Goal: Information Seeking & Learning: Check status

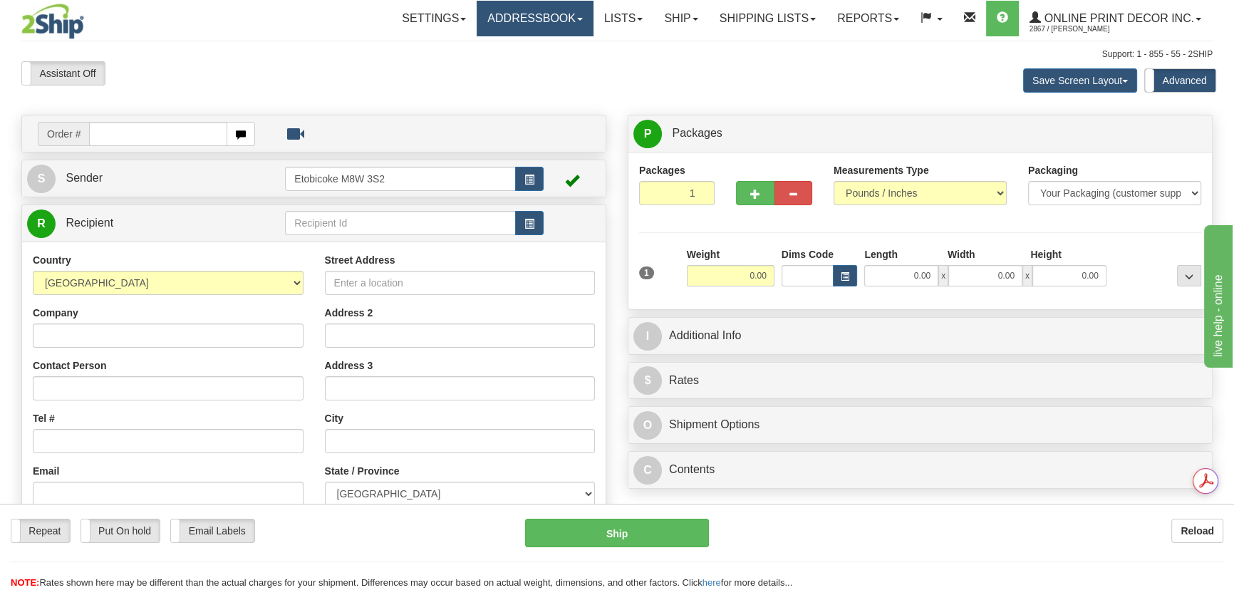
drag, startPoint x: 176, startPoint y: 133, endPoint x: 565, endPoint y: 18, distance: 405.9
click at [565, 18] on link "Addressbook" at bounding box center [535, 19] width 117 height 36
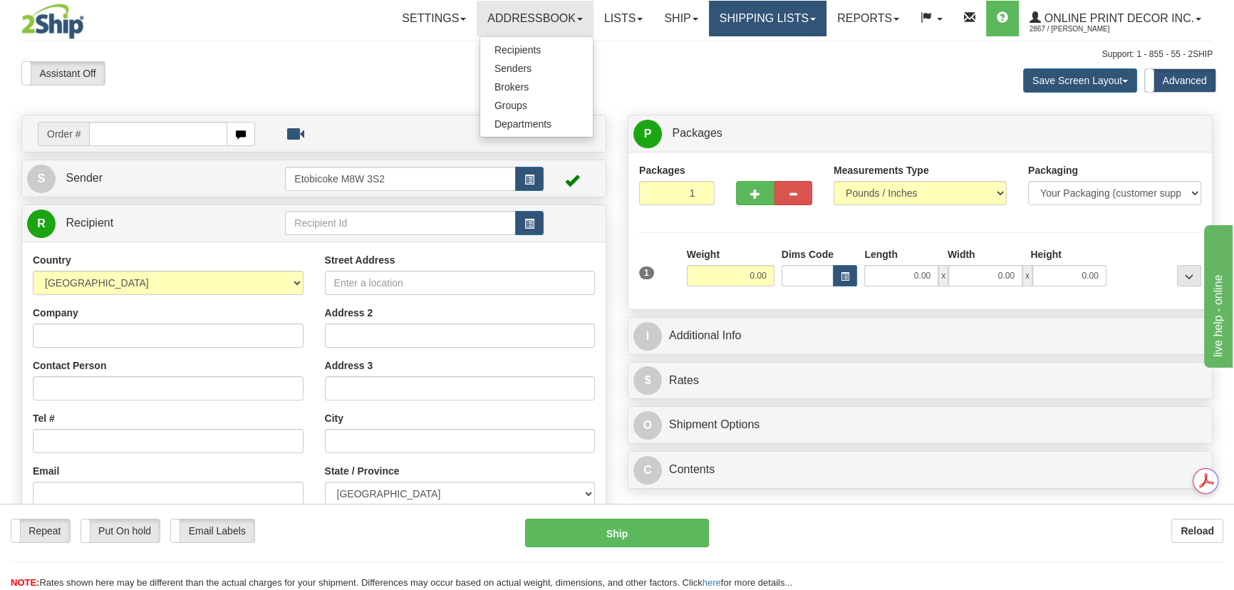
click at [790, 29] on link "Shipping lists" at bounding box center [768, 19] width 118 height 36
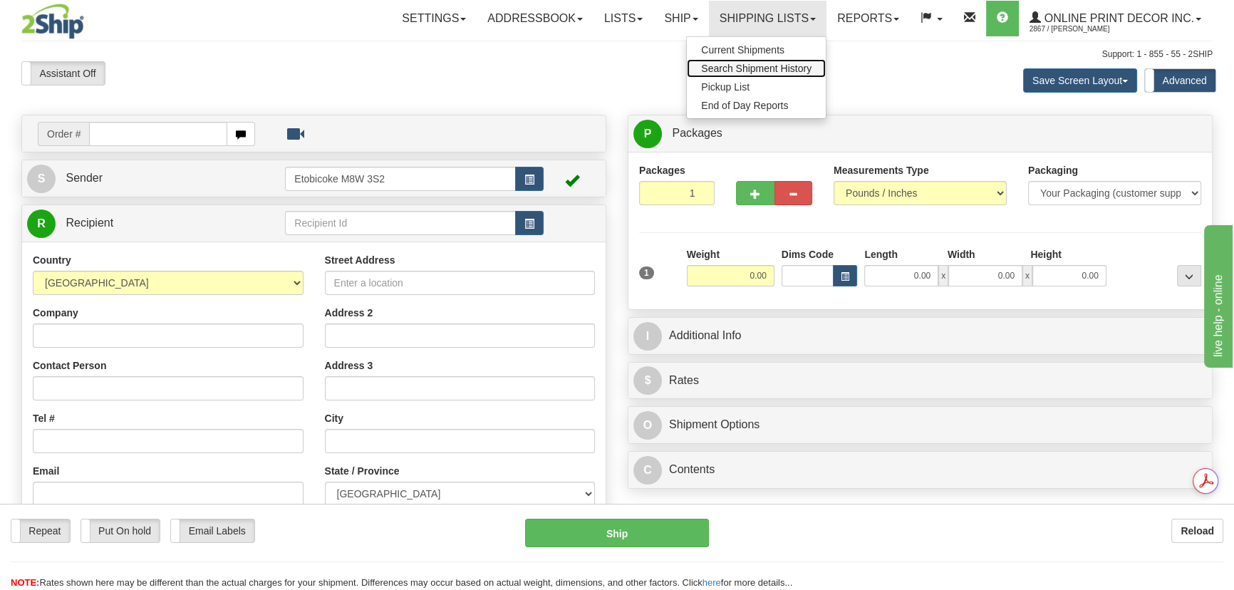
click at [773, 61] on link "Search Shipment History" at bounding box center [756, 68] width 139 height 19
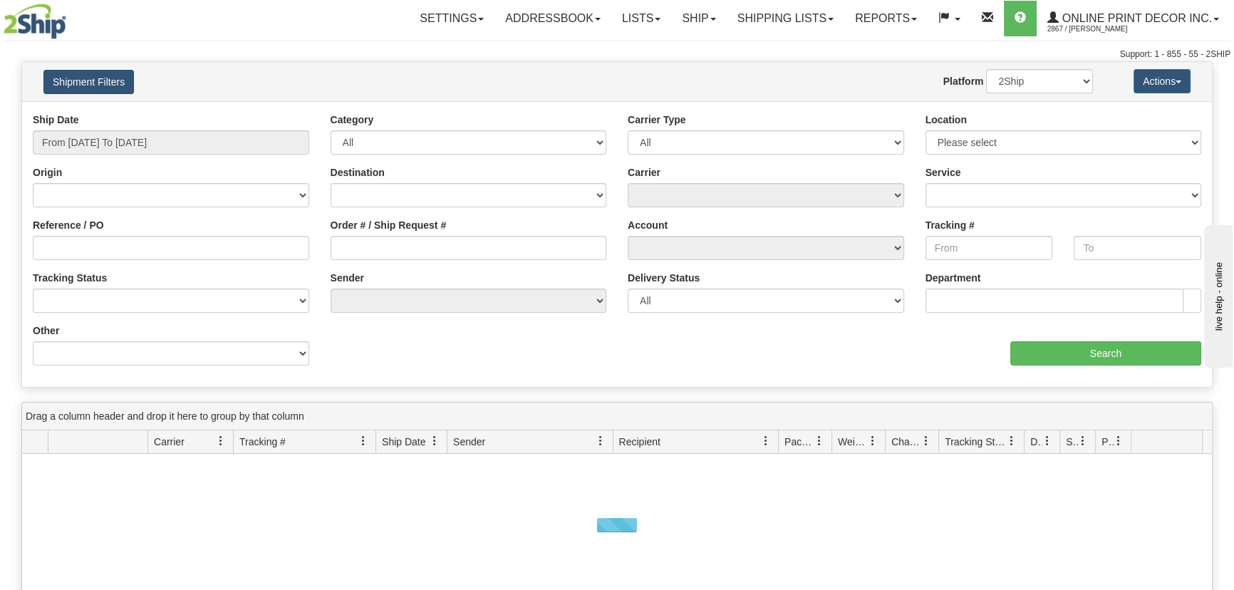
click at [105, 76] on button "Shipment Filters" at bounding box center [88, 82] width 91 height 24
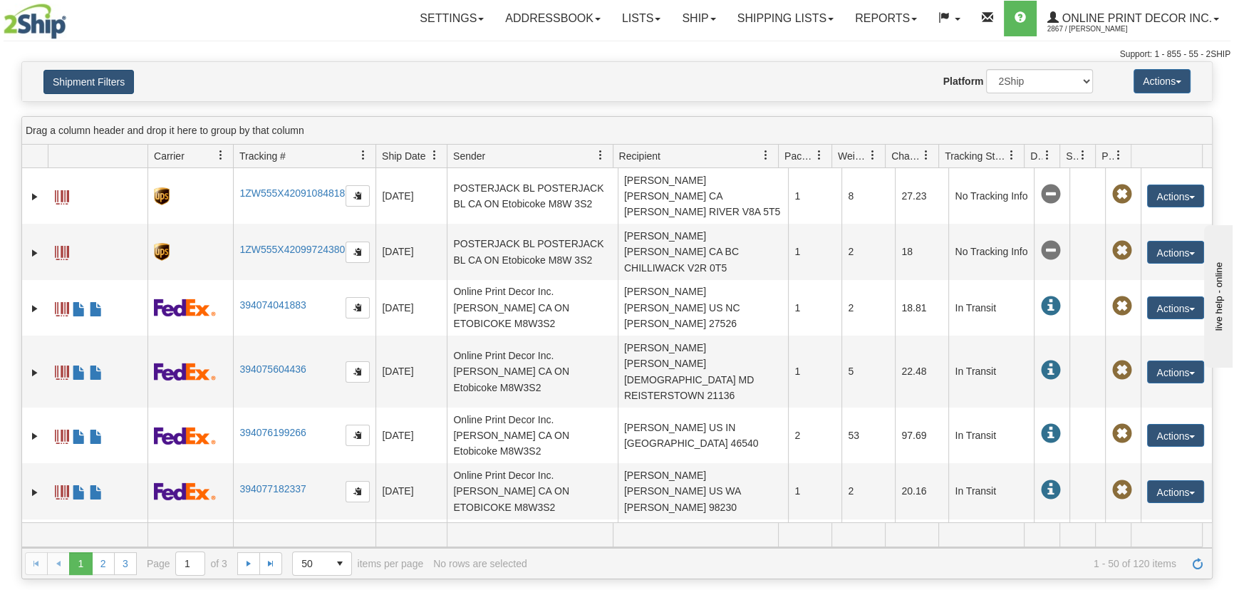
click at [105, 76] on button "Shipment Filters" at bounding box center [88, 82] width 91 height 24
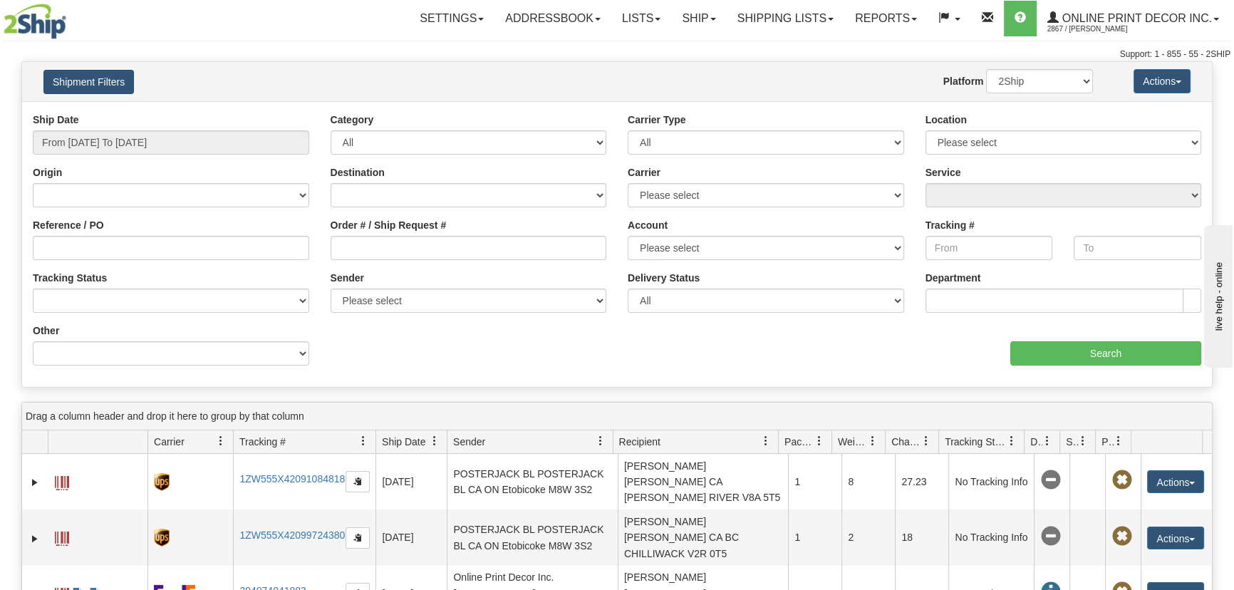
click at [105, 76] on button "Shipment Filters" at bounding box center [88, 82] width 91 height 24
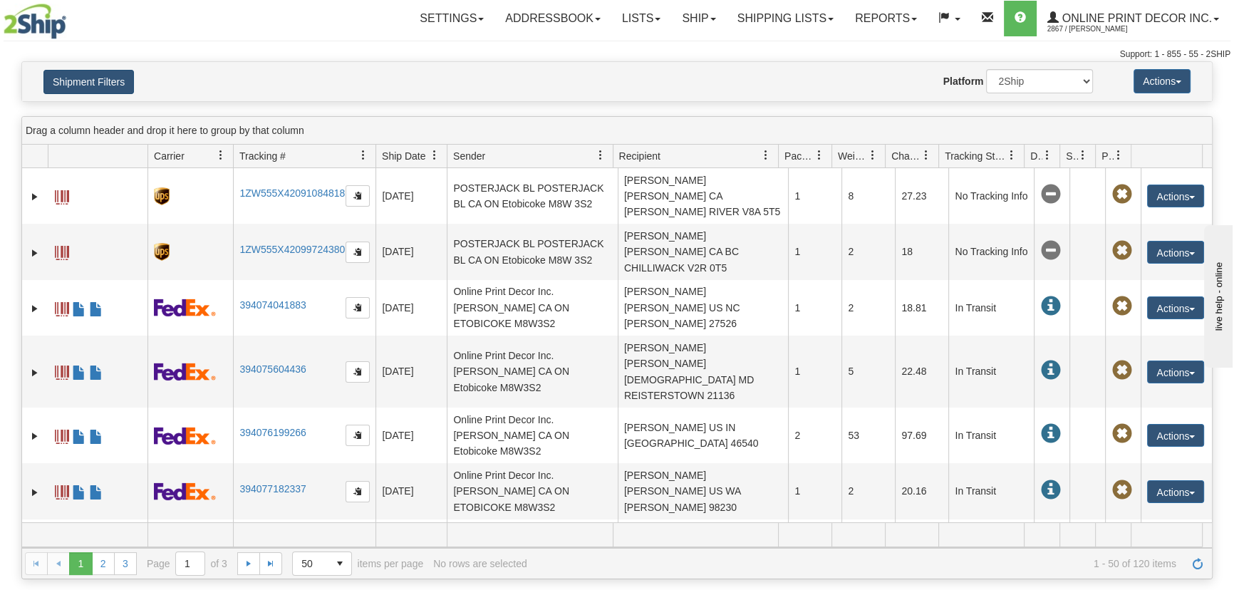
click at [105, 76] on button "Shipment Filters" at bounding box center [88, 82] width 91 height 24
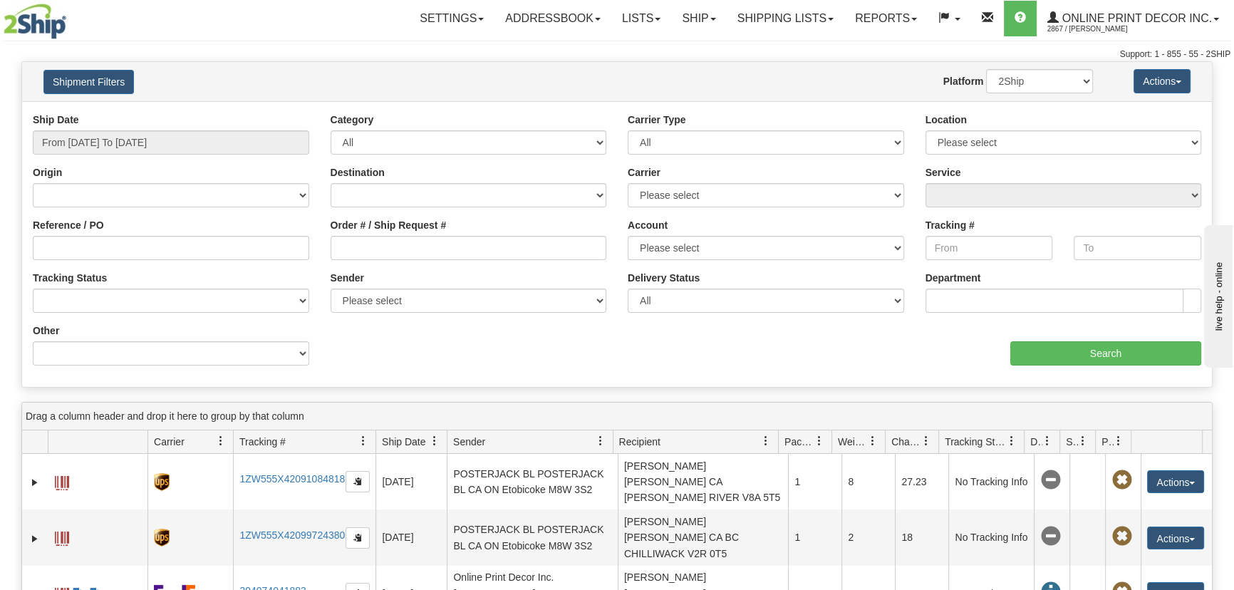
click at [239, 339] on div "Other Billing Account # Billing Type BOL # (LTL) Commodity Or Documents Consoli…" at bounding box center [171, 345] width 277 height 42
click at [244, 352] on select "Billing Account # Billing Type BOL # (LTL) Commodity Or Documents Consolidation…" at bounding box center [171, 353] width 277 height 24
select select "Recipient_ZIP"
click at [33, 341] on select "Billing Account # Billing Type BOL # (LTL) Commodity Or Documents Consolidation…" at bounding box center [171, 353] width 277 height 24
click at [347, 356] on input "Value" at bounding box center [469, 353] width 277 height 24
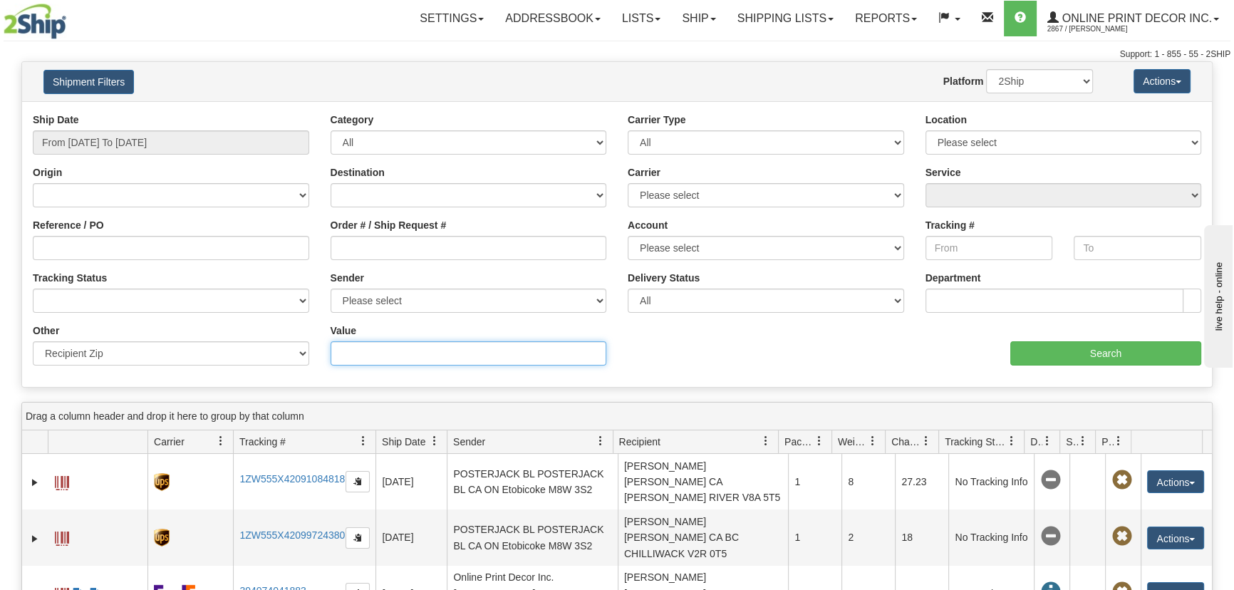
paste input "L7L 3W9"
type input "L7L 3W9"
click at [112, 83] on button "Shipment Filters" at bounding box center [88, 82] width 91 height 24
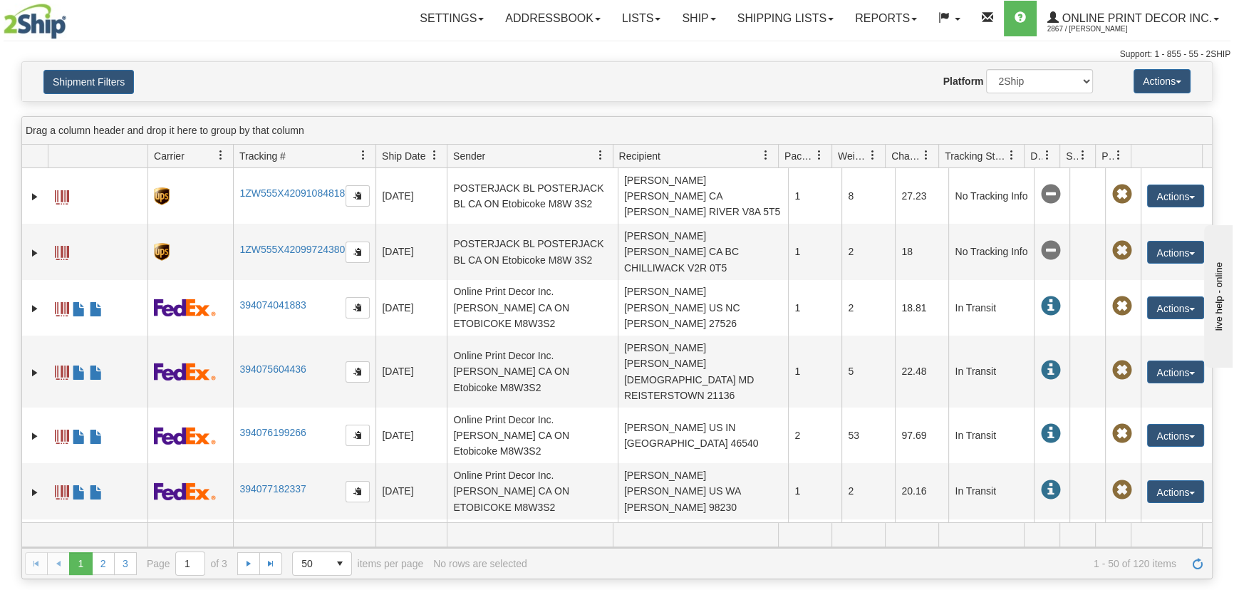
click at [100, 66] on div "Shipment Filters Website Agent Nothing selected Client User Platform 2Ship Impo…" at bounding box center [617, 81] width 1190 height 39
click at [116, 79] on button "Shipment Filters" at bounding box center [88, 82] width 91 height 24
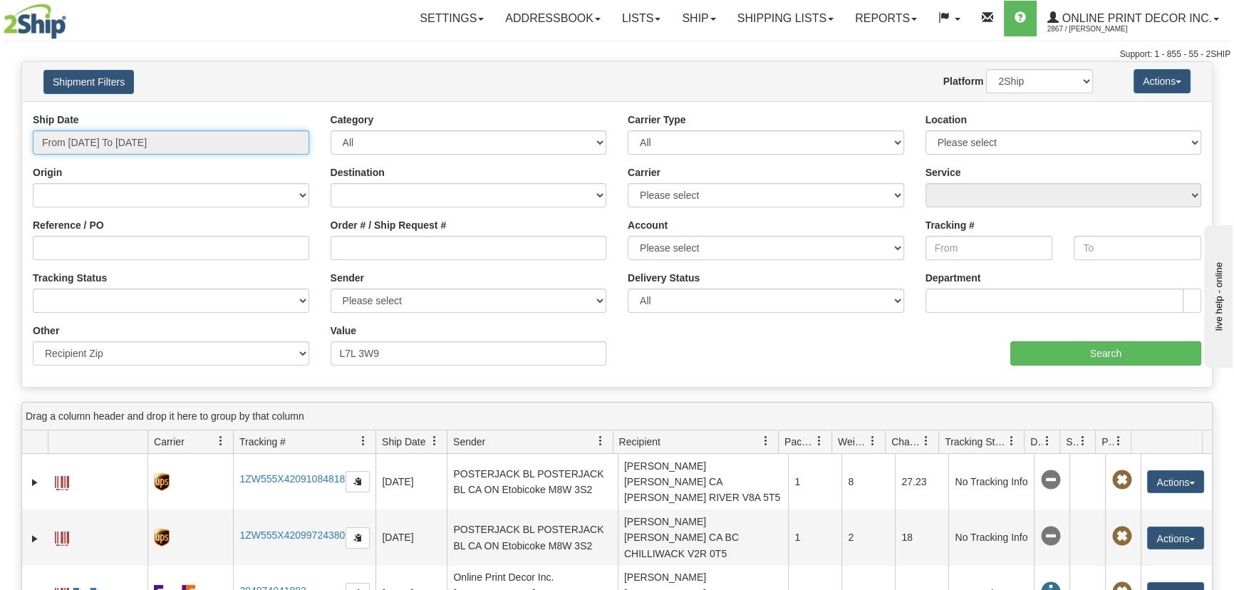
click at [134, 135] on input "From 10/09/2025 To 10/10/2025" at bounding box center [171, 142] width 277 height 24
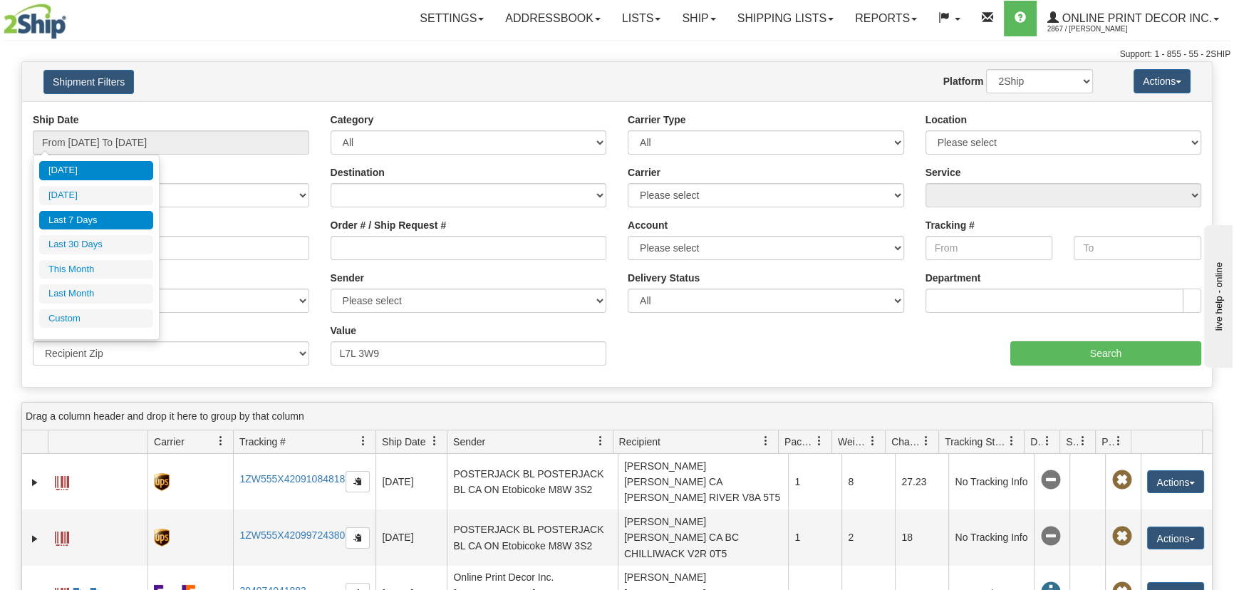
click at [122, 211] on li "Last 7 Days" at bounding box center [96, 220] width 114 height 19
type input "From 10/04/2025 To 10/10/2025"
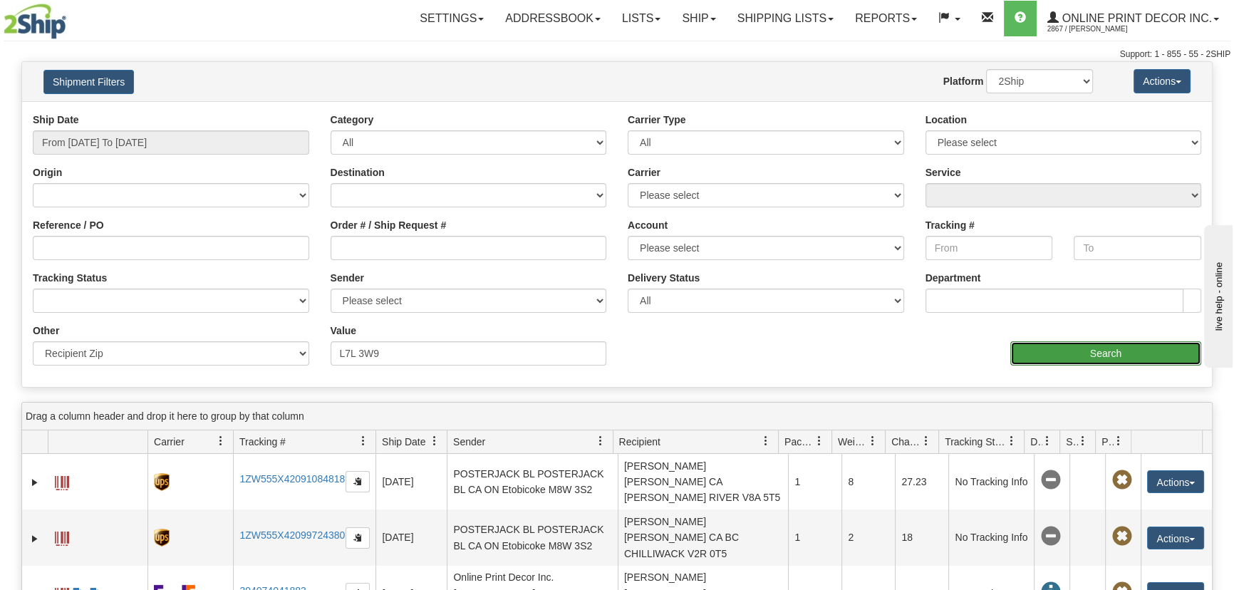
click at [1064, 355] on input "Search" at bounding box center [1106, 353] width 191 height 24
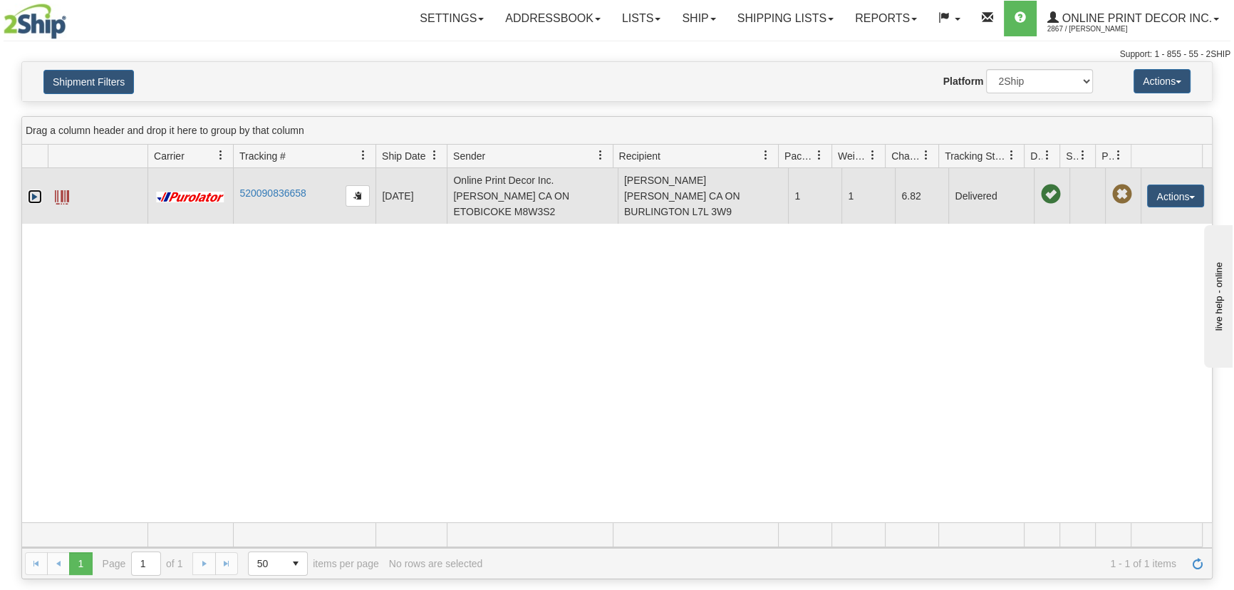
click at [36, 190] on link "Expand" at bounding box center [35, 197] width 14 height 14
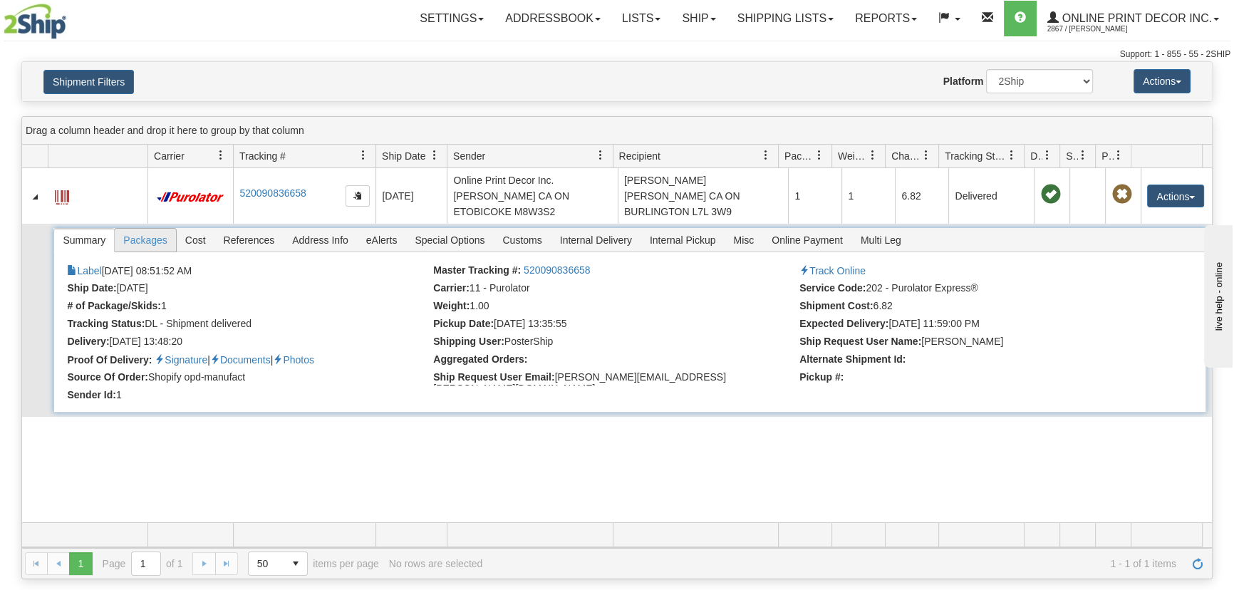
click at [157, 229] on span "Packages" at bounding box center [145, 240] width 61 height 23
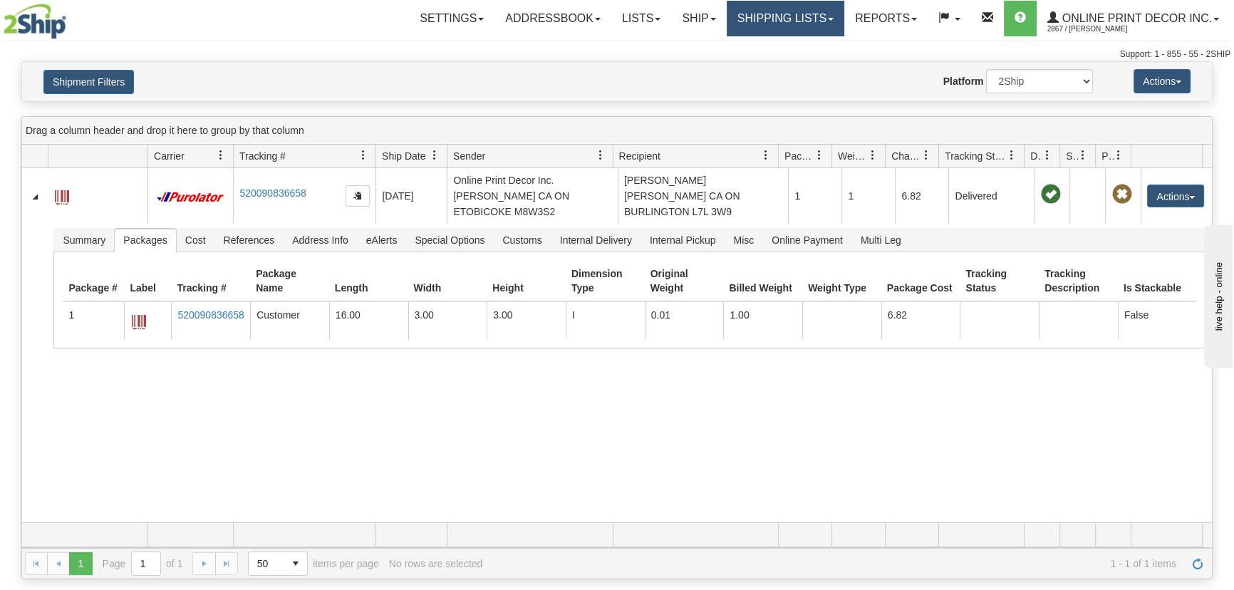
click at [840, 22] on link "Shipping lists" at bounding box center [786, 19] width 118 height 36
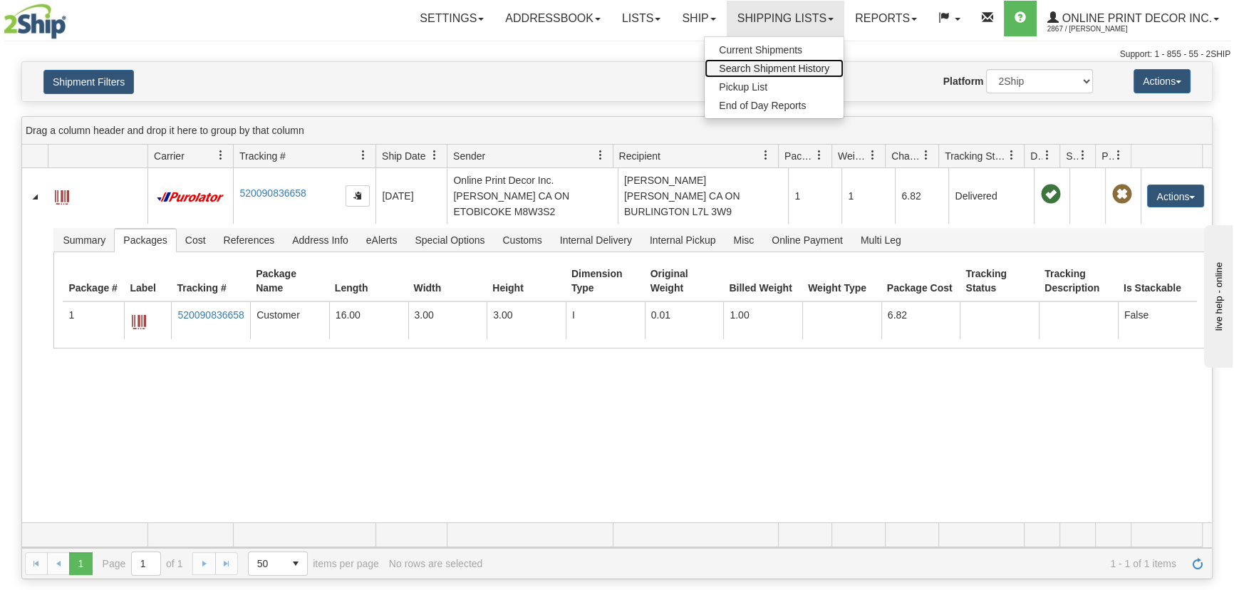
click at [804, 61] on link "Search Shipment History" at bounding box center [774, 68] width 139 height 19
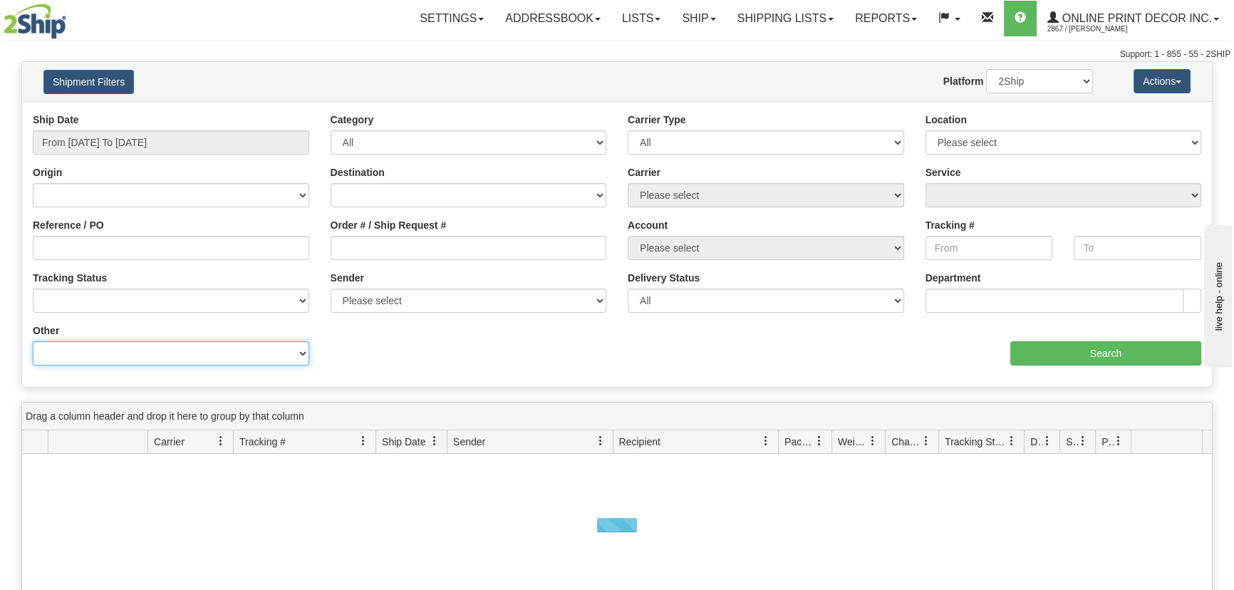
click at [145, 347] on select "Billing Account # Billing Type BOL # (LTL) Commodity Or Documents Consolidation…" at bounding box center [171, 353] width 277 height 24
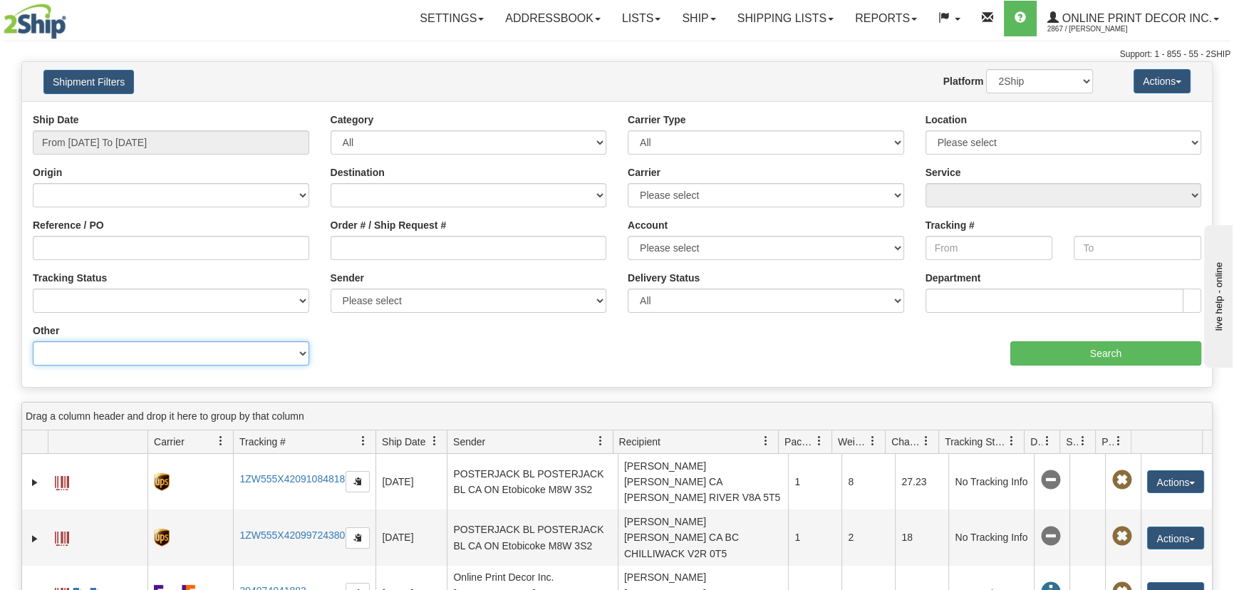
select select "Recipient_ZIP"
click at [33, 341] on select "Billing Account # Billing Type BOL # (LTL) Commodity Or Documents Consolidation…" at bounding box center [171, 353] width 277 height 24
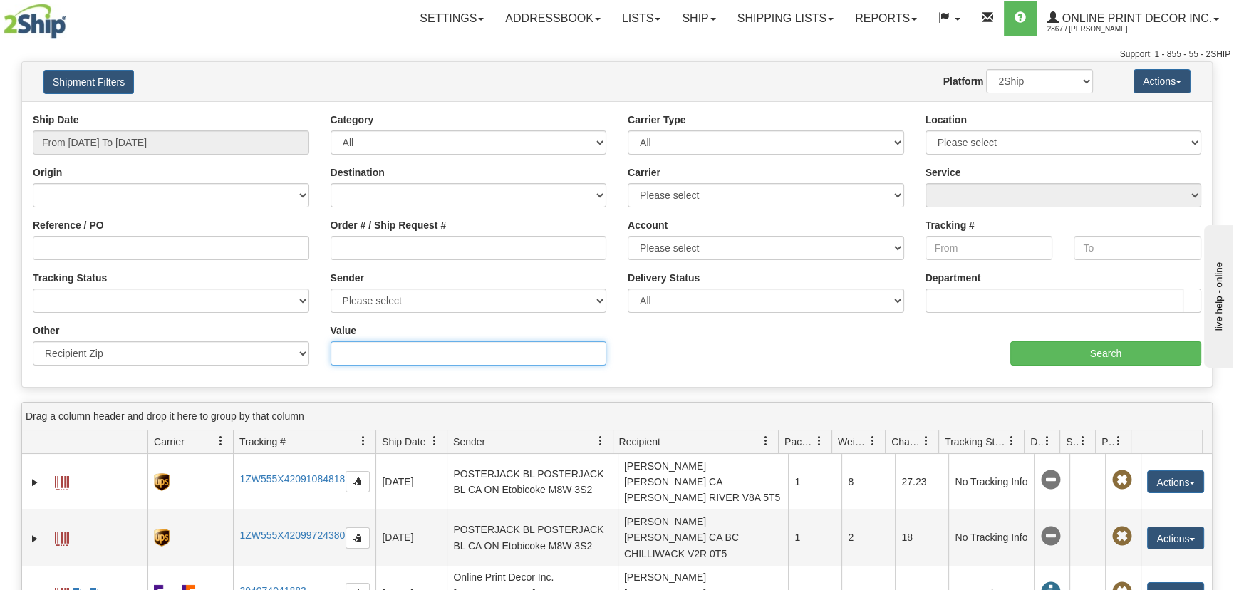
click at [393, 356] on input "Value" at bounding box center [469, 353] width 277 height 24
paste input "97215"
type input "97215"
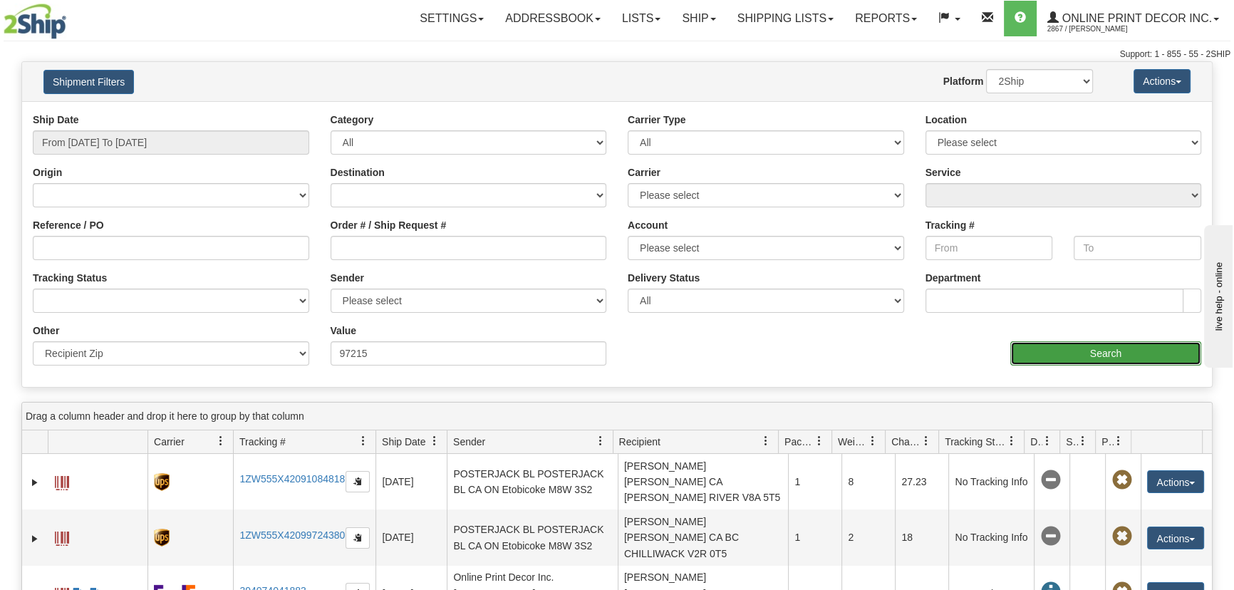
click at [1052, 349] on input "Search" at bounding box center [1106, 353] width 191 height 24
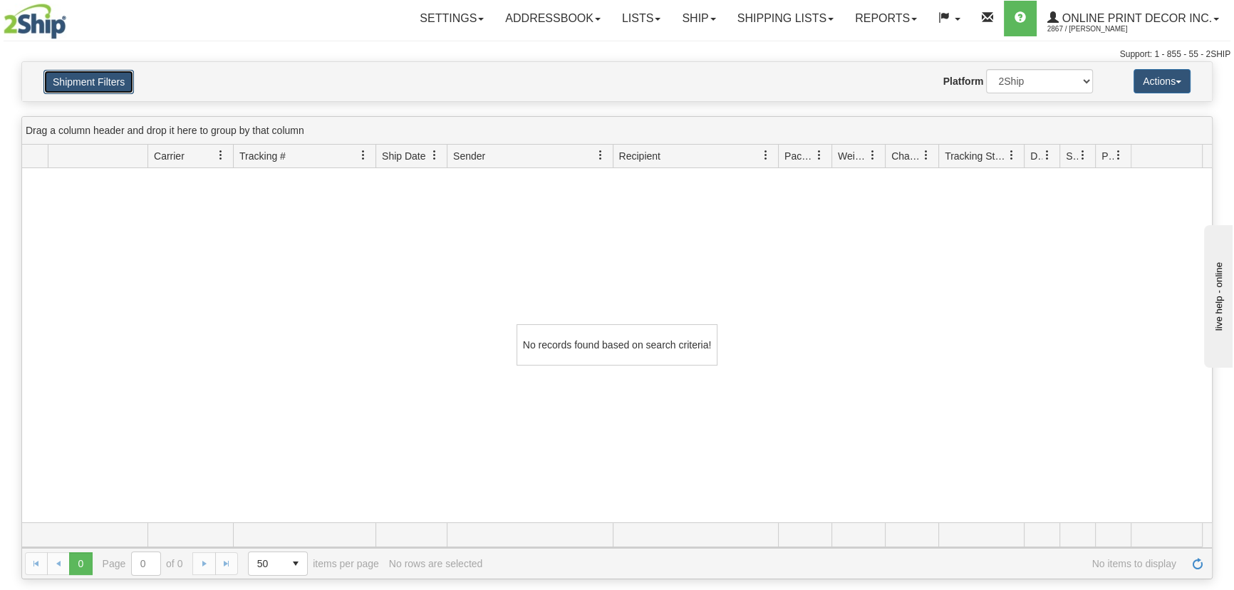
click at [81, 81] on button "Shipment Filters" at bounding box center [88, 82] width 91 height 24
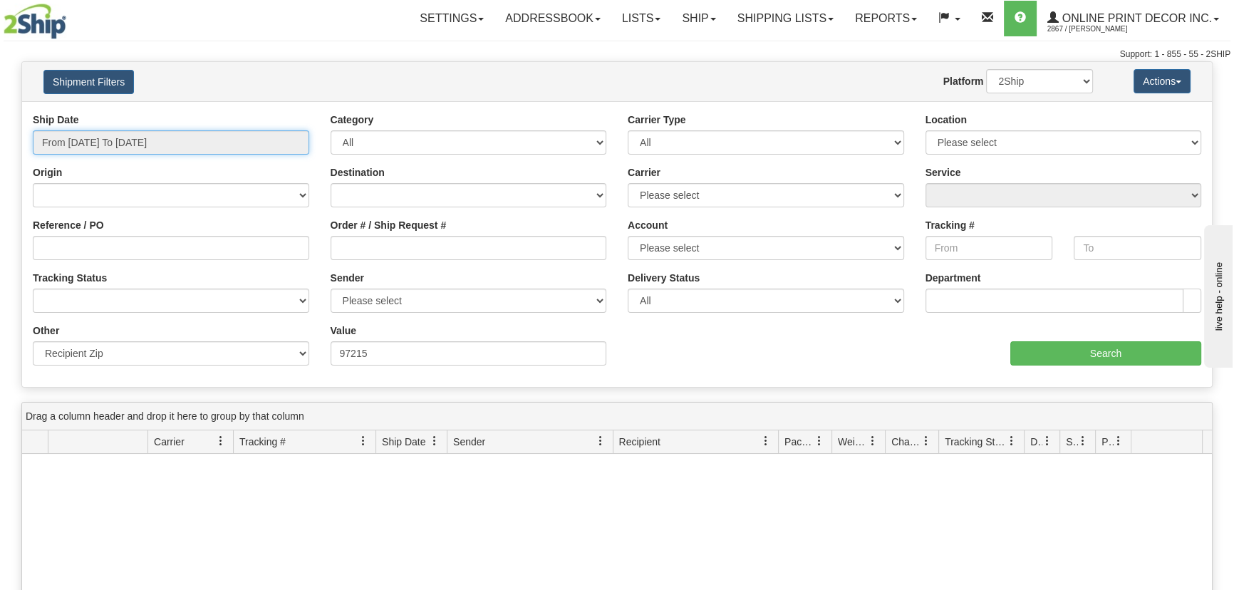
click at [115, 136] on input "From 10/09/2025 To 10/10/2025" at bounding box center [171, 142] width 277 height 24
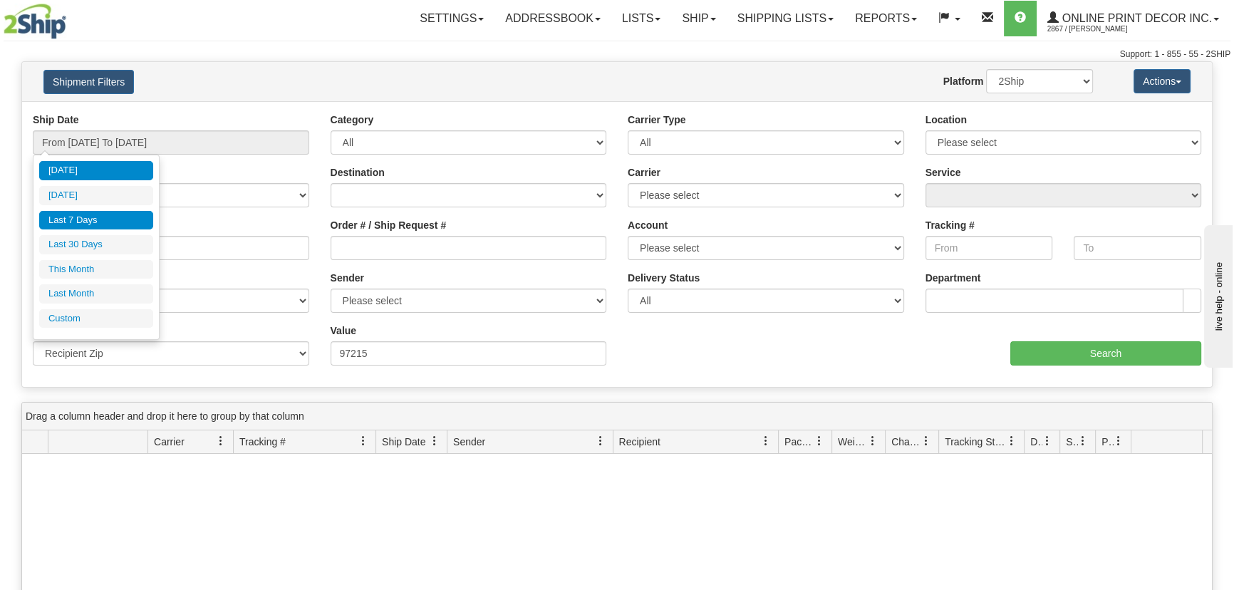
click at [108, 211] on li "Last 7 Days" at bounding box center [96, 220] width 114 height 19
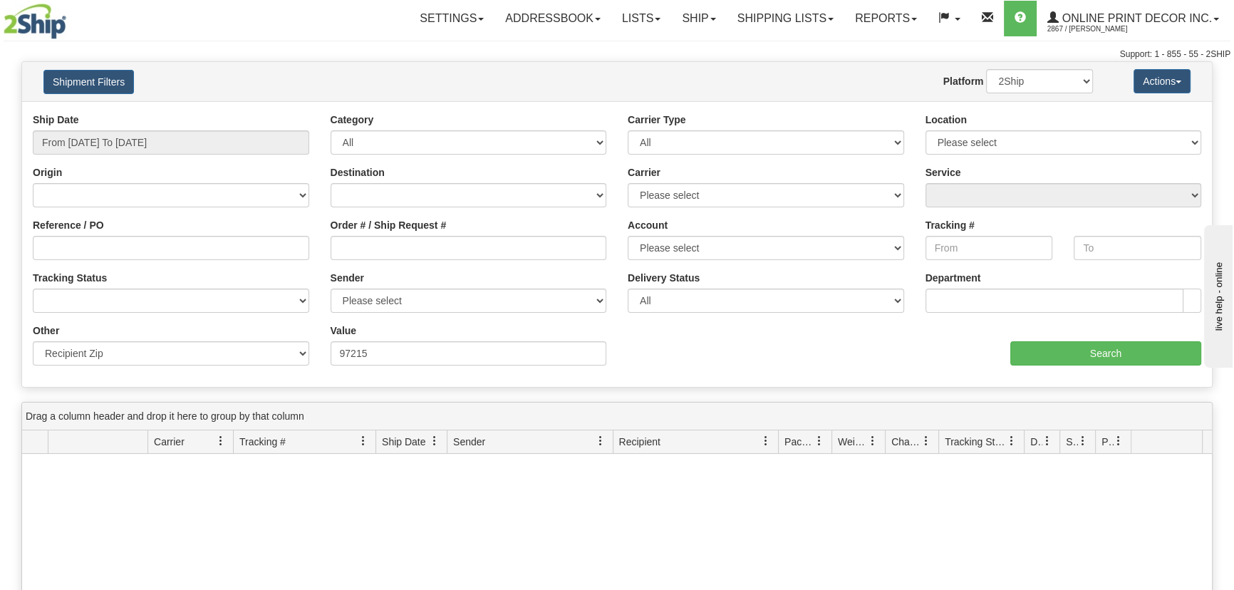
type input "From 10/04/2025 To 10/10/2025"
click at [1039, 356] on input "Search" at bounding box center [1106, 353] width 191 height 24
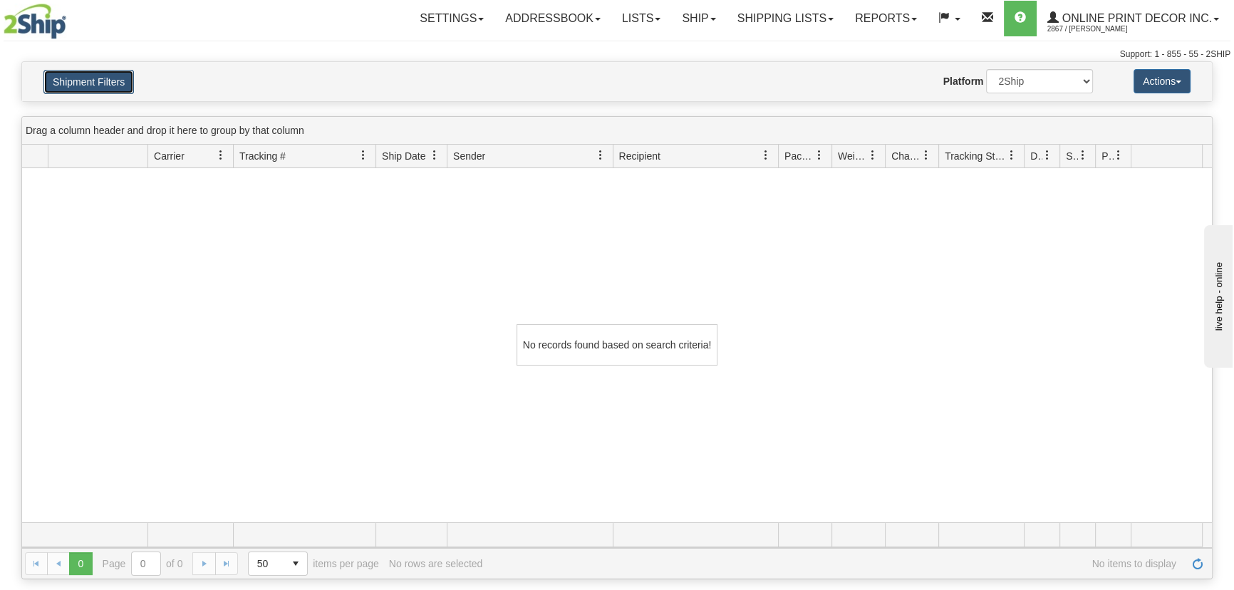
click at [86, 81] on button "Shipment Filters" at bounding box center [88, 82] width 91 height 24
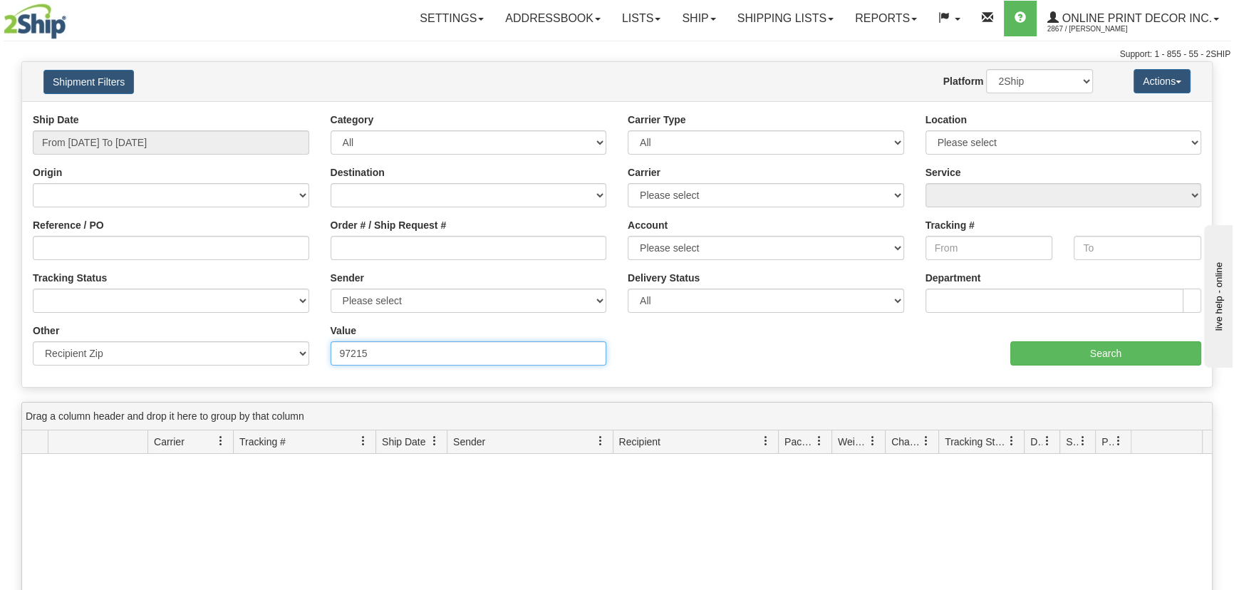
click at [351, 349] on input "97215" at bounding box center [469, 353] width 277 height 24
click at [341, 349] on input "97215" at bounding box center [469, 353] width 277 height 24
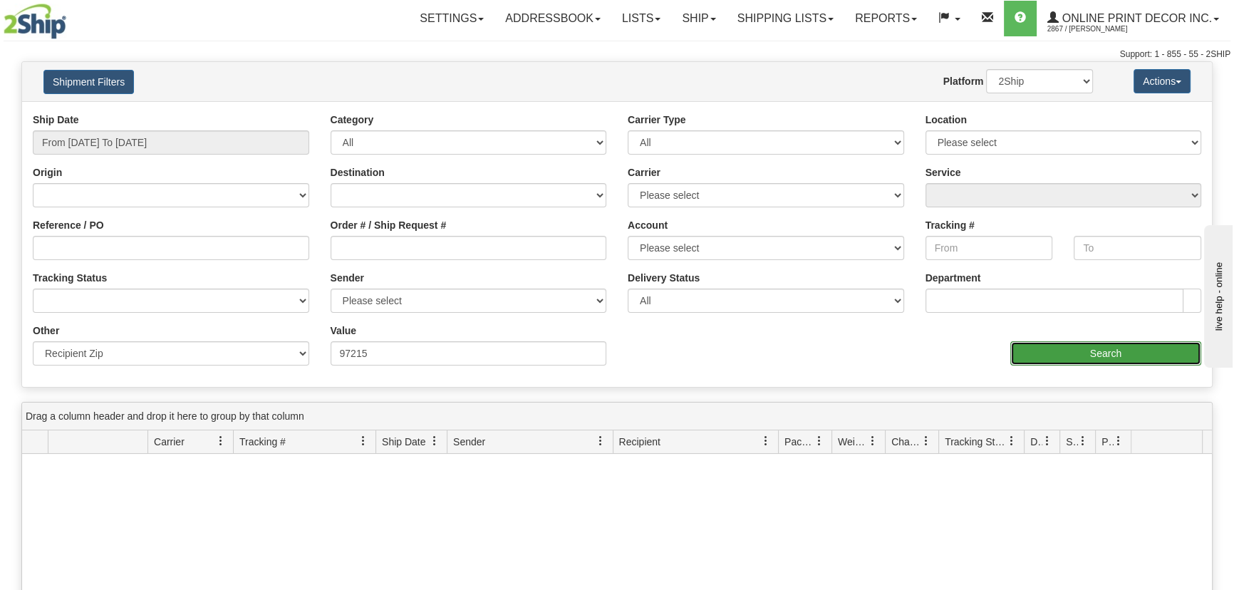
click at [1046, 351] on input "Search" at bounding box center [1106, 353] width 191 height 24
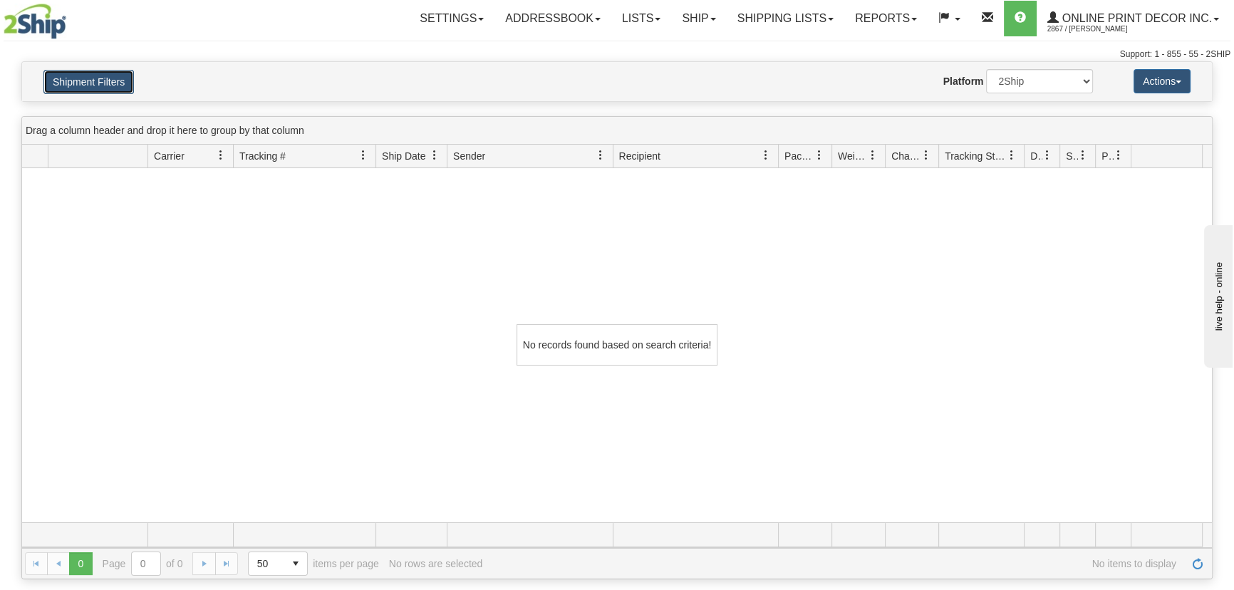
click at [98, 88] on button "Shipment Filters" at bounding box center [88, 82] width 91 height 24
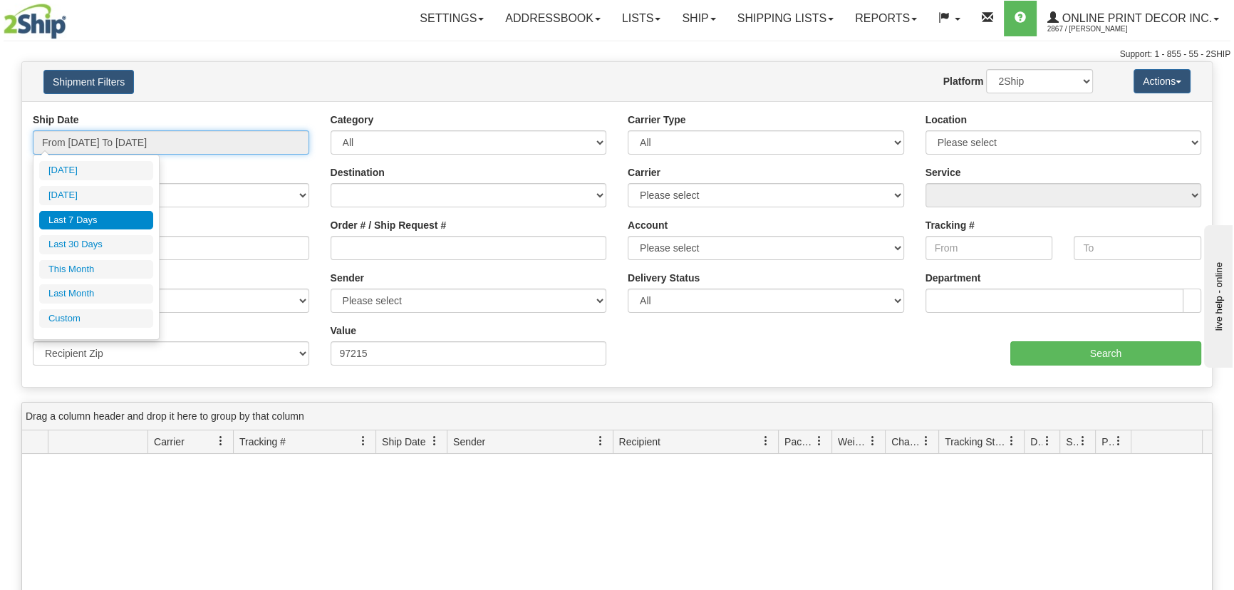
click at [86, 138] on input "From [DATE] To [DATE]" at bounding box center [171, 142] width 277 height 24
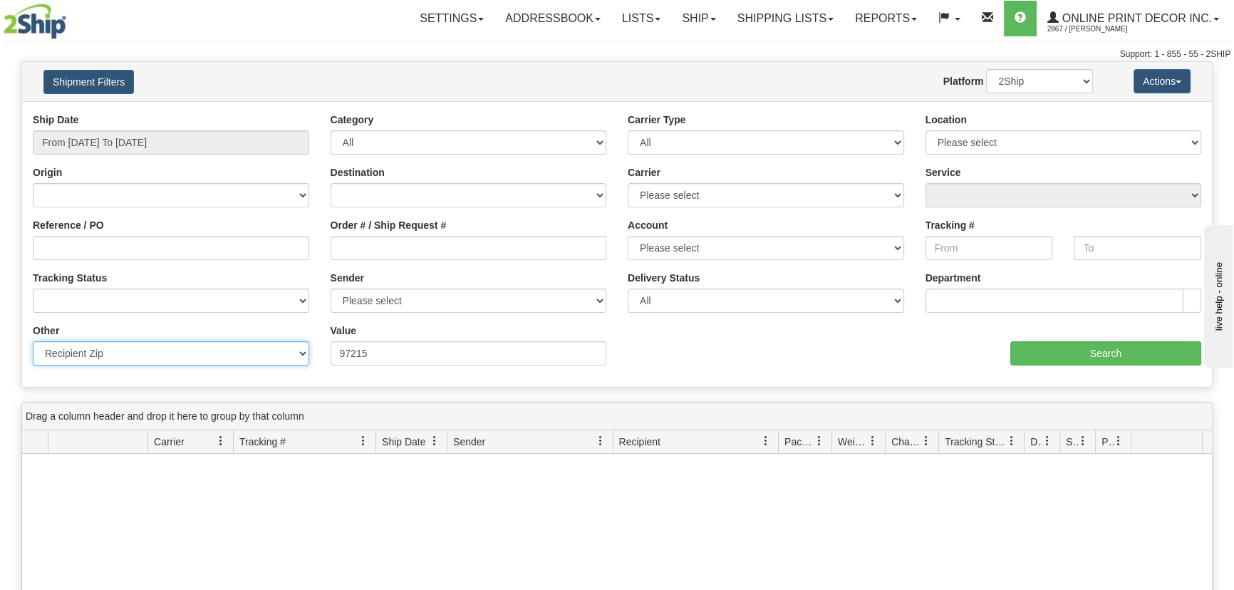
click at [253, 360] on select "Billing Account # Billing Type BOL # (LTL) Commodity Or Documents Consolidation…" at bounding box center [171, 353] width 277 height 24
click at [33, 341] on select "Billing Account # Billing Type BOL # (LTL) Commodity Or Documents Consolidation…" at bounding box center [171, 353] width 277 height 24
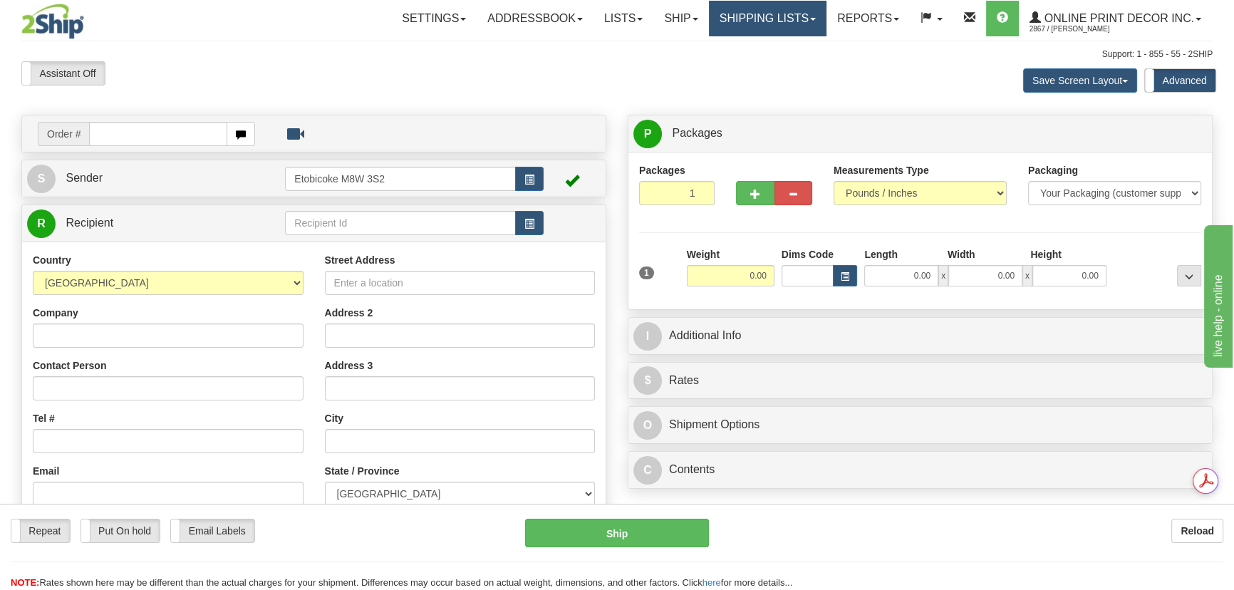
click at [785, 19] on link "Shipping lists" at bounding box center [768, 19] width 118 height 36
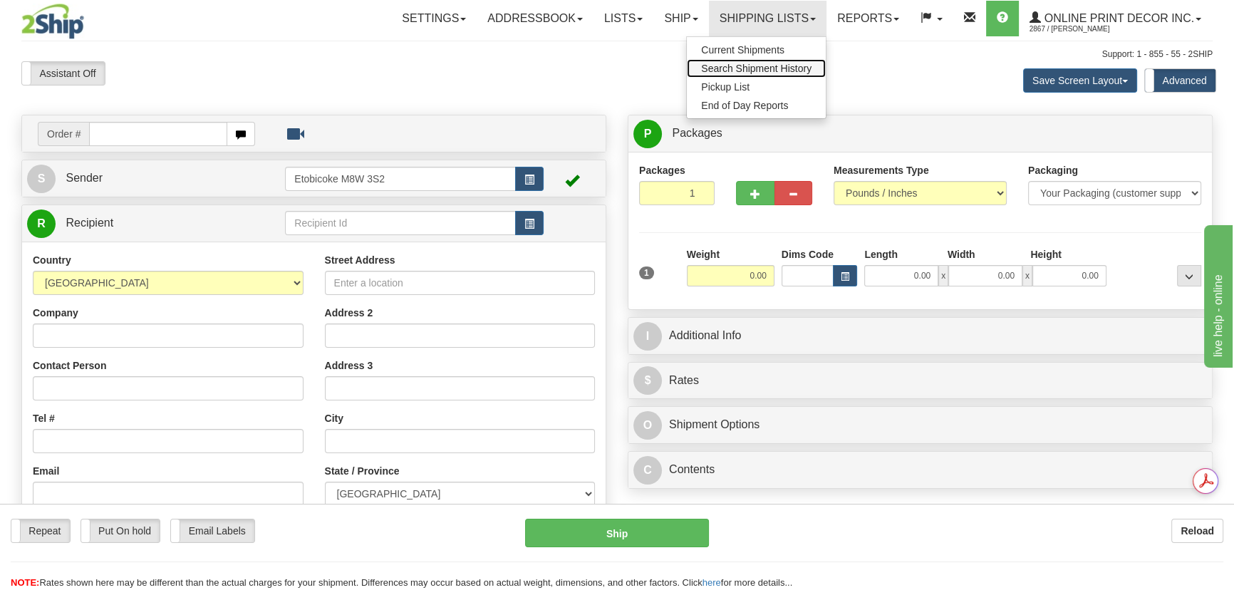
click at [760, 61] on link "Search Shipment History" at bounding box center [756, 68] width 139 height 19
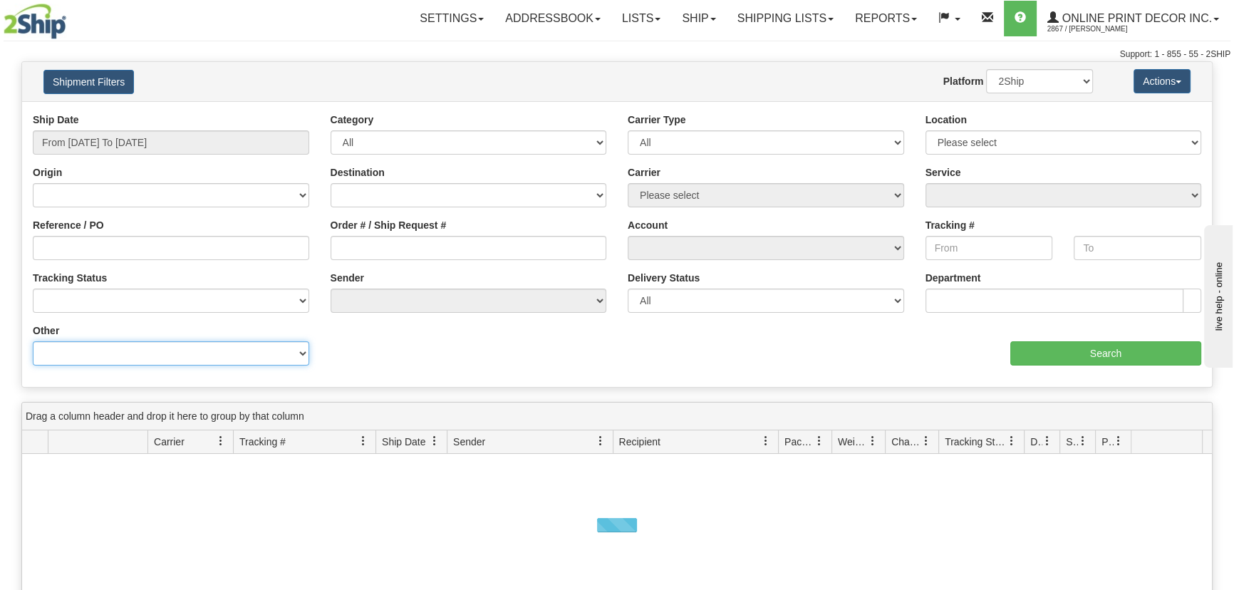
click at [85, 358] on select "Billing Account # Billing Type BOL # (LTL) Commodity Or Documents Consolidation…" at bounding box center [171, 353] width 277 height 24
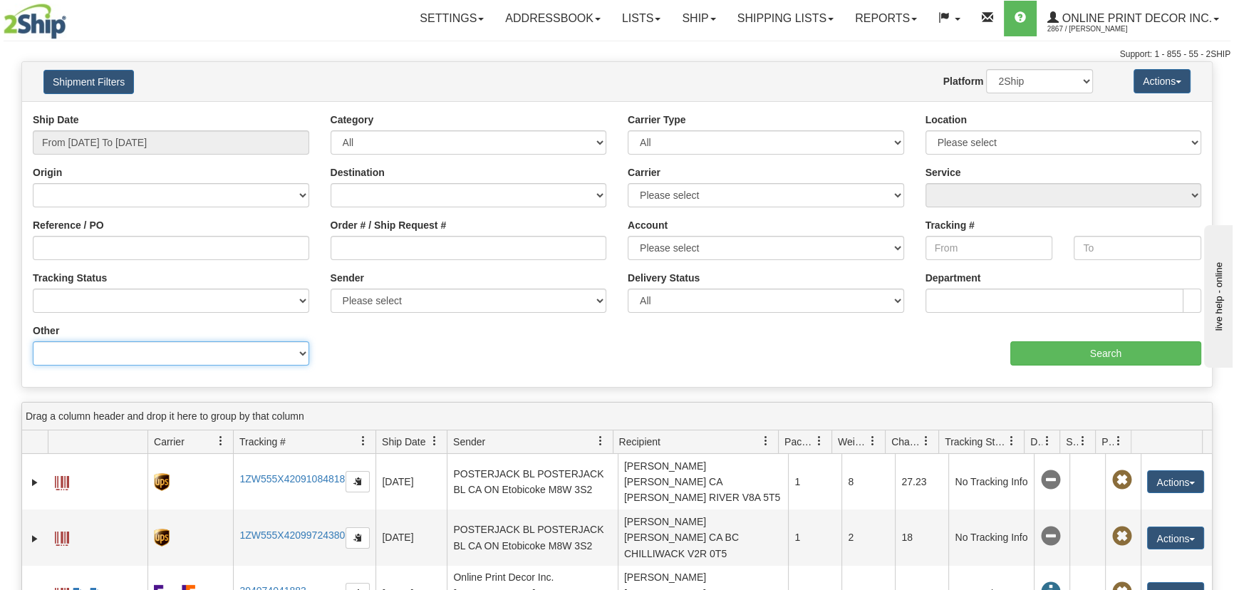
select select "Recipient_ZIP"
click at [33, 341] on select "Billing Account # Billing Type BOL # (LTL) Commodity Or Documents Consolidation…" at bounding box center [171, 353] width 277 height 24
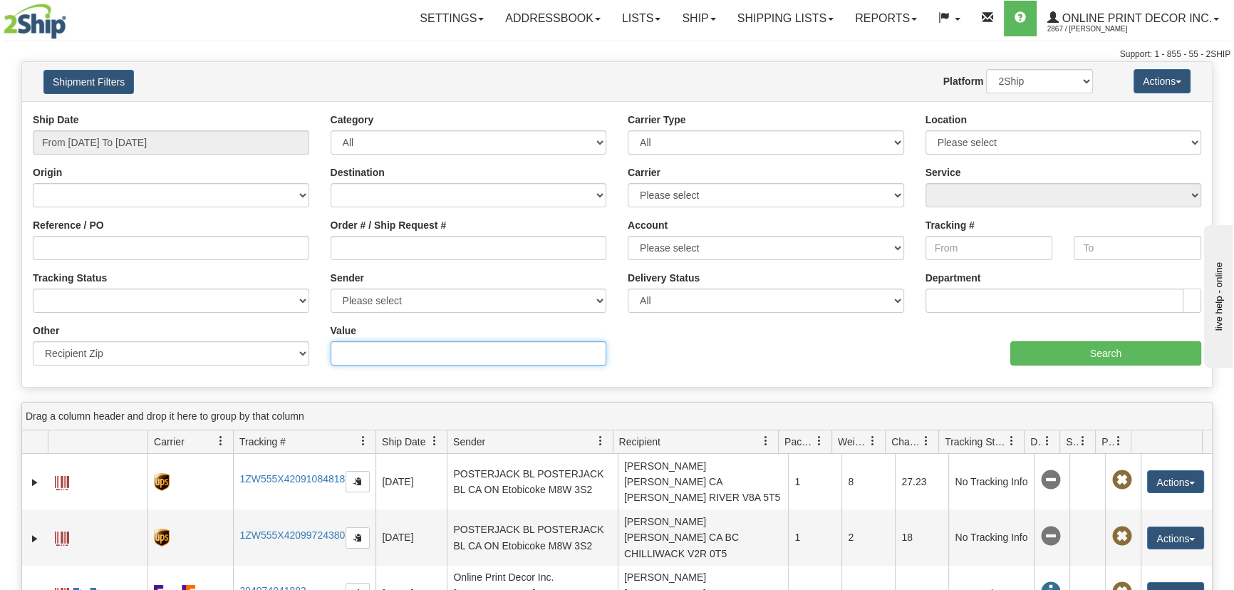
click at [391, 351] on input "Value" at bounding box center [469, 353] width 277 height 24
paste input "60660"
type input "60660"
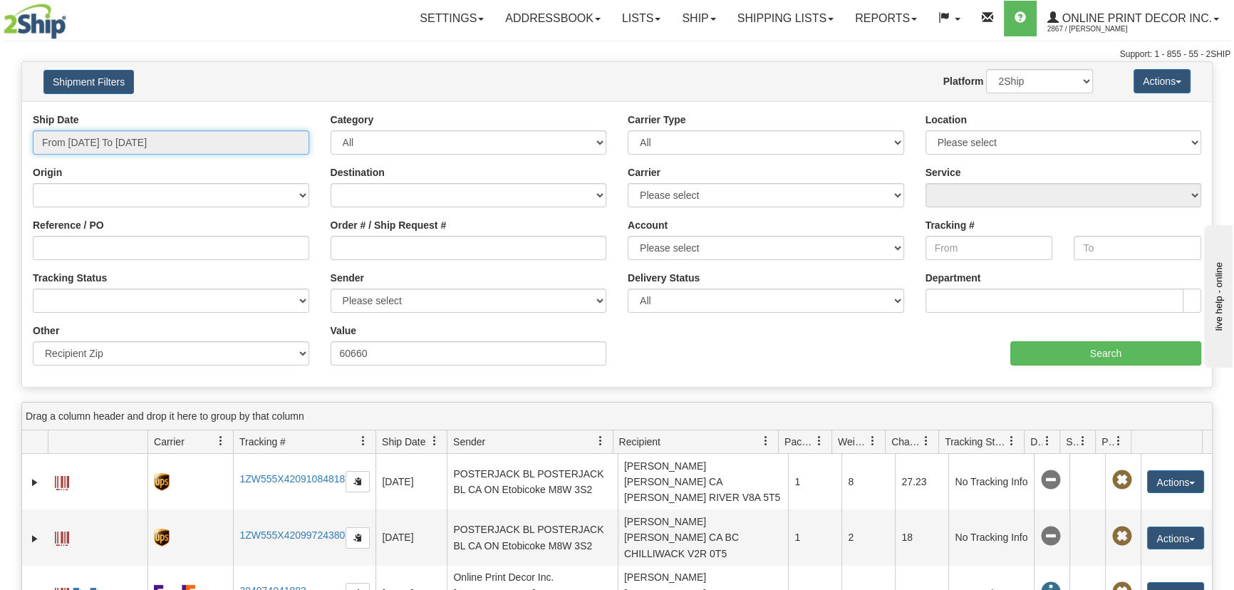
click at [132, 137] on input "From 10/09/2025 To 10/10/2025" at bounding box center [171, 142] width 277 height 24
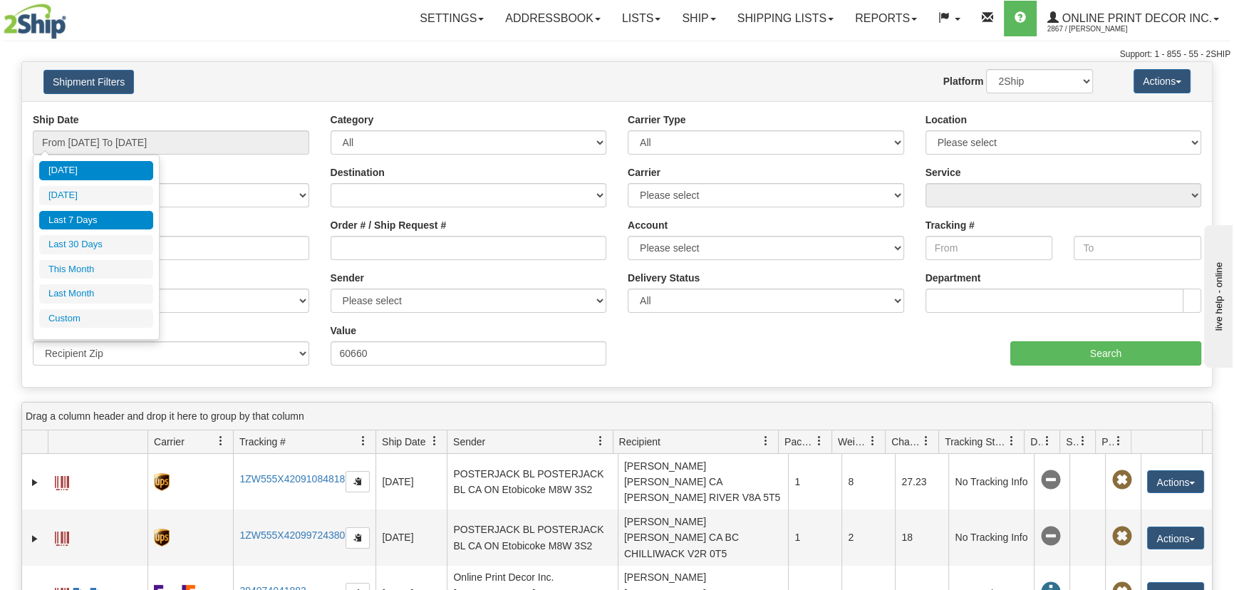
click at [69, 217] on li "Last 7 Days" at bounding box center [96, 220] width 114 height 19
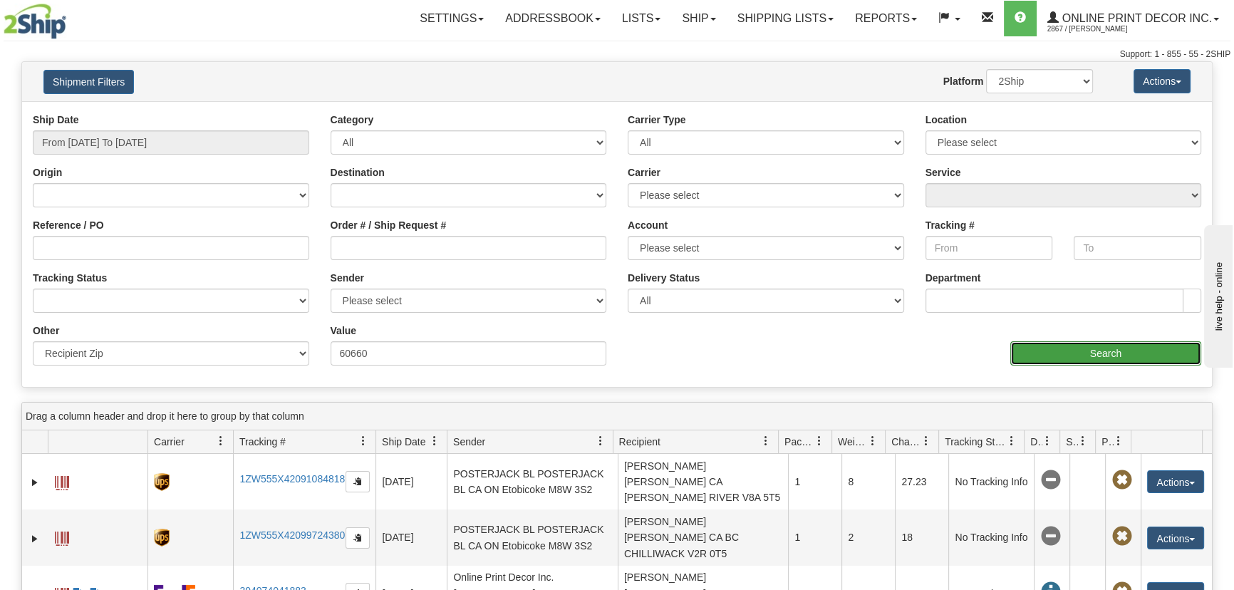
click at [1034, 349] on input "Search" at bounding box center [1106, 353] width 191 height 24
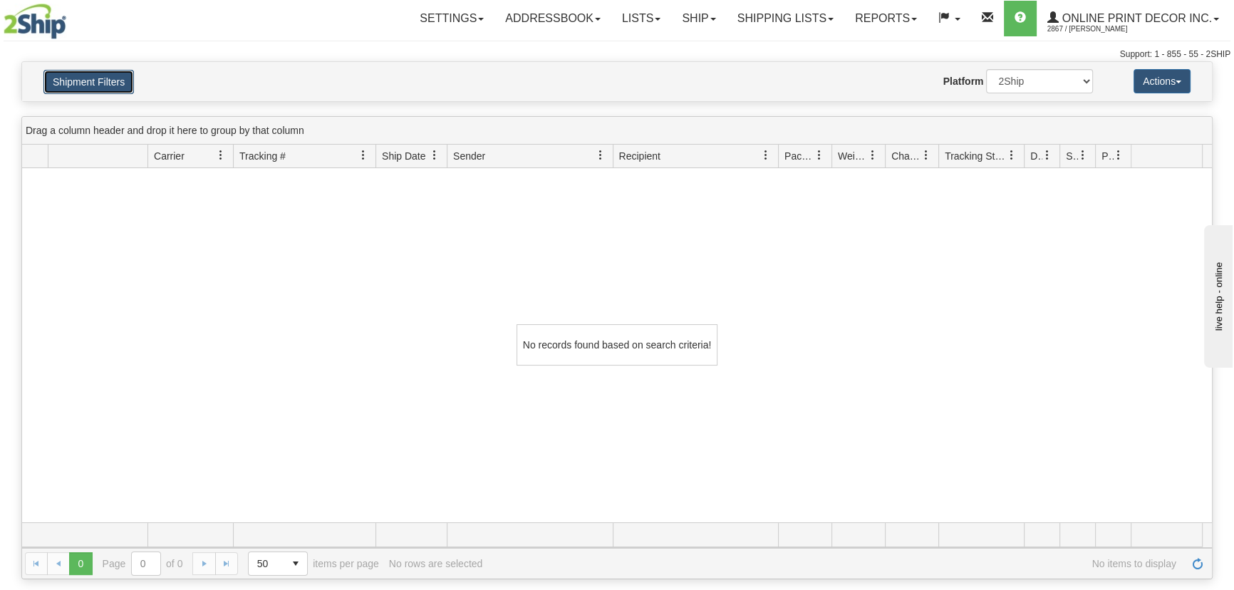
click at [111, 88] on button "Shipment Filters" at bounding box center [88, 82] width 91 height 24
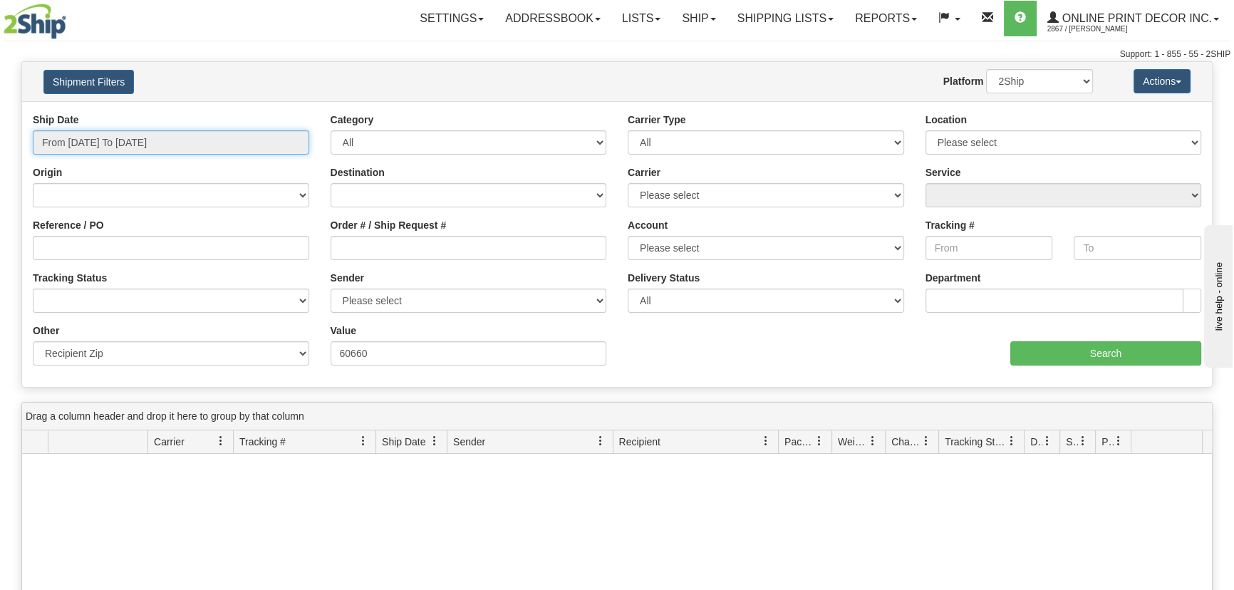
click at [192, 150] on input "From 10/04/2025 To 10/10/2025" at bounding box center [171, 142] width 277 height 24
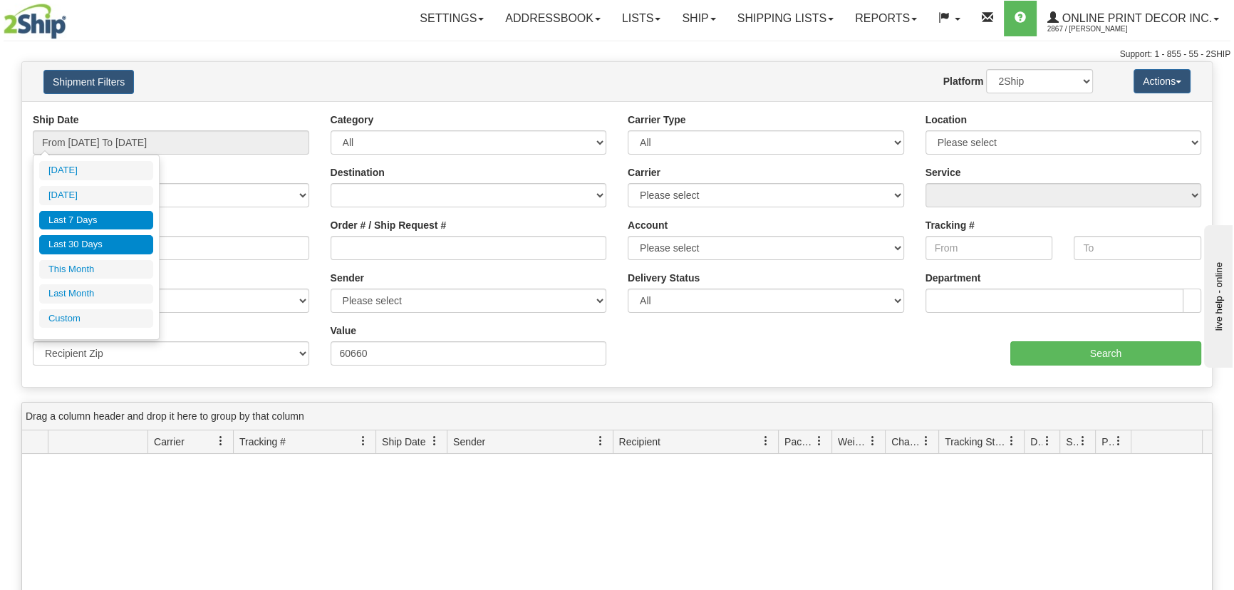
click at [113, 239] on li "Last 30 Days" at bounding box center [96, 244] width 114 height 19
type input "From 09/11/2025 To 10/10/2025"
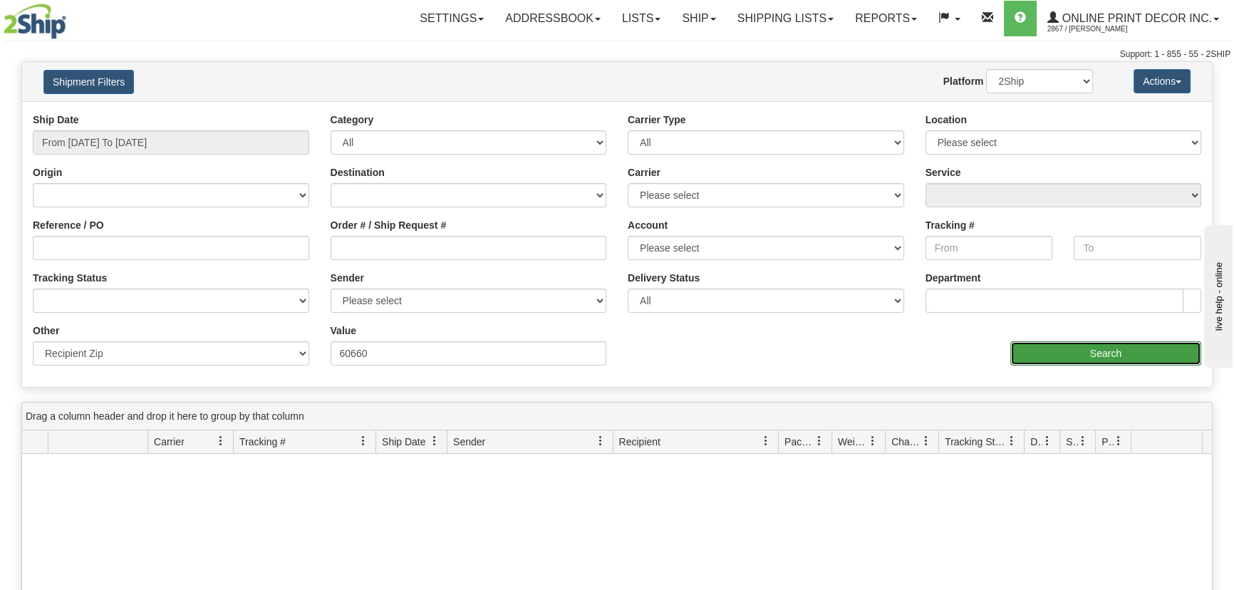
click at [1089, 350] on input "Search" at bounding box center [1106, 353] width 191 height 24
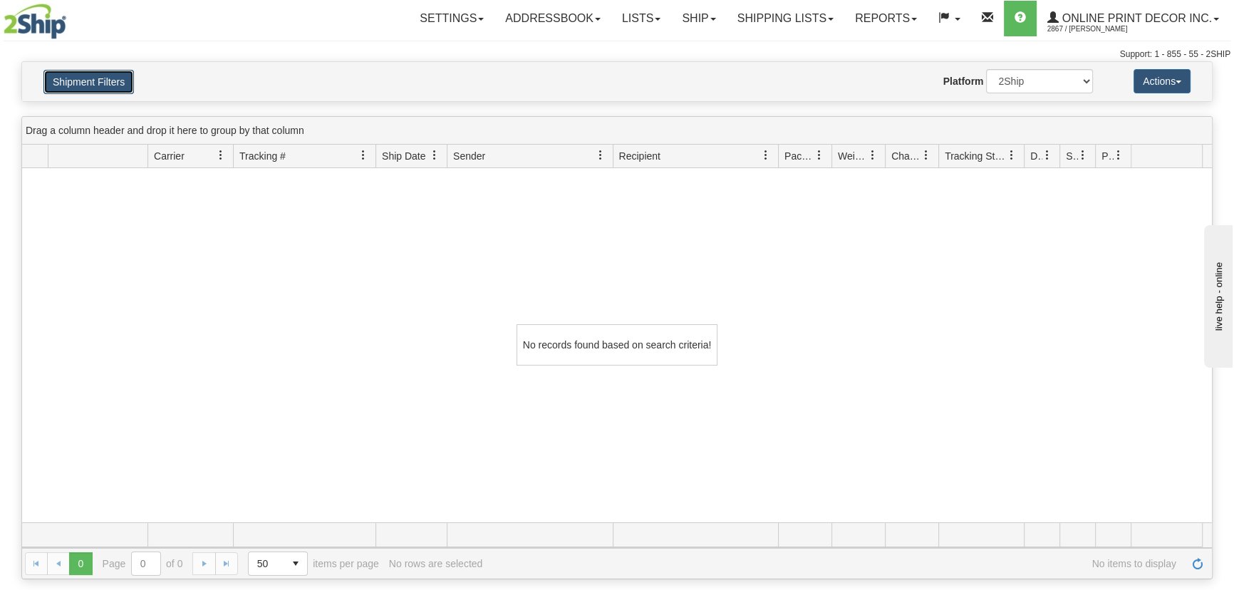
click at [131, 83] on button "Shipment Filters" at bounding box center [88, 82] width 91 height 24
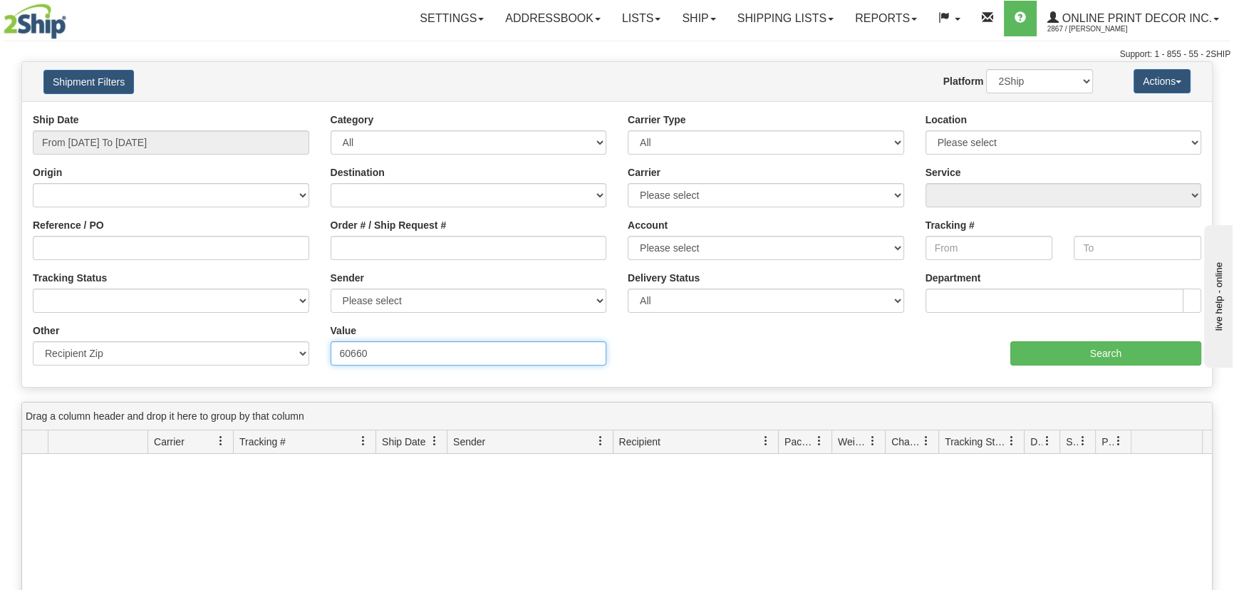
click at [442, 358] on input "60660" at bounding box center [469, 353] width 277 height 24
click at [444, 356] on input "60660" at bounding box center [469, 353] width 277 height 24
paste input "94121"
type input "94121"
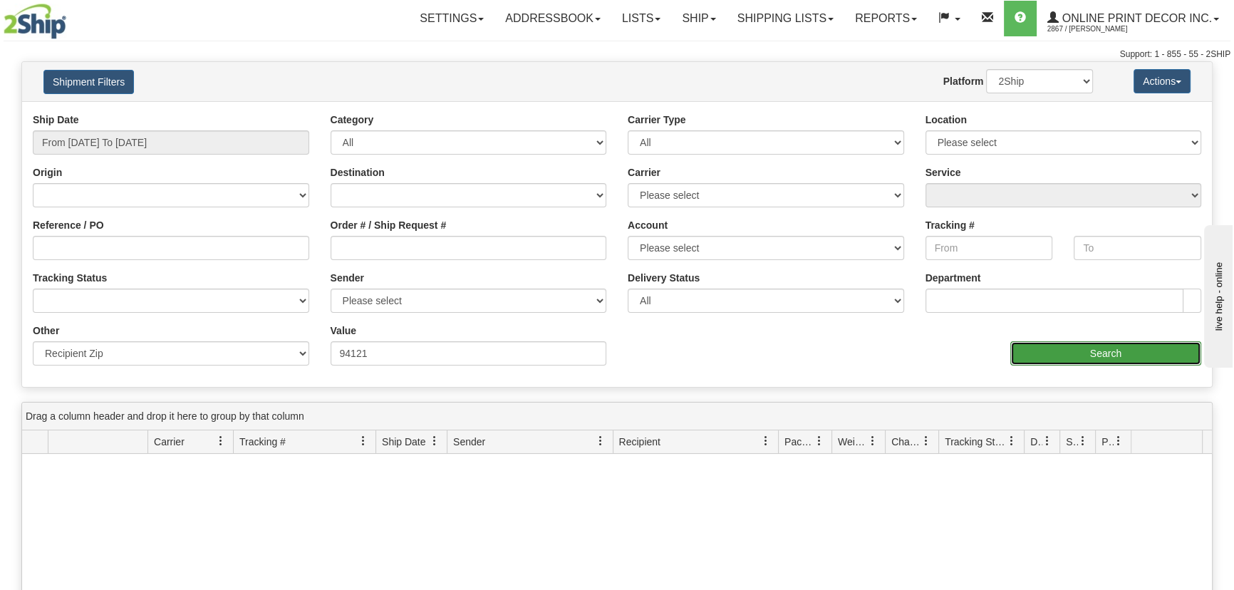
click at [1069, 356] on input "Search" at bounding box center [1106, 353] width 191 height 24
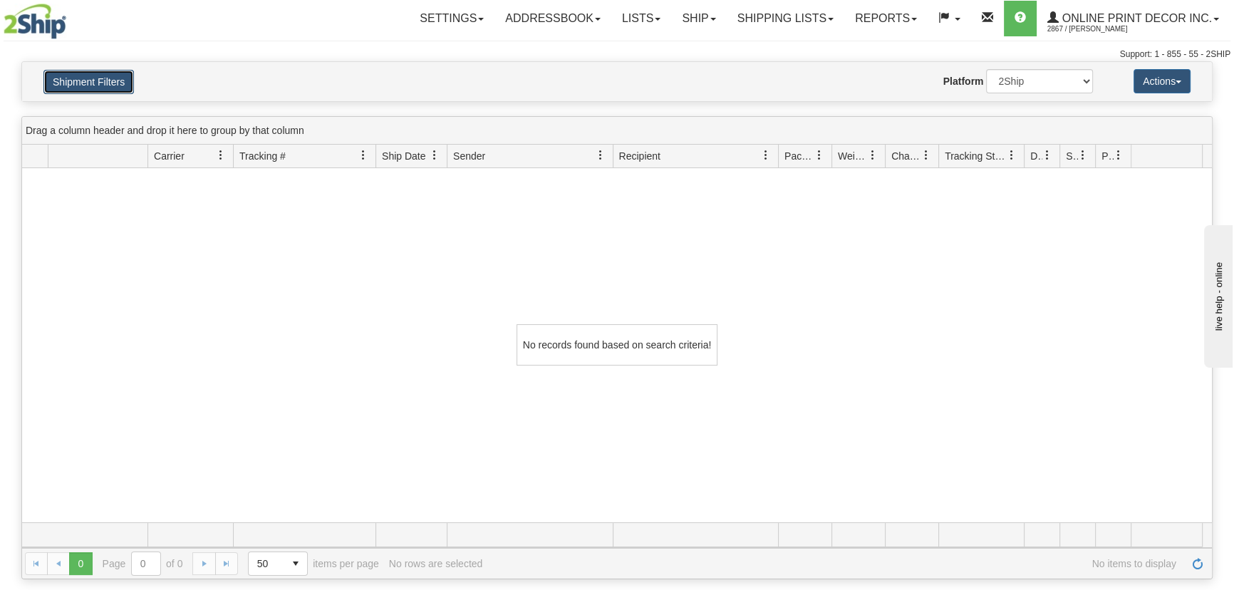
click at [83, 83] on button "Shipment Filters" at bounding box center [88, 82] width 91 height 24
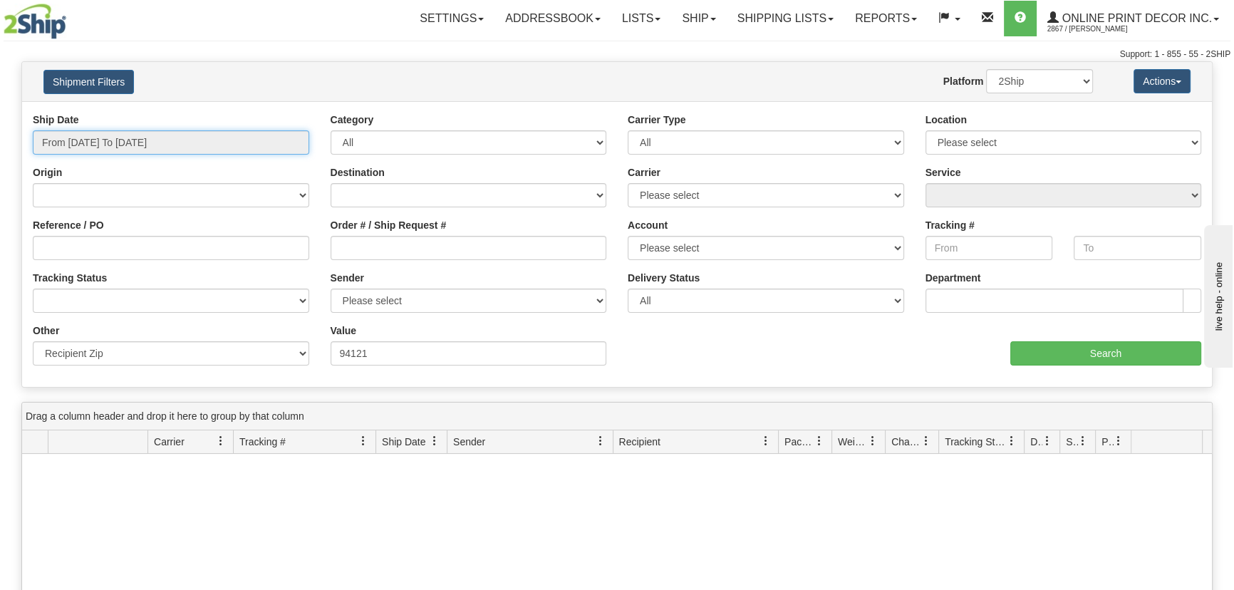
click at [128, 147] on input "From 09/11/2025 To 10/10/2025" at bounding box center [171, 142] width 277 height 24
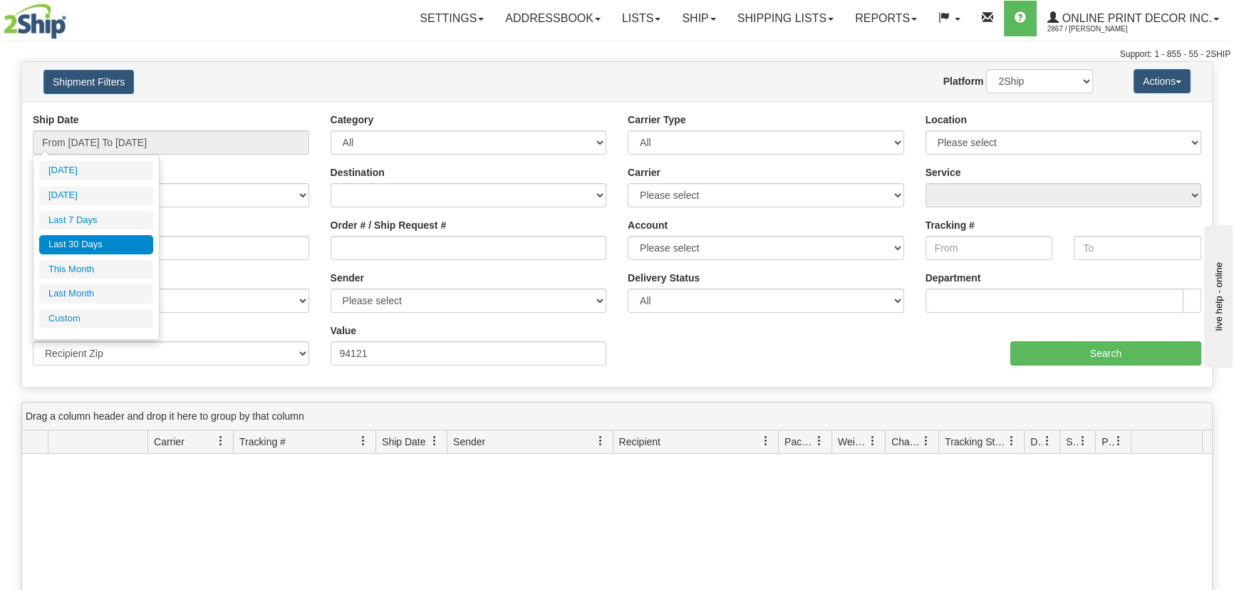
click at [323, 73] on div "Website Agent Nothing selected Client User Platform 2Ship Imported" at bounding box center [665, 81] width 877 height 24
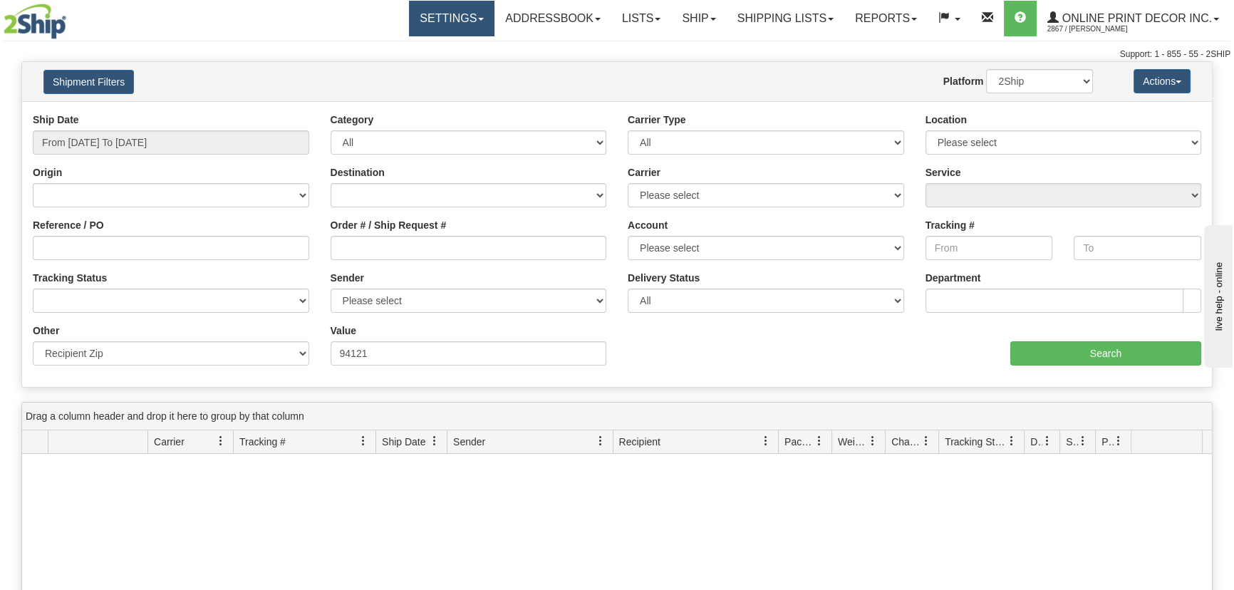
click at [448, 19] on link "Settings" at bounding box center [452, 19] width 86 height 36
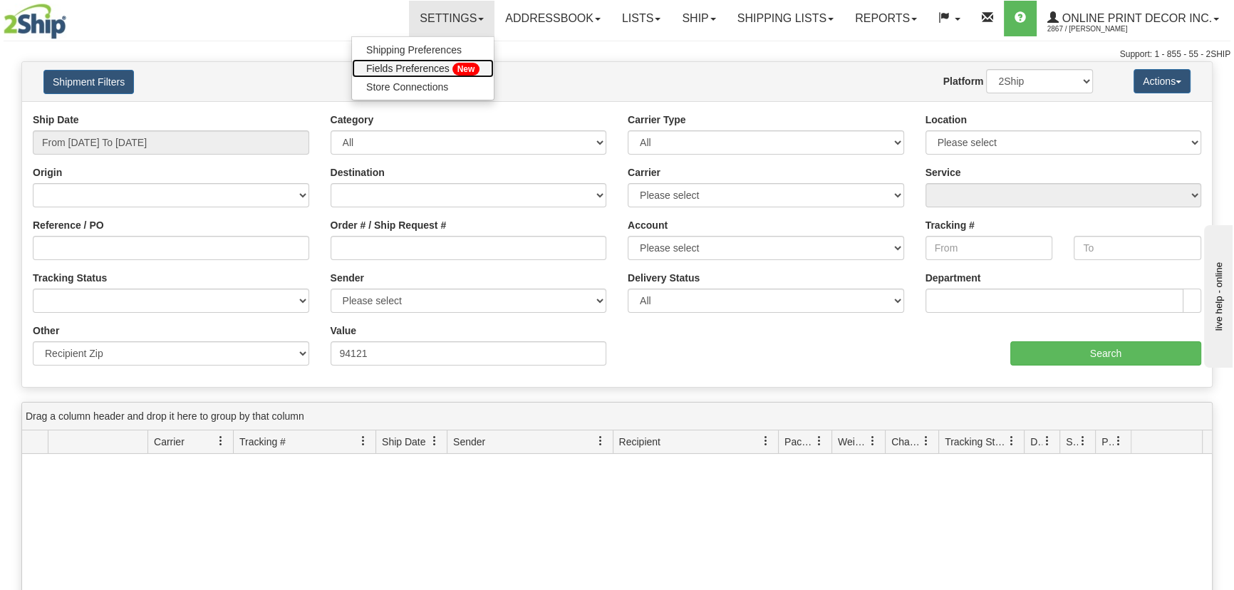
click at [417, 76] on link "Fields Preferences New" at bounding box center [423, 68] width 142 height 19
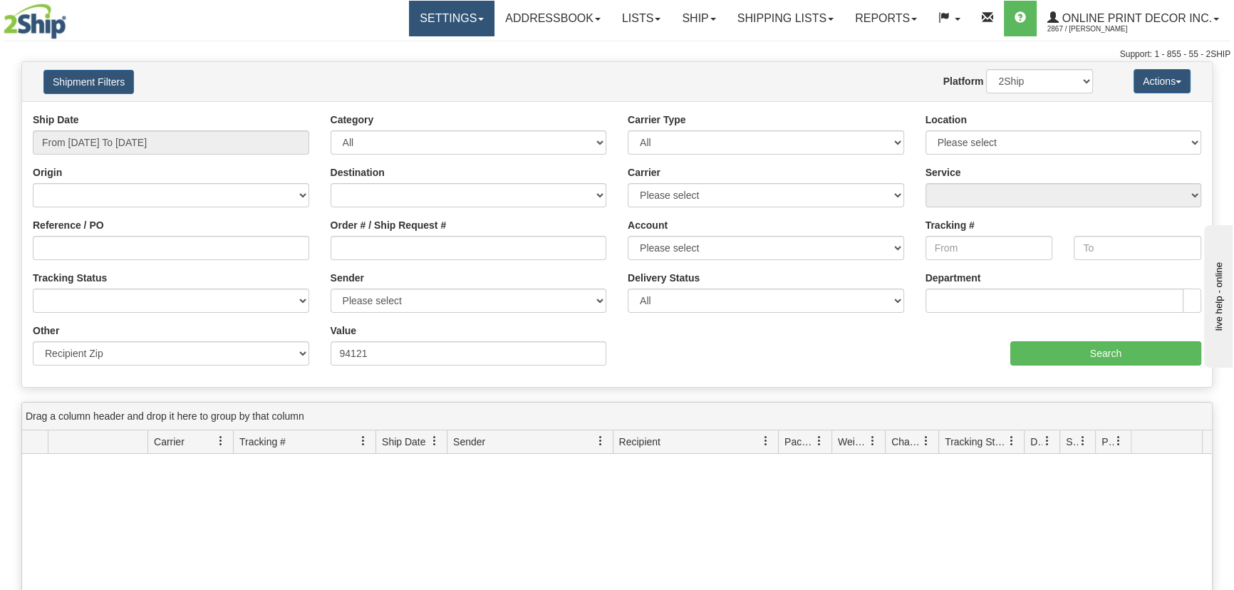
click at [438, 25] on link "Settings" at bounding box center [452, 19] width 86 height 36
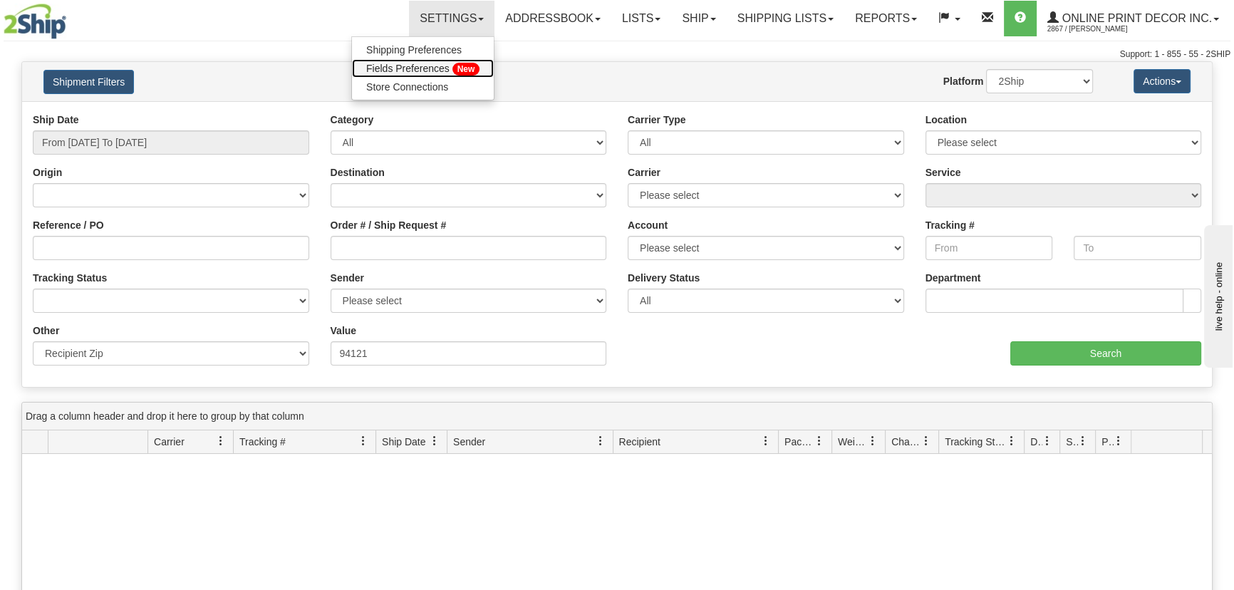
click at [453, 66] on span "New" at bounding box center [467, 69] width 28 height 13
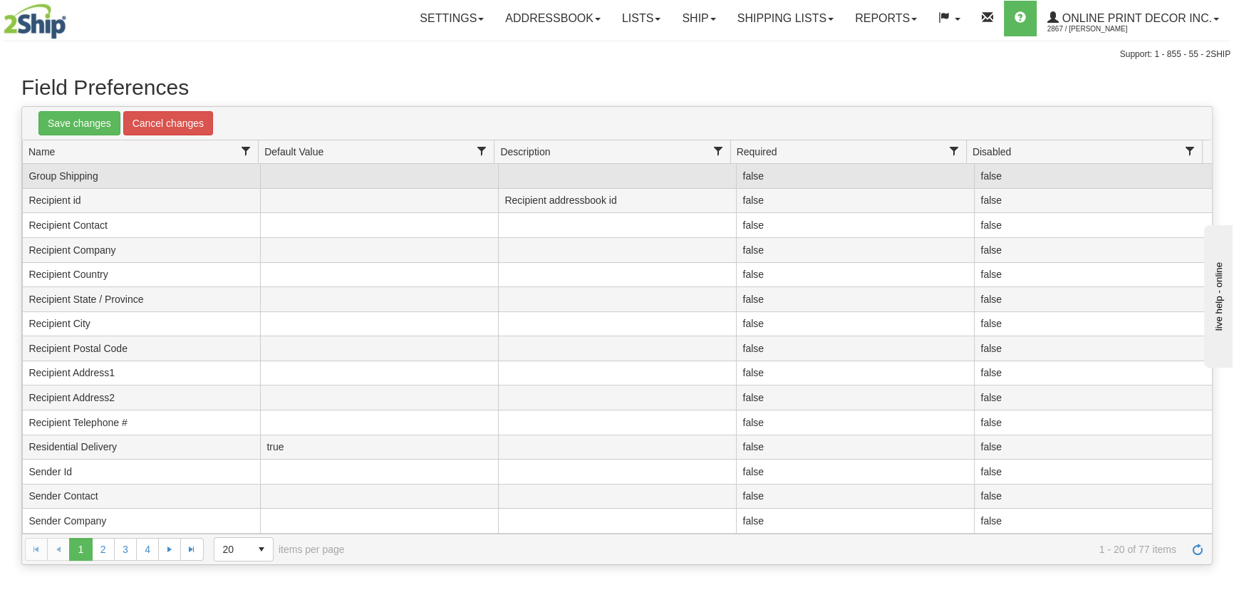
click at [88, 176] on td "Group Shipping" at bounding box center [141, 176] width 238 height 25
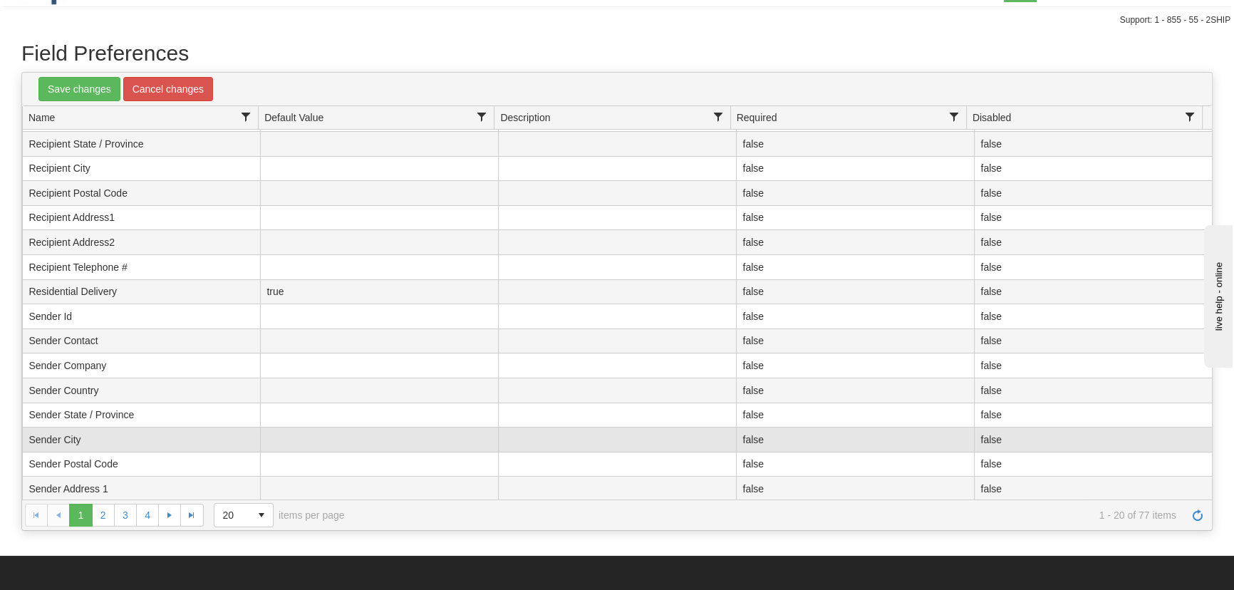
scroll to position [64, 0]
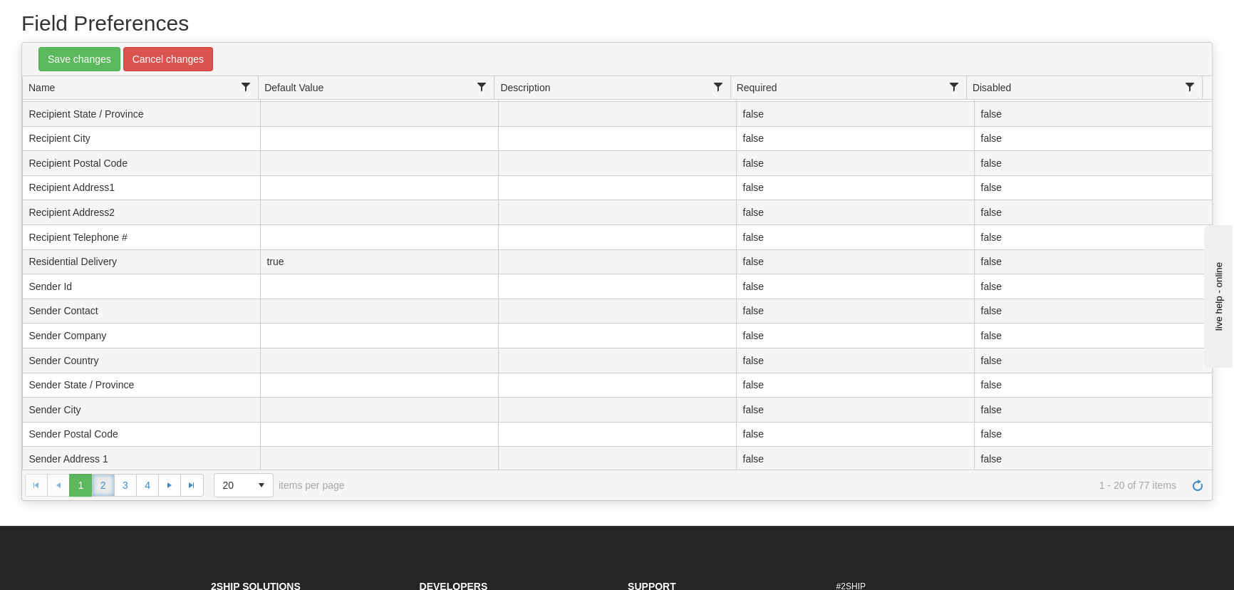
click at [100, 488] on link "2" at bounding box center [103, 485] width 23 height 23
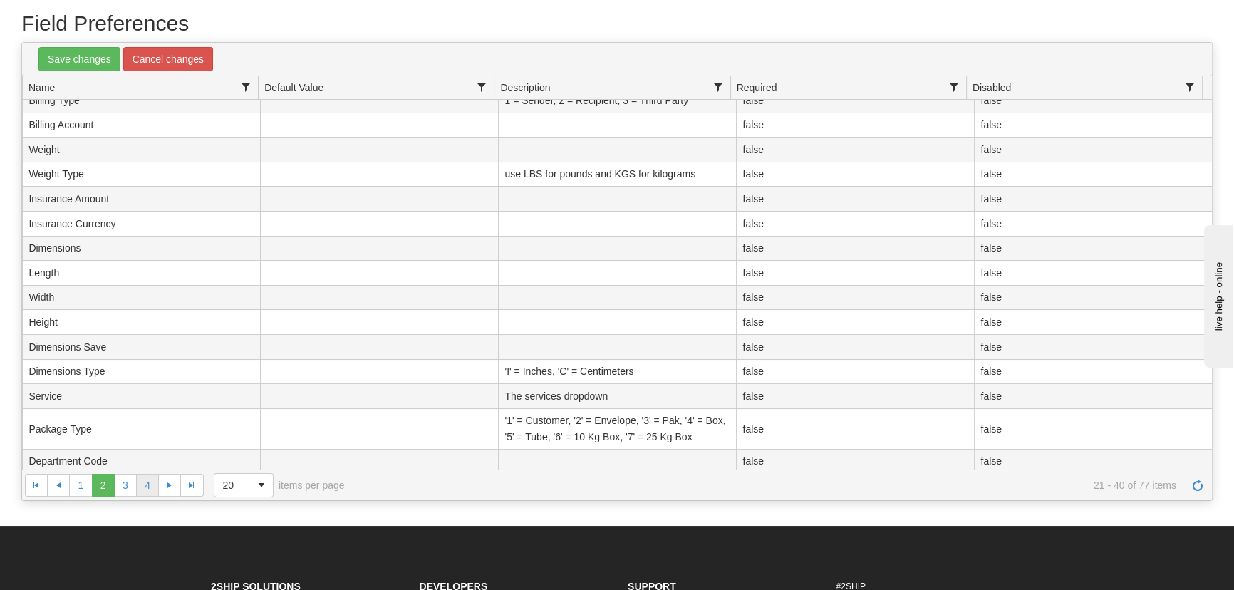
scroll to position [138, 0]
click at [128, 480] on link "3" at bounding box center [125, 485] width 23 height 23
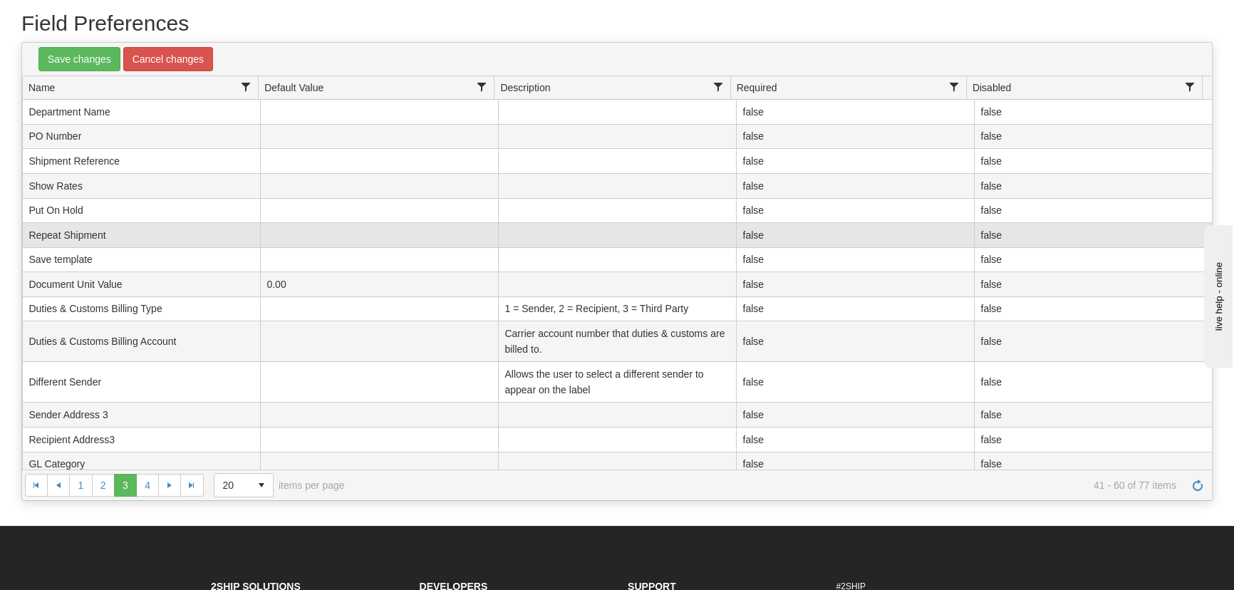
scroll to position [154, 0]
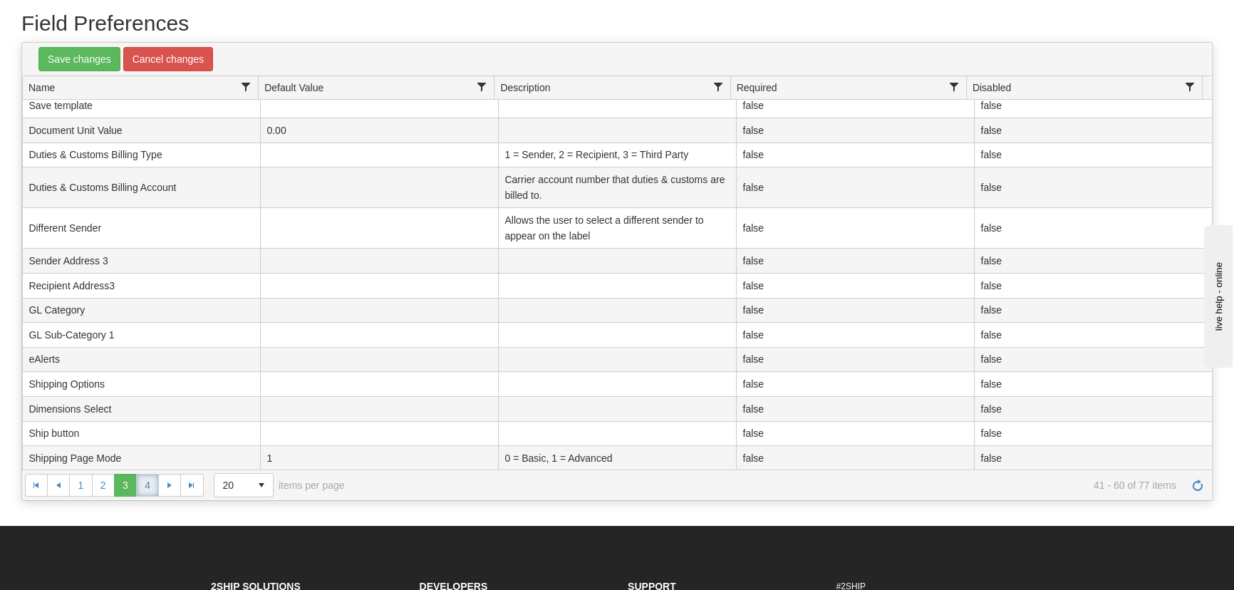
click at [150, 482] on link "4" at bounding box center [147, 485] width 23 height 23
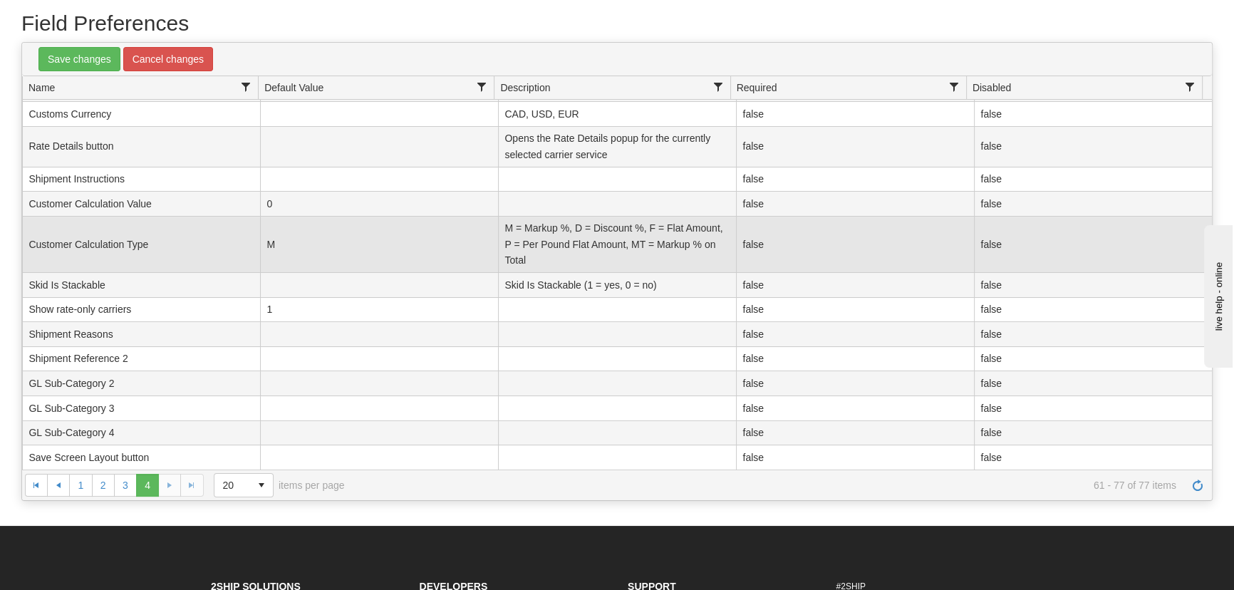
scroll to position [48, 0]
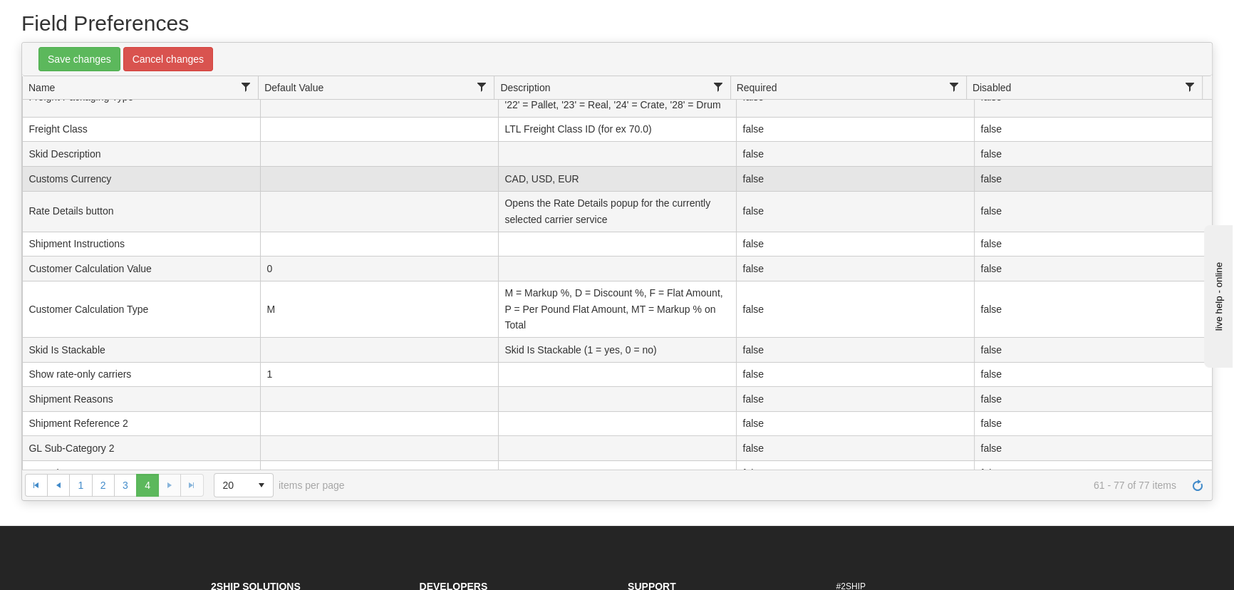
click at [599, 174] on td "CAD, USD, EUR" at bounding box center [617, 179] width 238 height 25
click at [557, 174] on td "CAD, USD, EUR" at bounding box center [617, 179] width 238 height 25
click at [76, 179] on td "Customs Currency" at bounding box center [141, 179] width 238 height 25
click at [546, 177] on td "CAD, USD, EUR" at bounding box center [617, 179] width 238 height 25
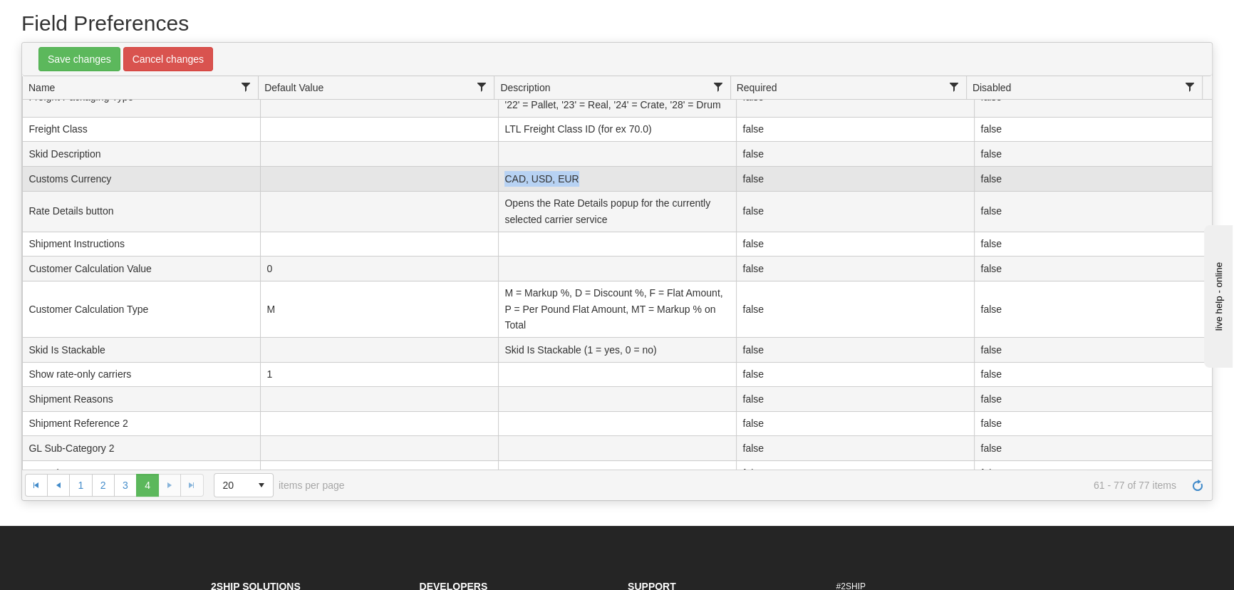
click at [546, 177] on td "CAD, USD, EUR" at bounding box center [617, 179] width 238 height 25
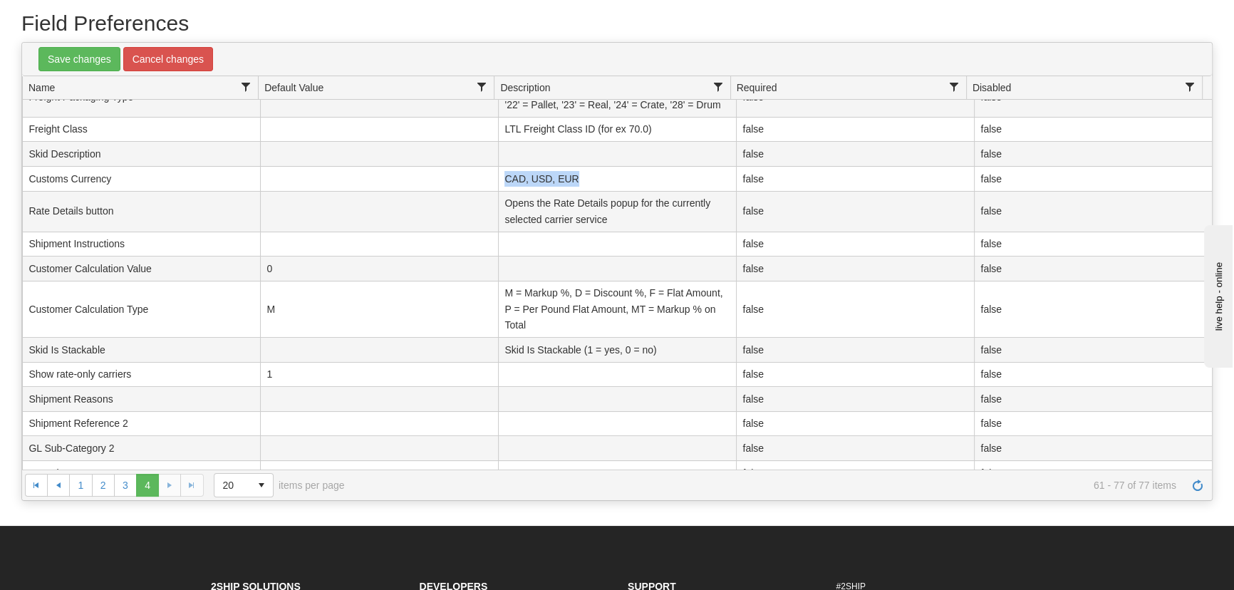
click at [716, 86] on span "Description filter column settings" at bounding box center [718, 86] width 11 height 11
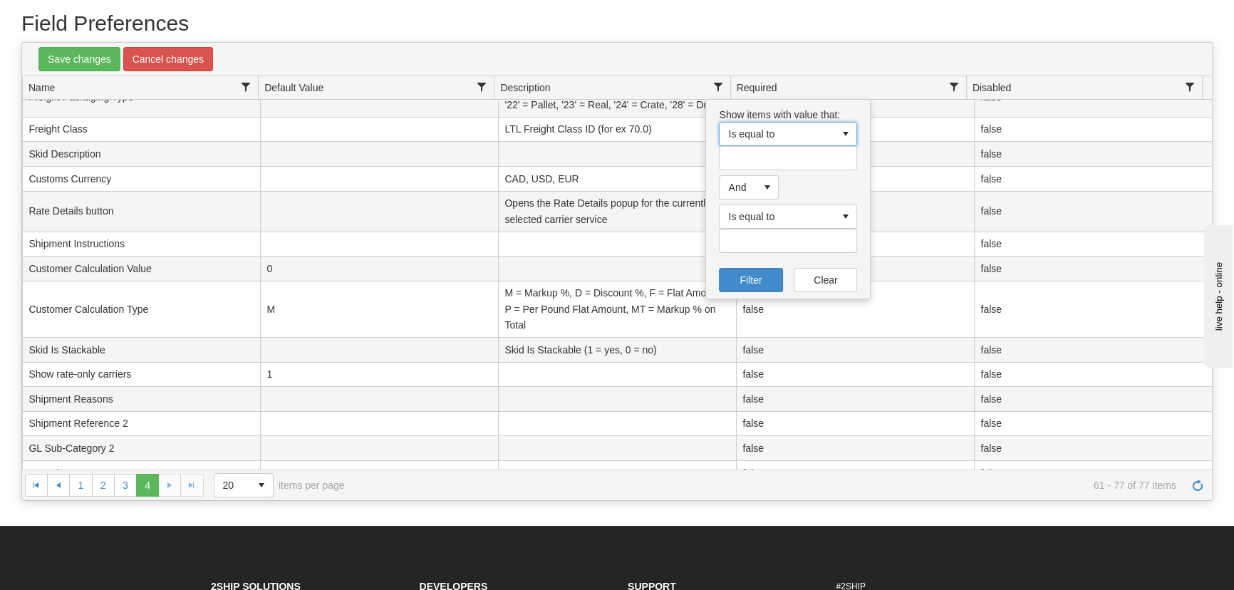
click at [712, 73] on div "Save changes Cancel changes" at bounding box center [617, 59] width 1190 height 33
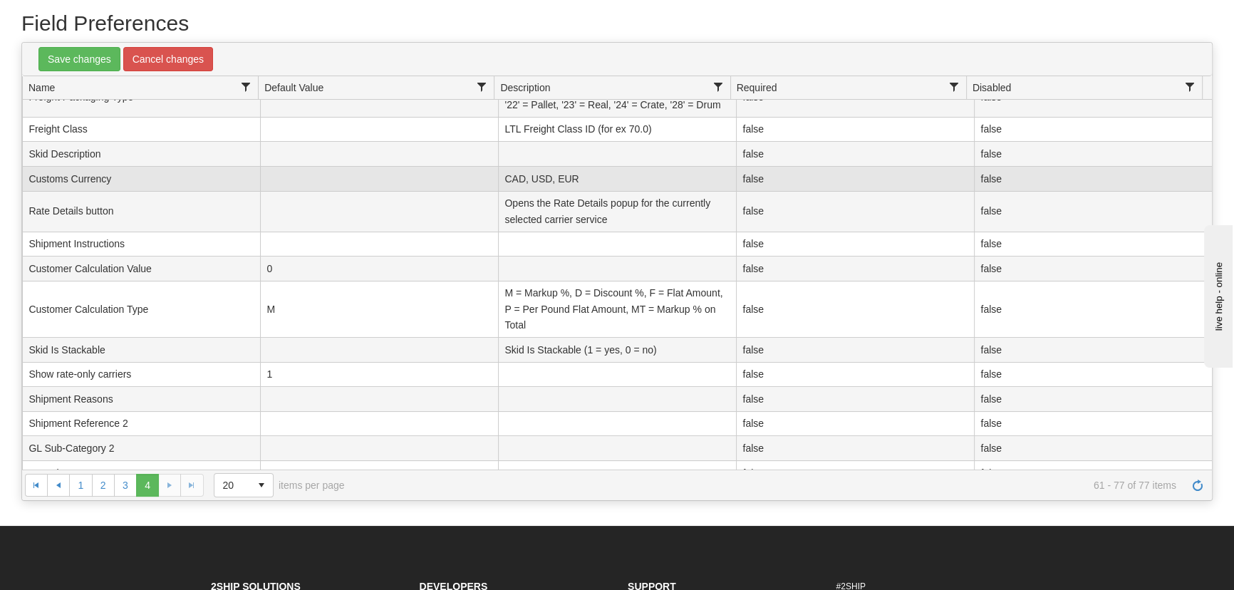
click at [84, 177] on td "Customs Currency" at bounding box center [141, 179] width 238 height 25
click at [597, 182] on td "CAD, USD, EUR" at bounding box center [617, 179] width 238 height 25
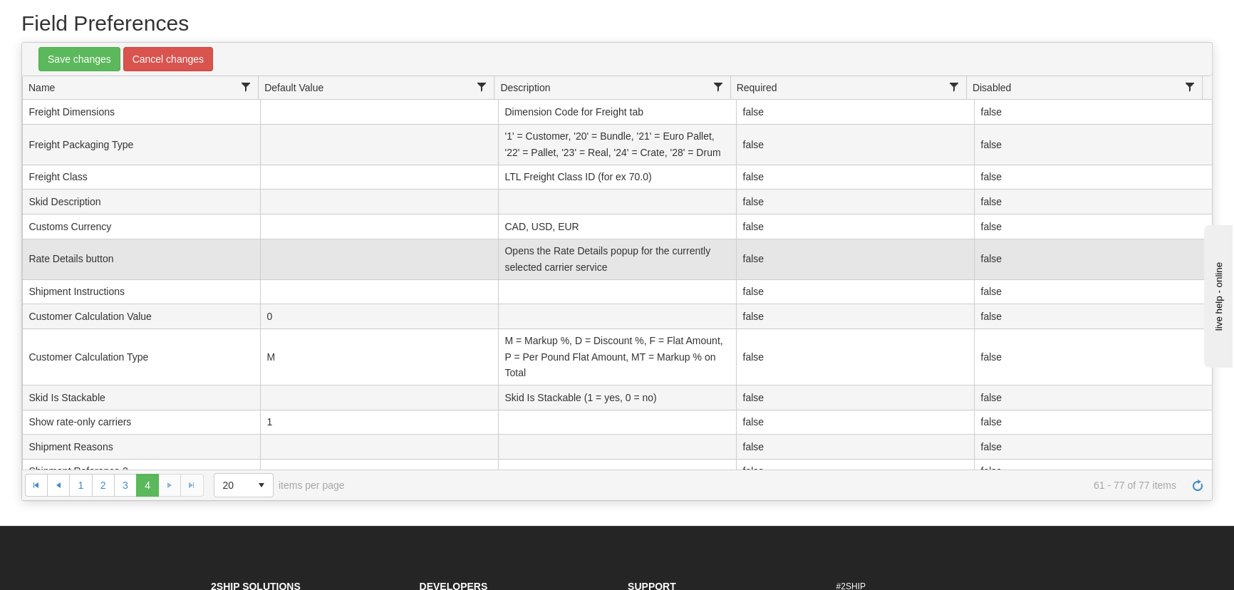
scroll to position [112, 0]
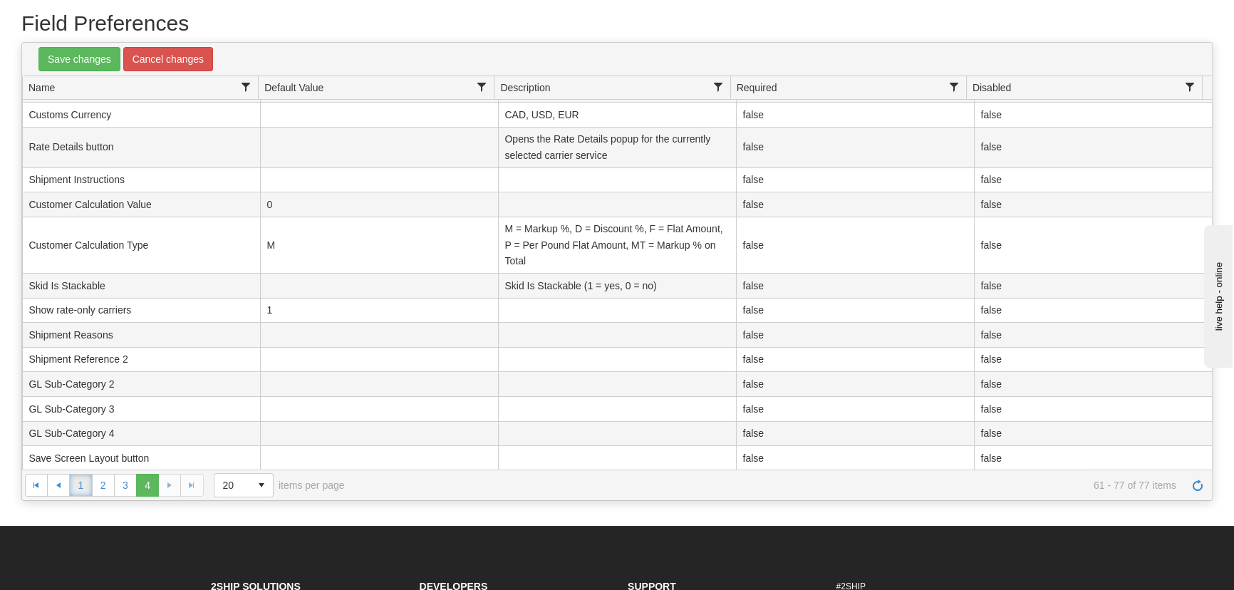
click at [71, 479] on link "1" at bounding box center [80, 485] width 23 height 23
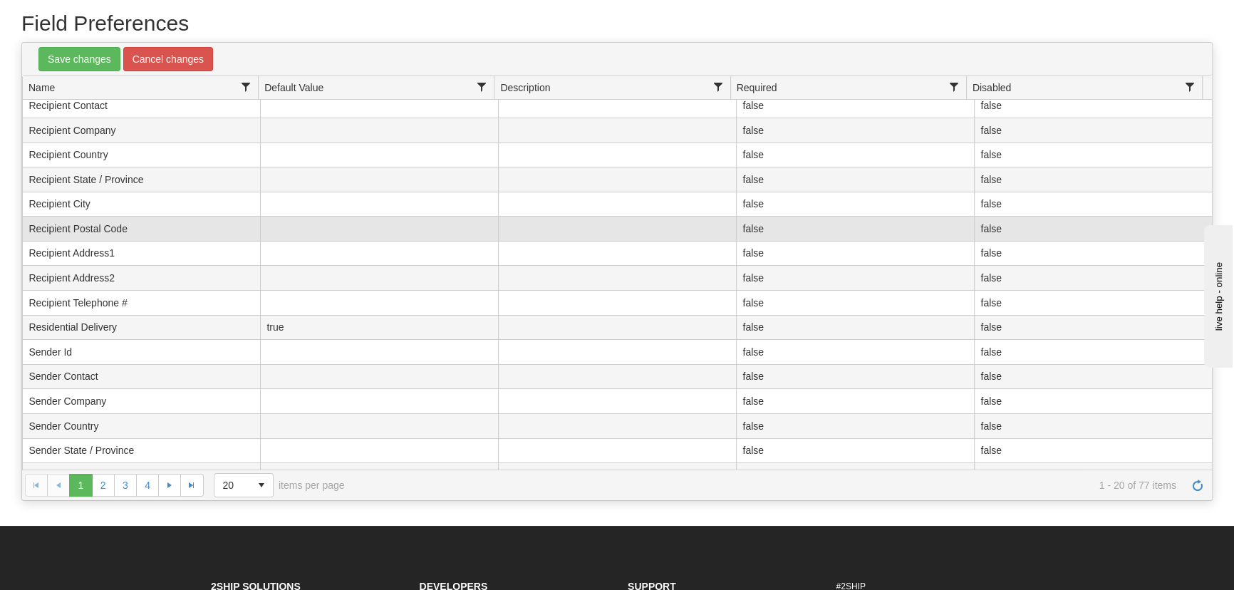
scroll to position [0, 0]
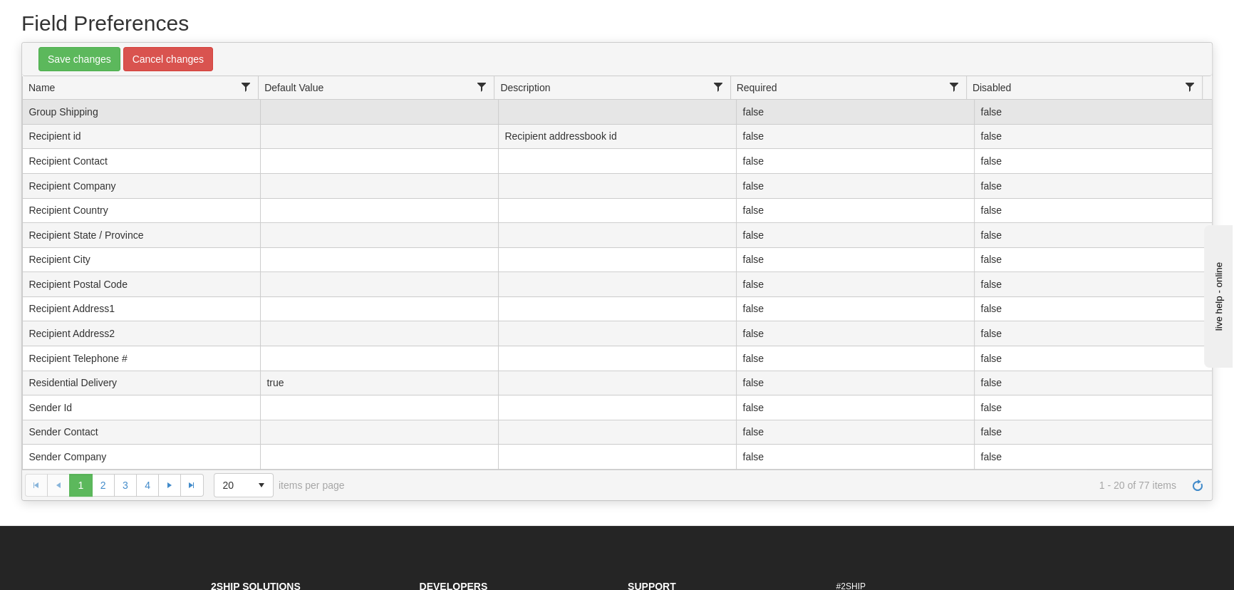
click at [42, 111] on td "Group Shipping" at bounding box center [141, 112] width 238 height 25
click at [752, 113] on td "false" at bounding box center [855, 112] width 238 height 25
click at [778, 100] on td at bounding box center [855, 112] width 238 height 25
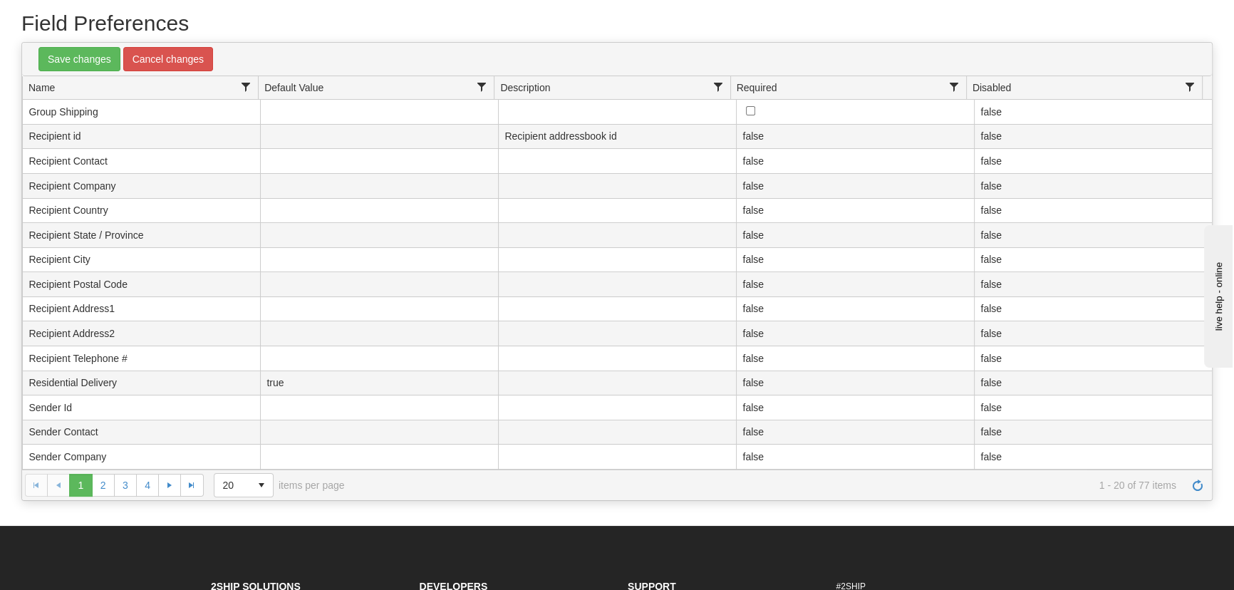
click at [794, 66] on div "Save changes Cancel changes" at bounding box center [617, 59] width 1179 height 24
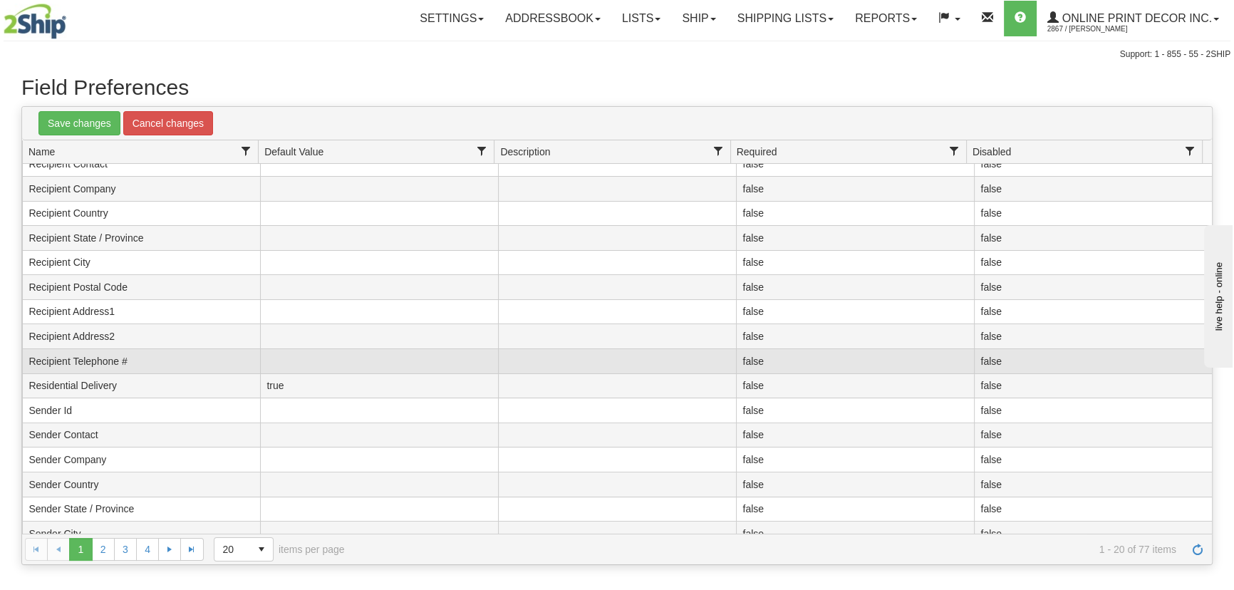
scroll to position [121, 0]
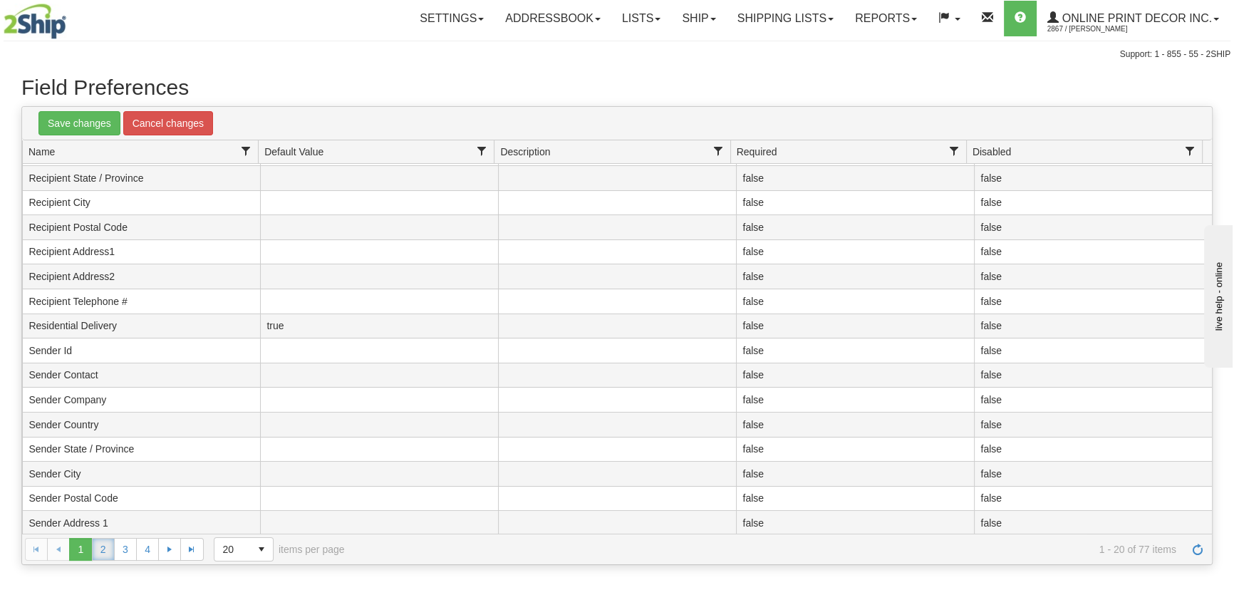
click at [112, 549] on link "2" at bounding box center [103, 549] width 23 height 23
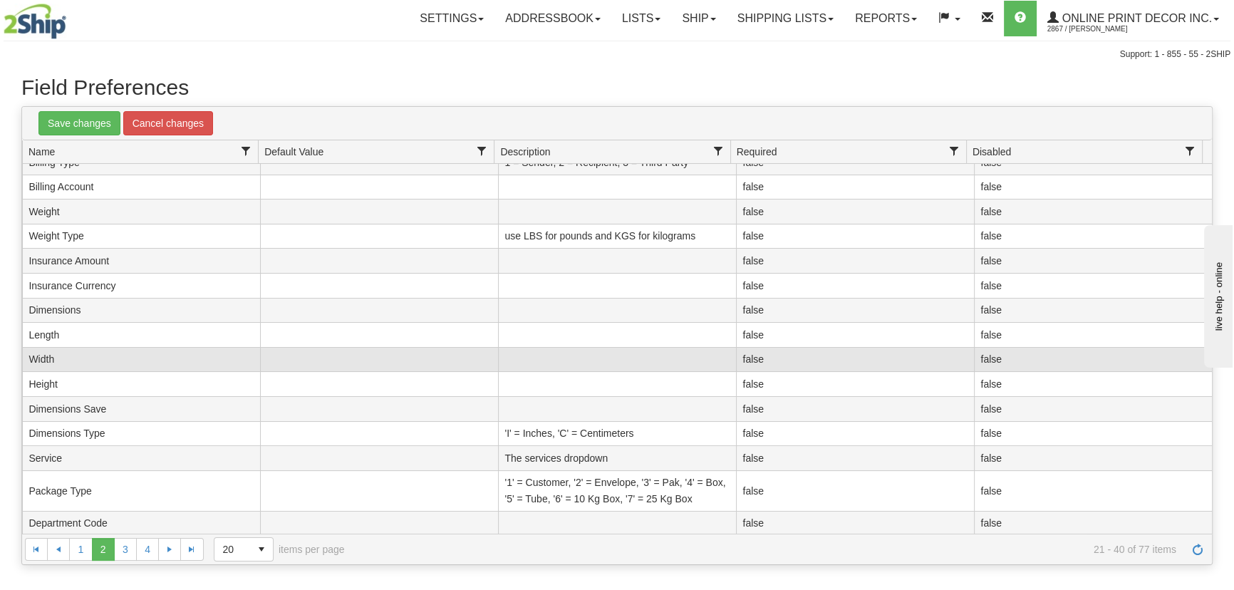
scroll to position [138, 0]
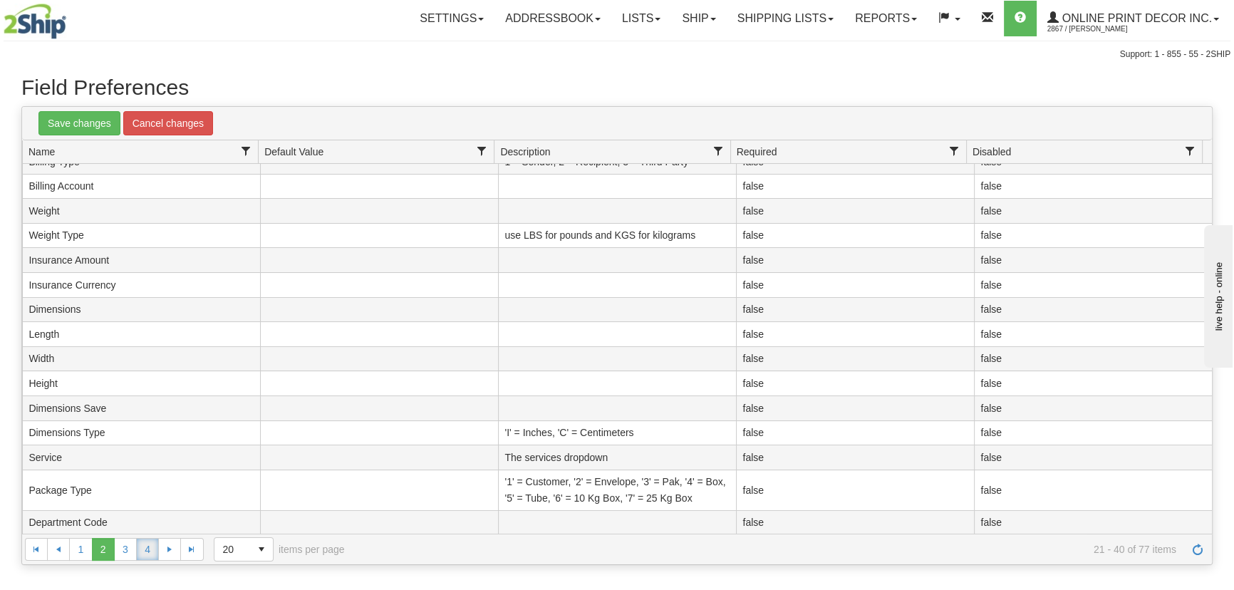
click at [138, 552] on link "4" at bounding box center [147, 549] width 23 height 23
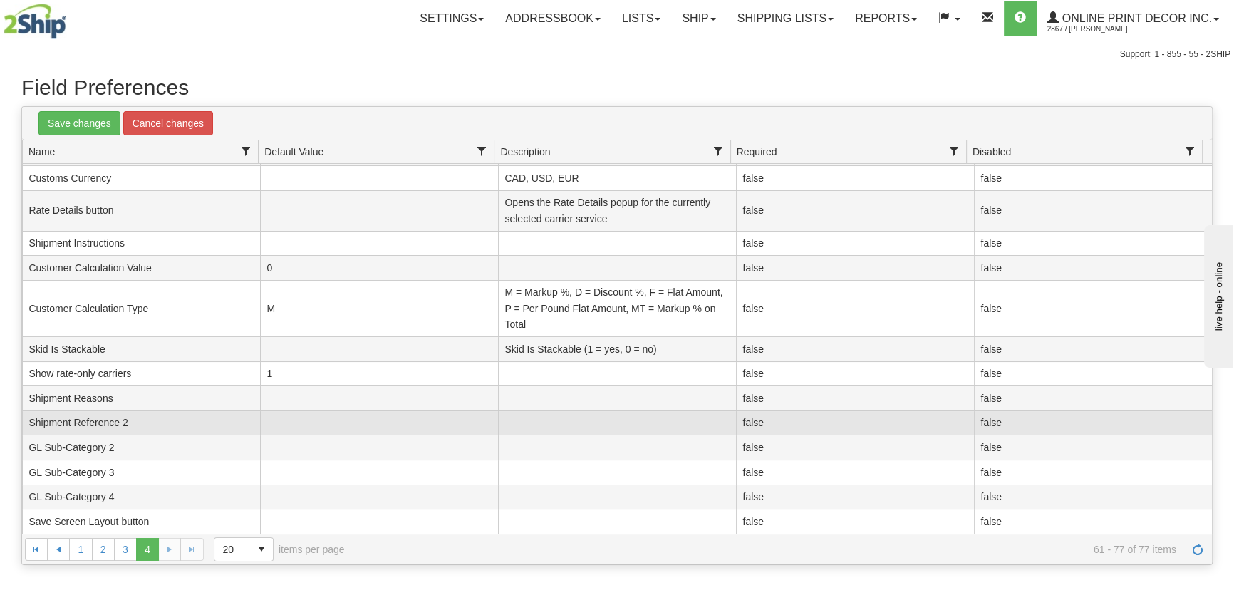
scroll to position [112, 0]
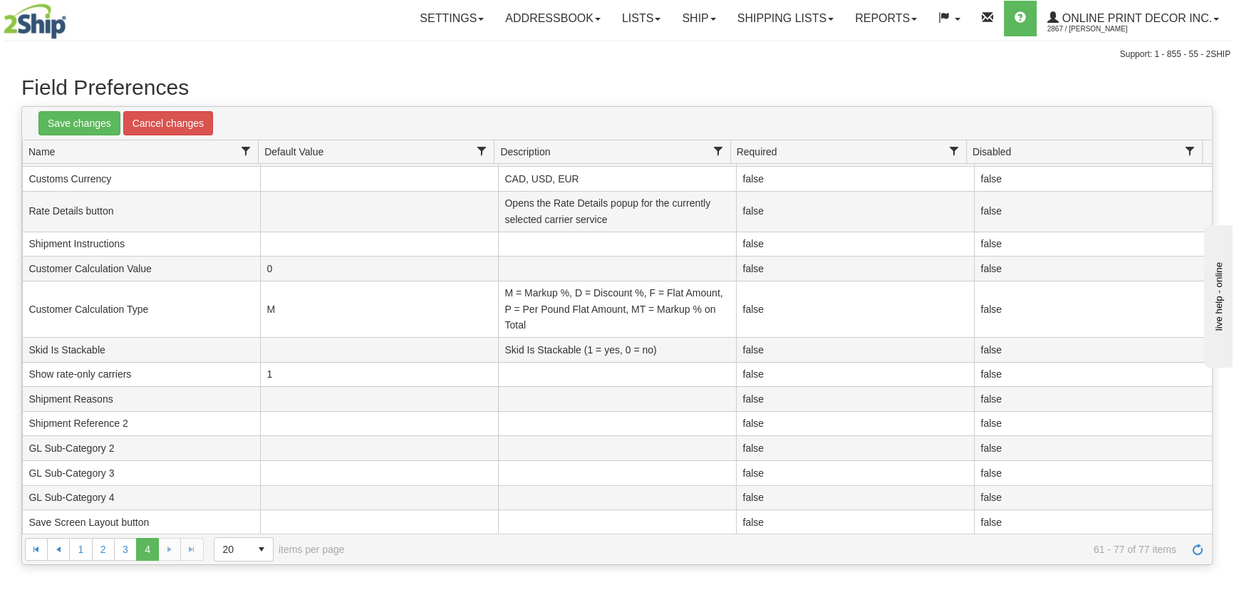
click at [164, 550] on div "1 2 3 4 1 2 3 4 20 15 20 50 100 items per page 61 - 77 of 77 items" at bounding box center [617, 549] width 1190 height 31
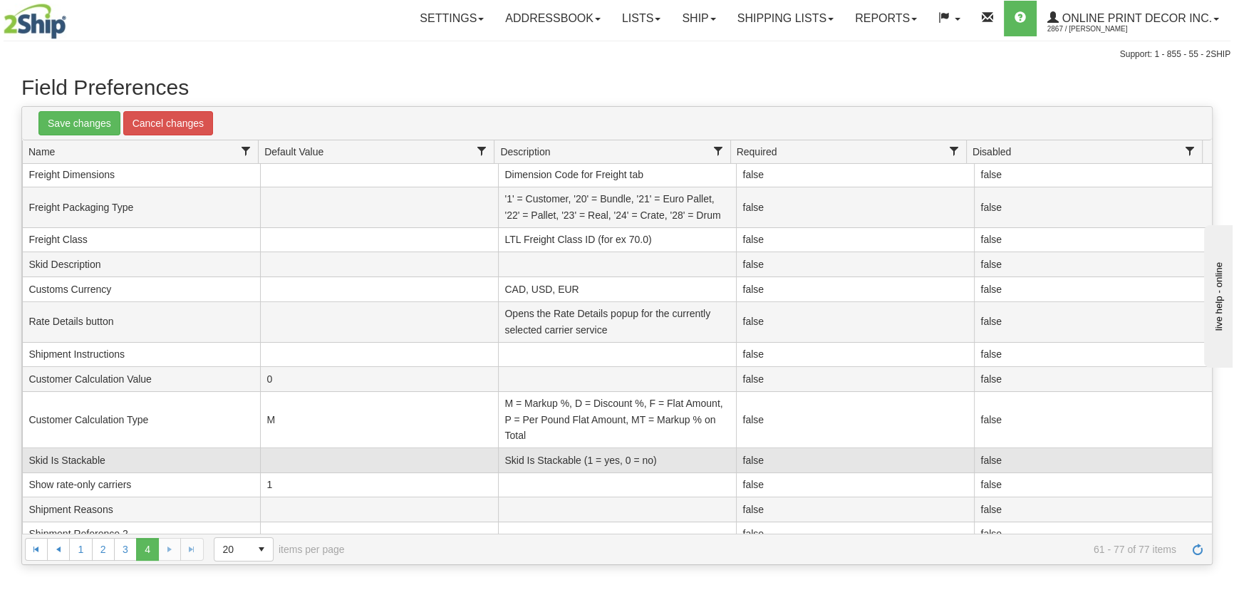
scroll to position [0, 0]
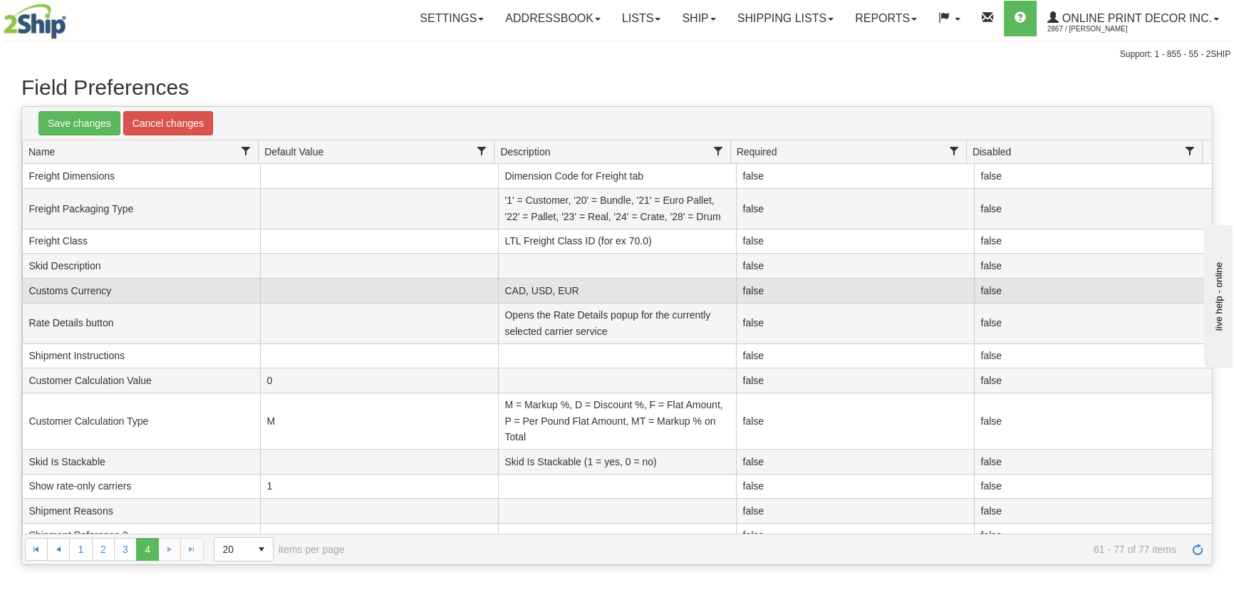
click at [279, 288] on td at bounding box center [379, 291] width 238 height 25
type input "CAD"
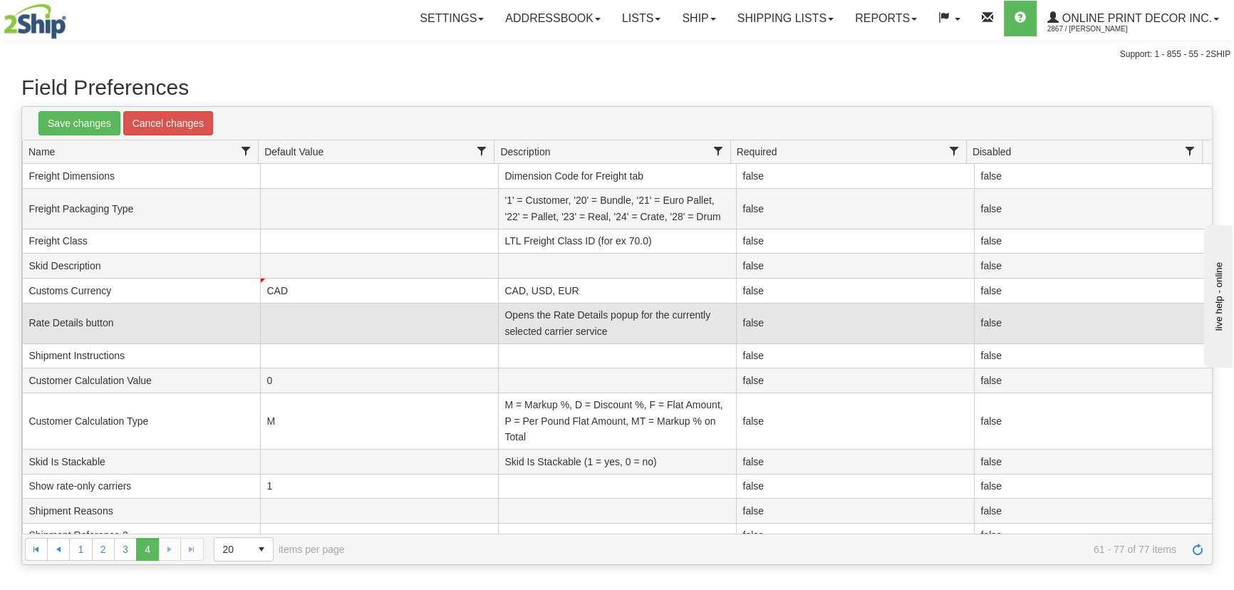
click at [404, 324] on td at bounding box center [379, 324] width 238 height 41
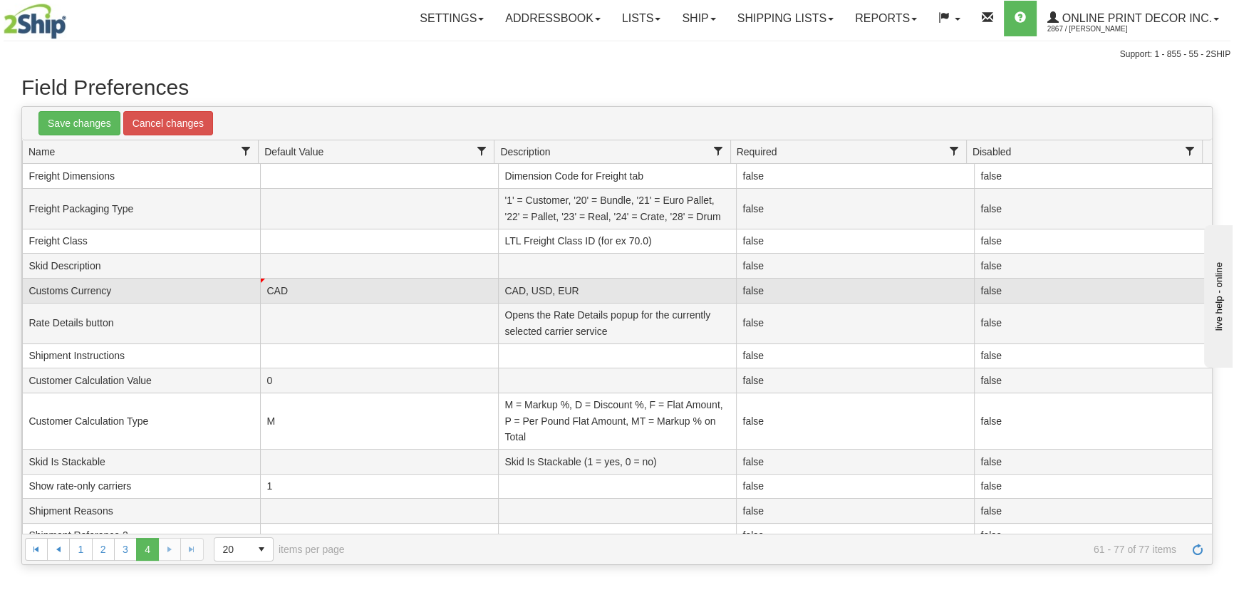
click at [261, 279] on span at bounding box center [263, 281] width 4 height 4
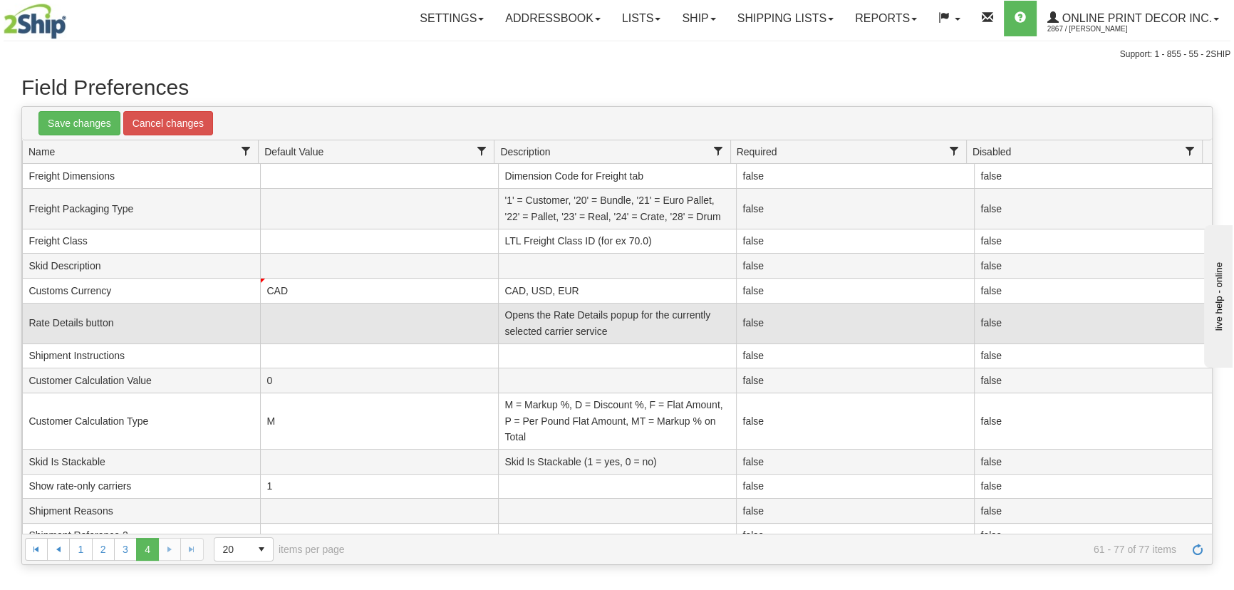
click at [296, 320] on td at bounding box center [379, 324] width 238 height 41
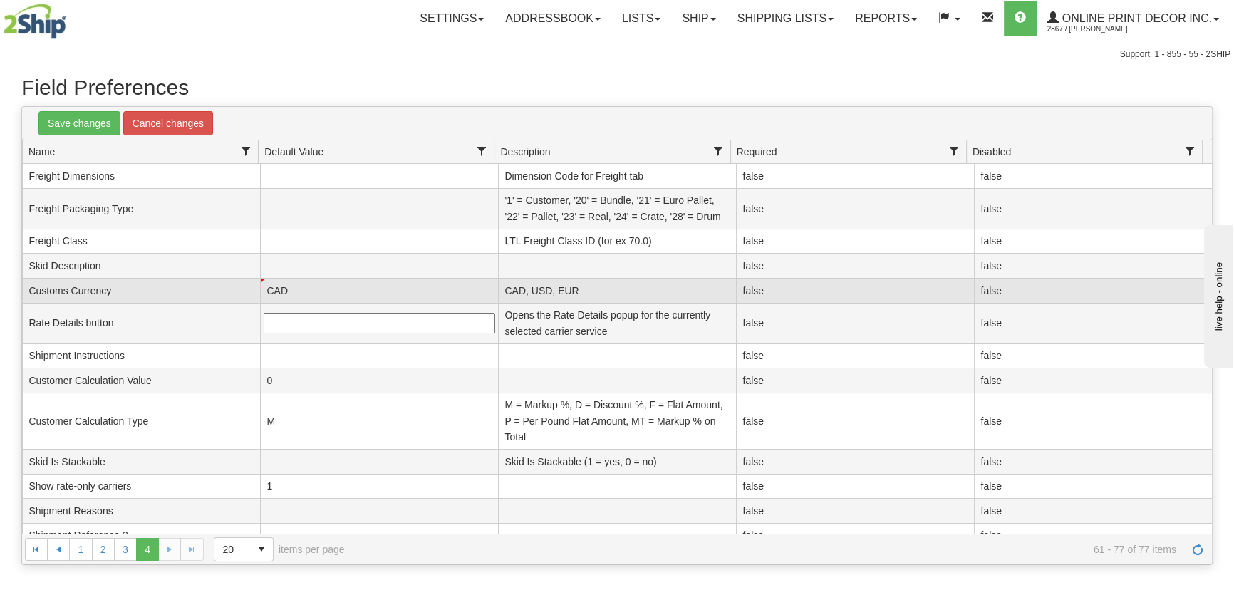
click at [344, 289] on td "CAD" at bounding box center [379, 291] width 238 height 25
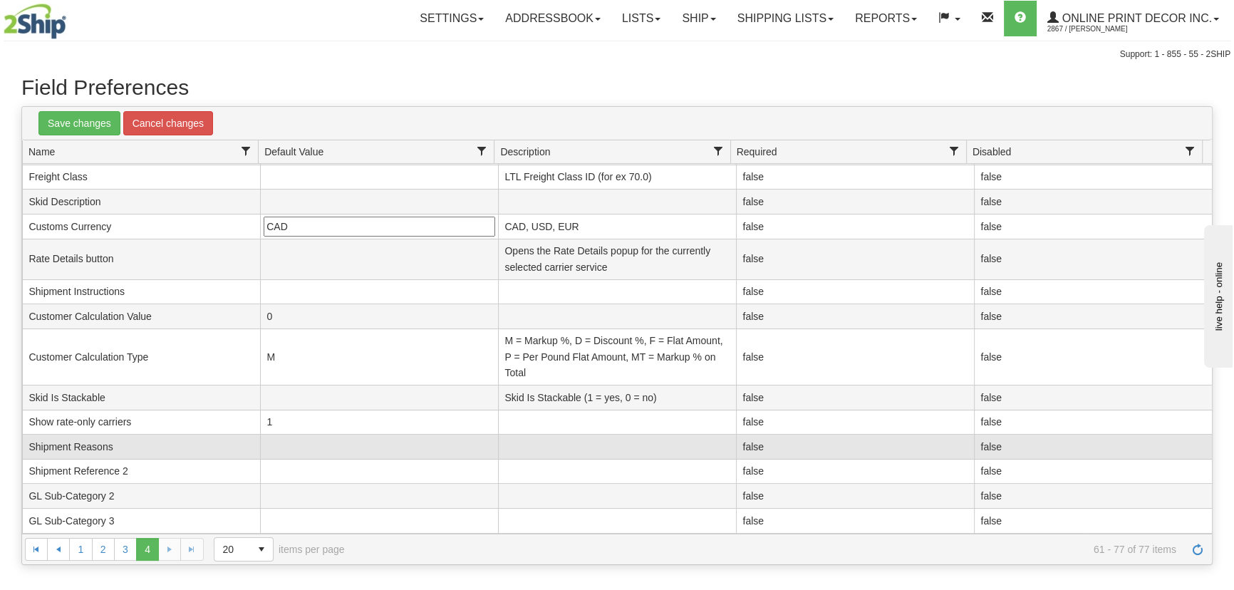
scroll to position [112, 0]
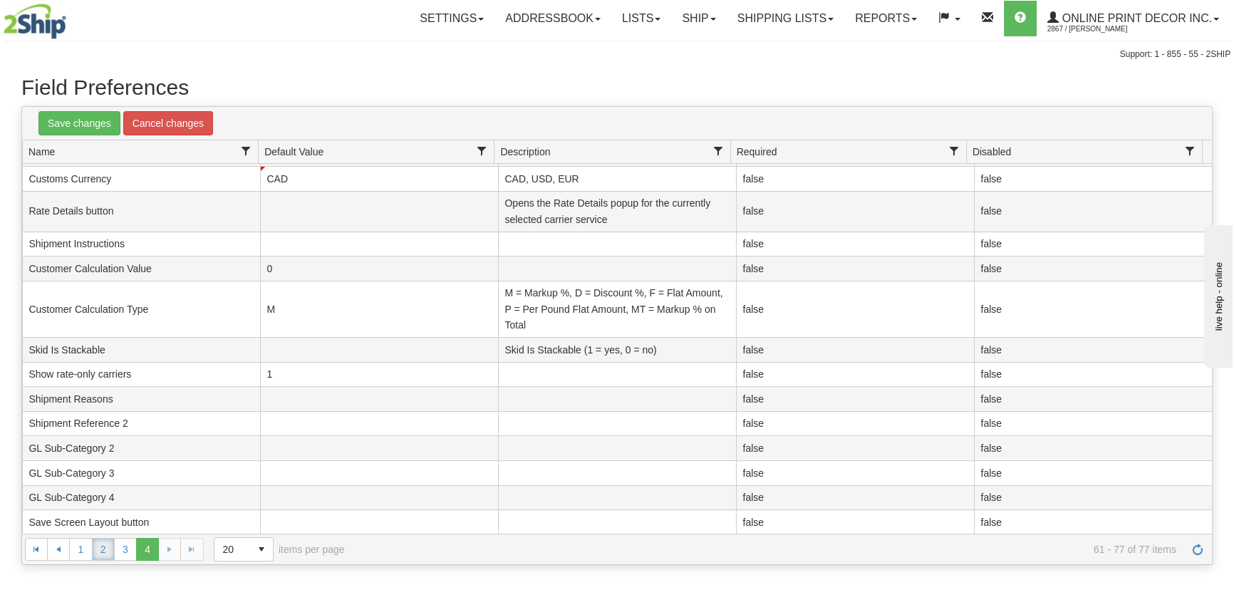
click at [110, 542] on link "2" at bounding box center [103, 549] width 23 height 23
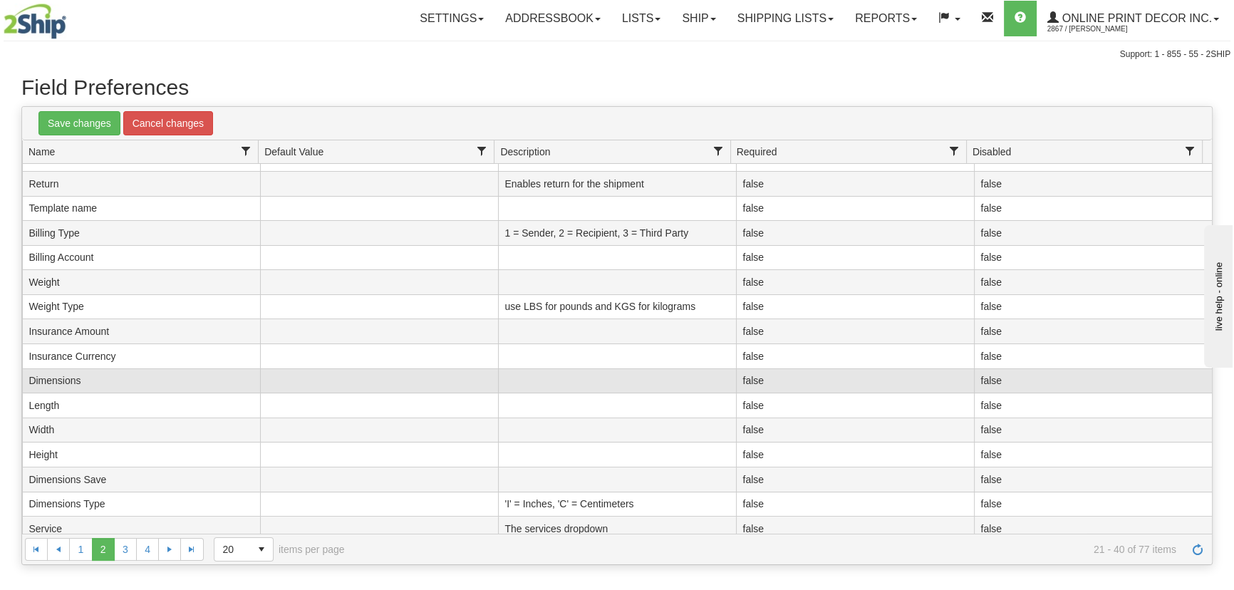
scroll to position [0, 0]
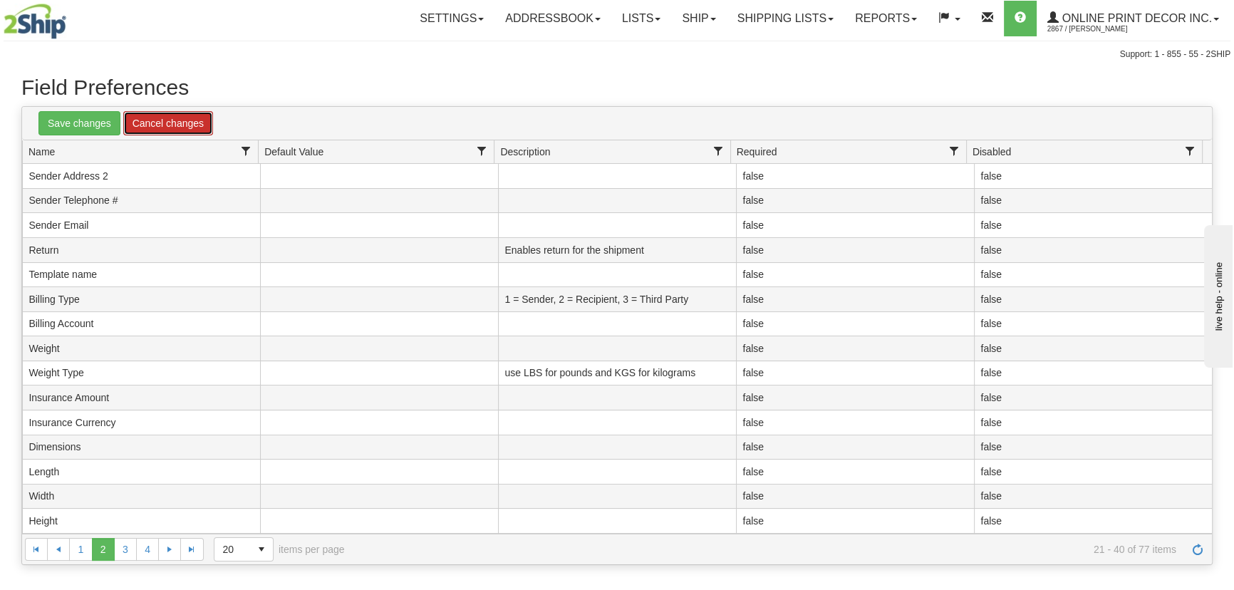
click at [185, 118] on link "Cancel changes" at bounding box center [168, 123] width 90 height 24
click at [449, 18] on link "Settings" at bounding box center [452, 19] width 86 height 36
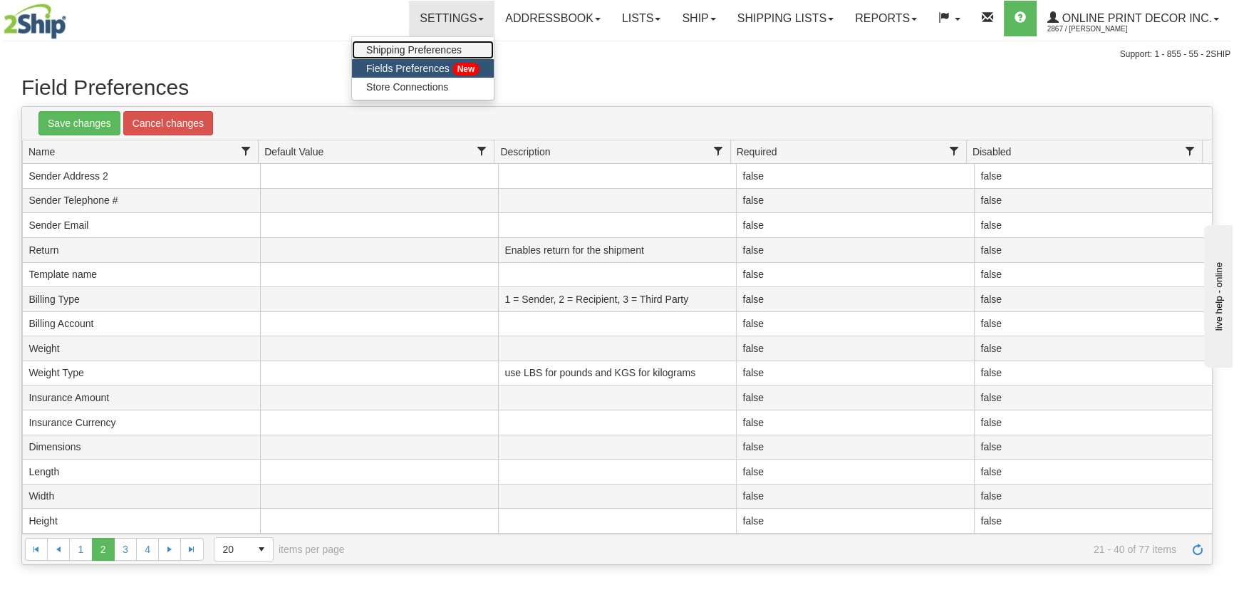
click at [425, 55] on link "Shipping Preferences" at bounding box center [423, 50] width 142 height 19
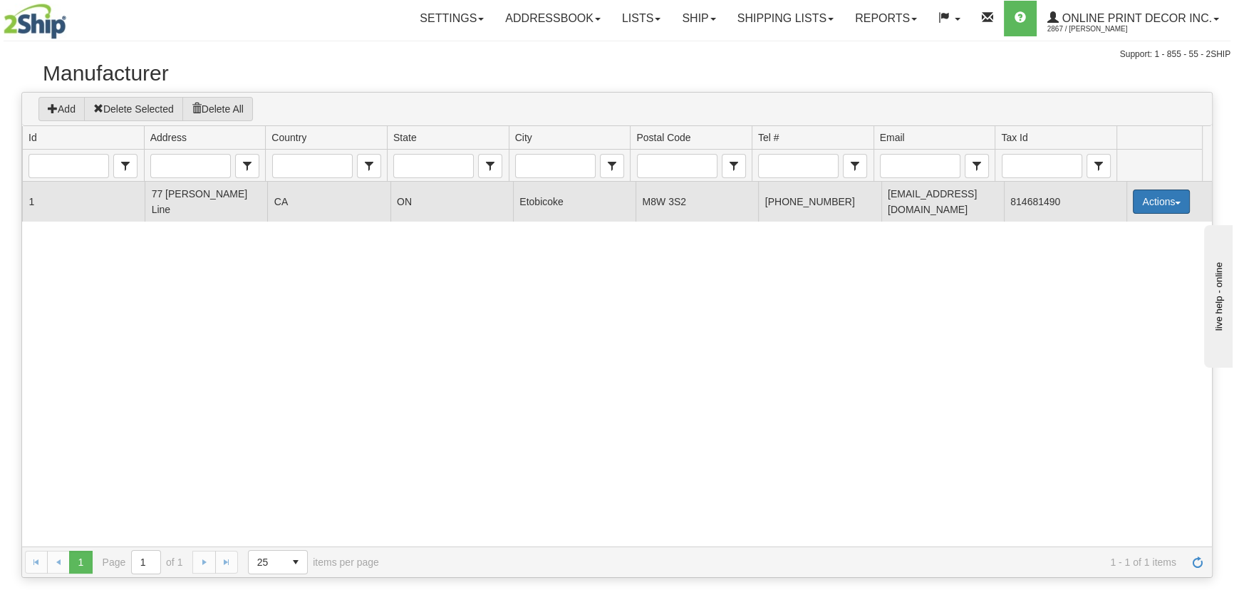
click at [1177, 194] on button "Actions" at bounding box center [1161, 202] width 57 height 24
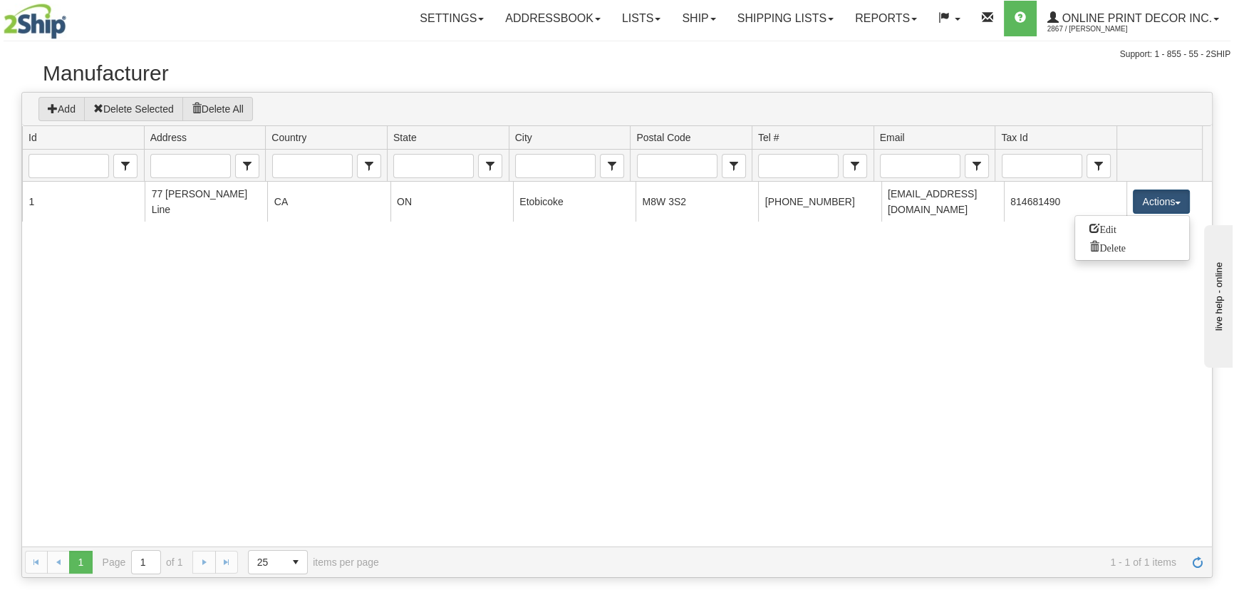
click at [972, 393] on div "997 2867 1 77 [PERSON_NAME] Line CA ON Etobicoke M8W 3S2 [PHONE_NUMBER] [EMAIL_…" at bounding box center [617, 364] width 1190 height 365
click at [645, 25] on link "Lists" at bounding box center [642, 19] width 60 height 36
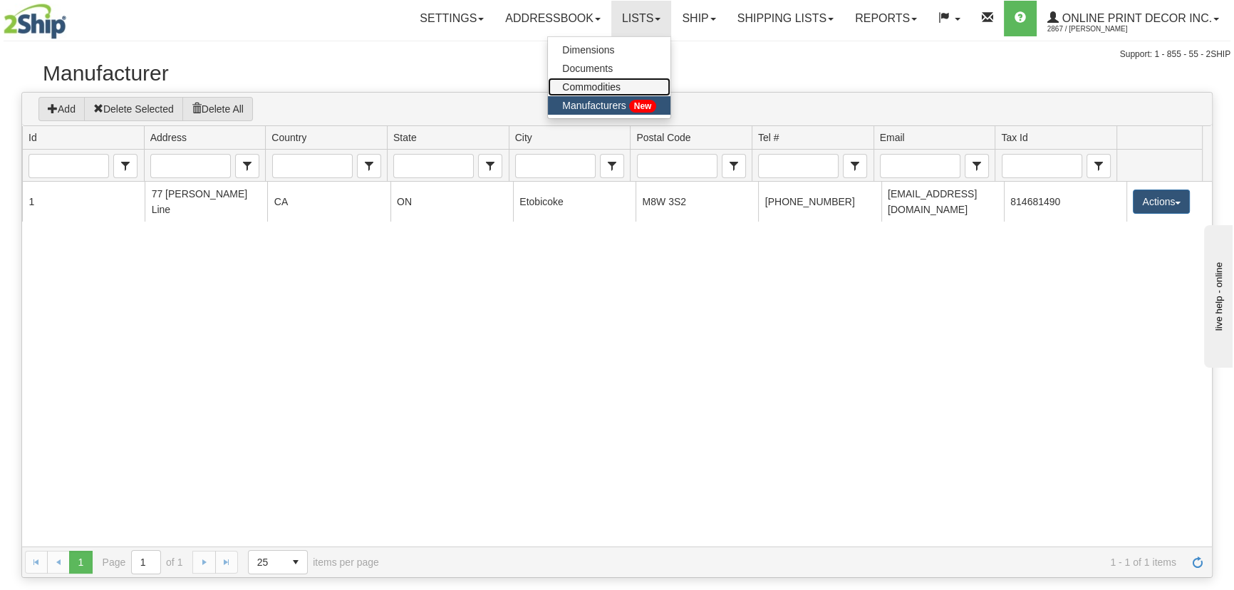
click at [606, 81] on span "Commodities" at bounding box center [591, 86] width 58 height 11
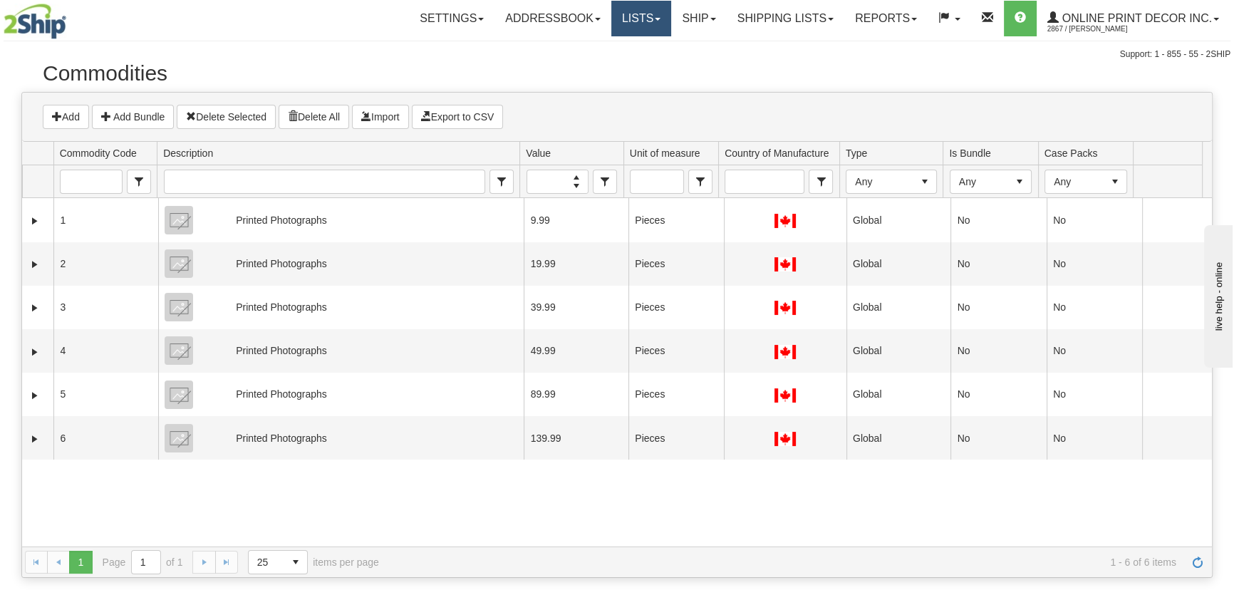
click at [644, 21] on link "Lists" at bounding box center [642, 19] width 60 height 36
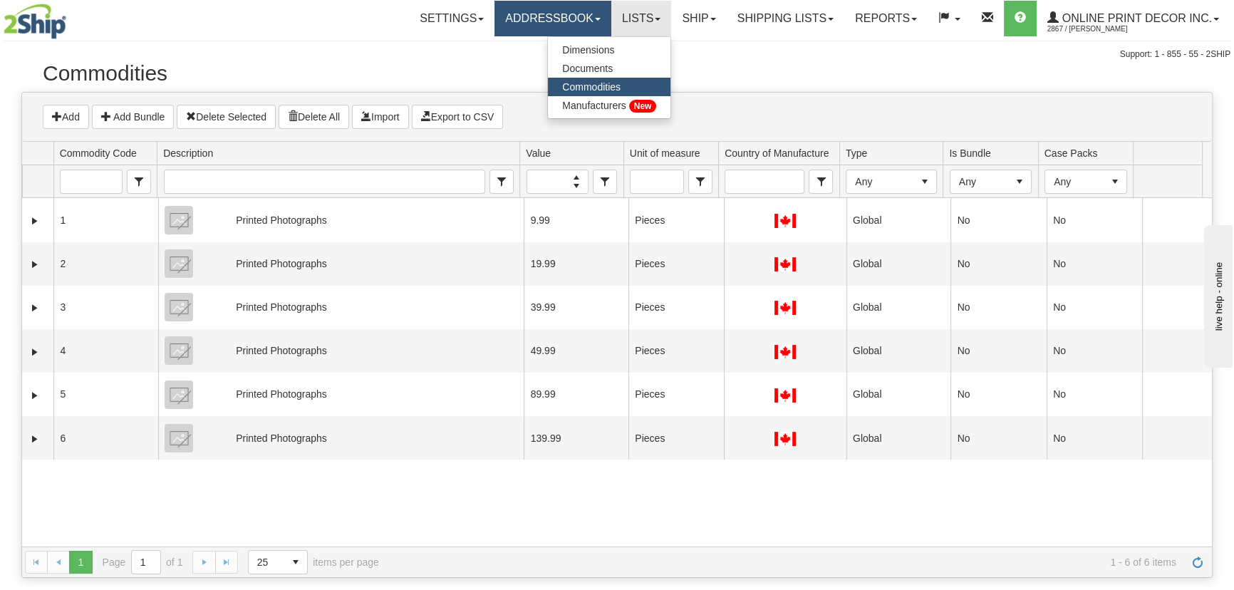
click at [572, 24] on link "Addressbook" at bounding box center [553, 19] width 117 height 36
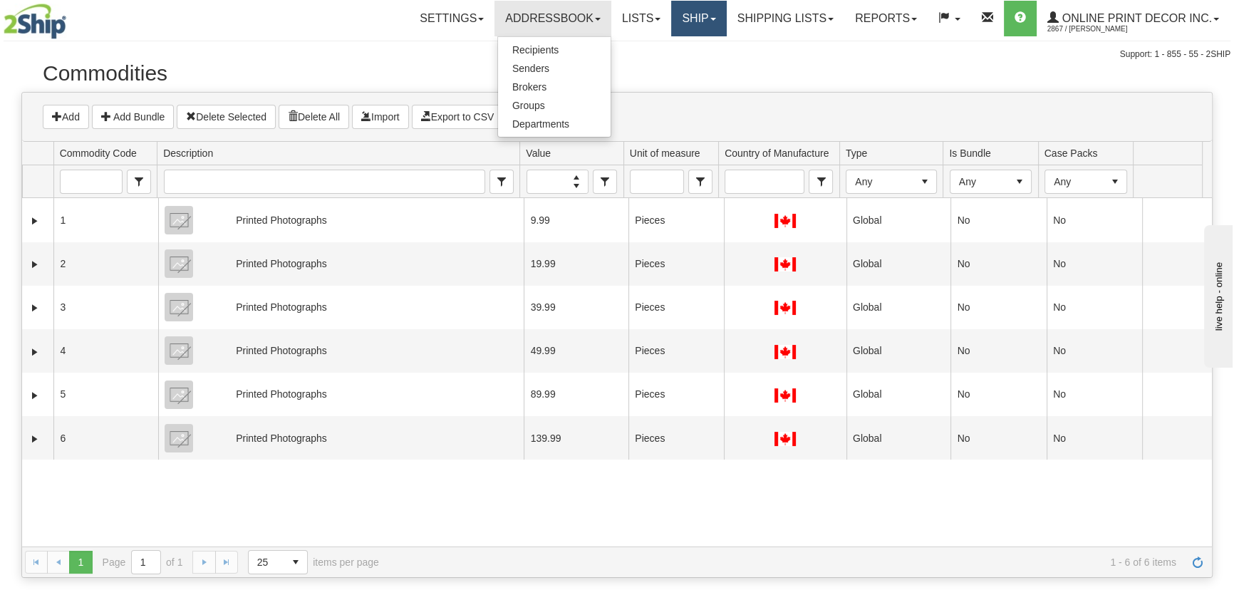
click at [671, 20] on link "Ship" at bounding box center [698, 19] width 55 height 36
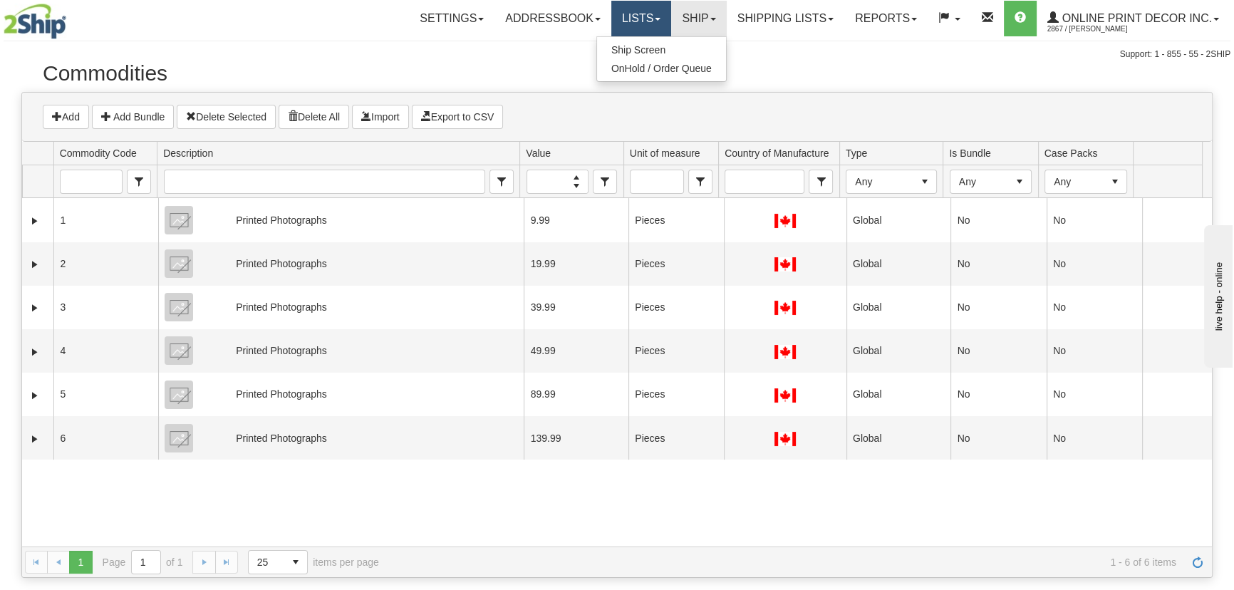
click at [634, 26] on link "Lists" at bounding box center [642, 19] width 60 height 36
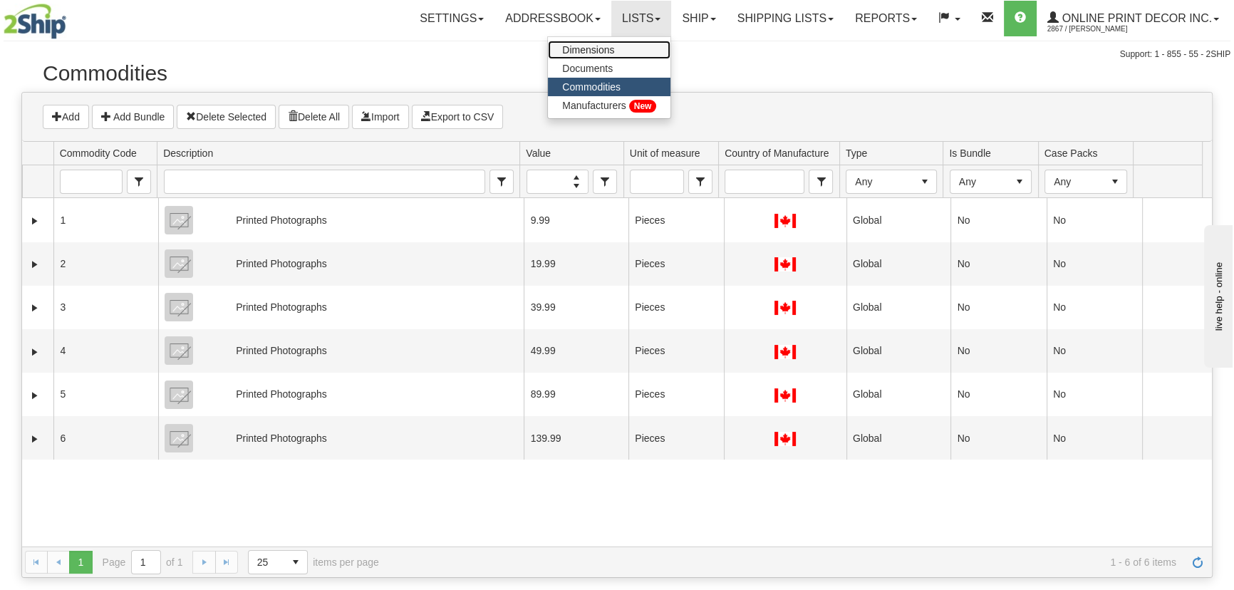
click at [606, 44] on span "Dimensions" at bounding box center [588, 49] width 52 height 11
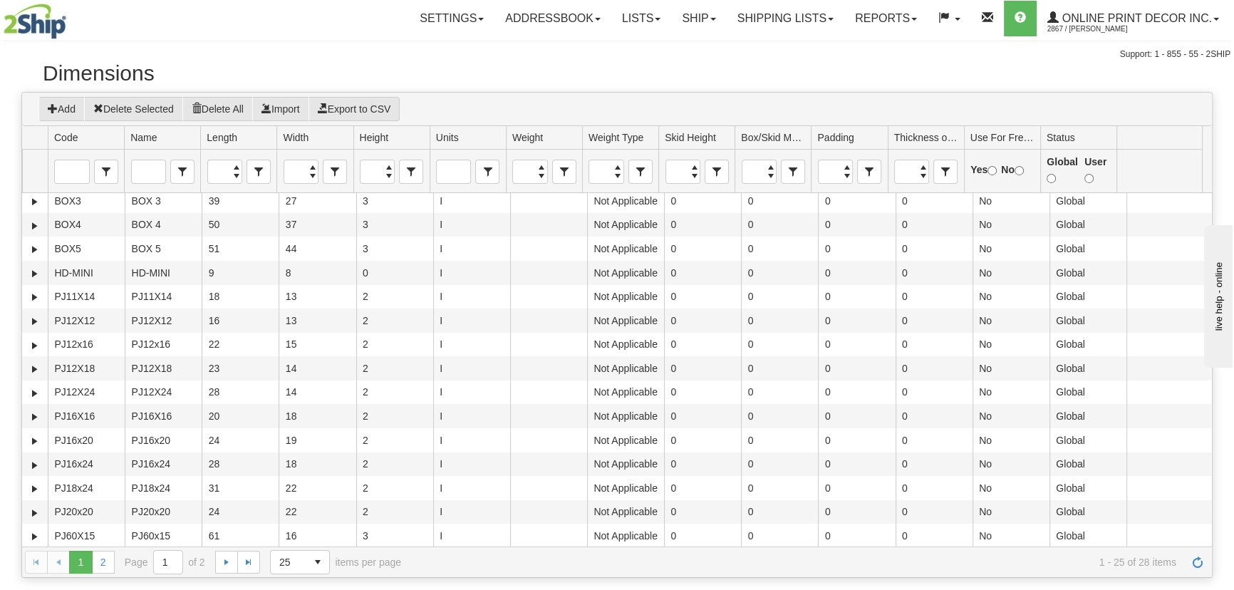
scroll to position [64, 0]
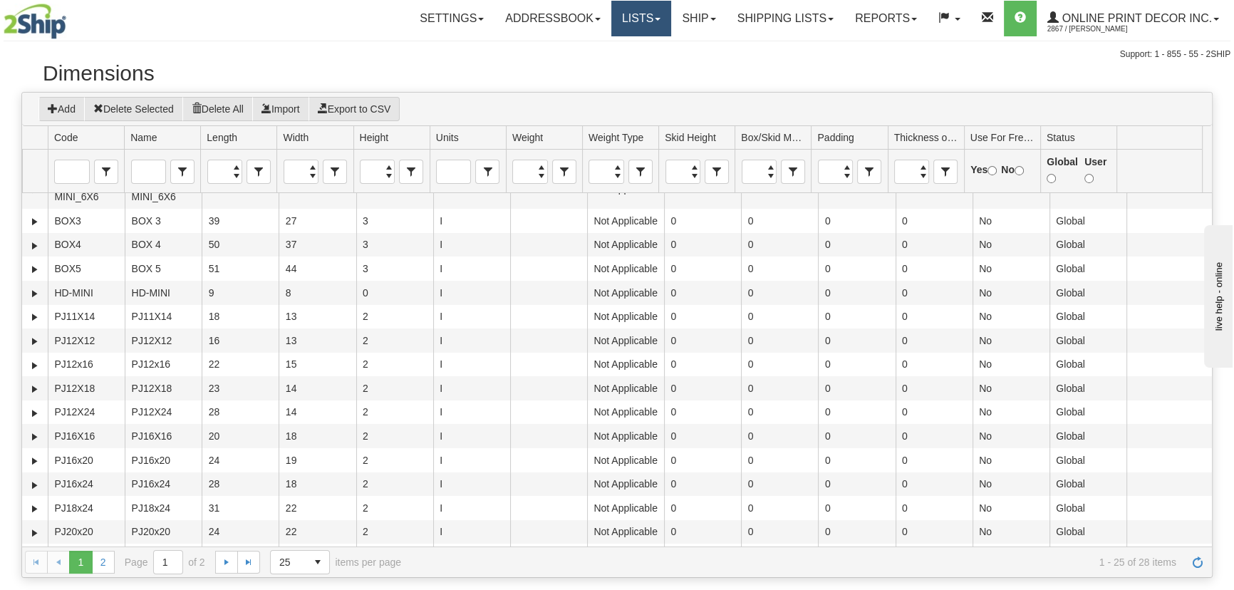
click at [641, 29] on link "Lists" at bounding box center [642, 19] width 60 height 36
